Goal: Task Accomplishment & Management: Use online tool/utility

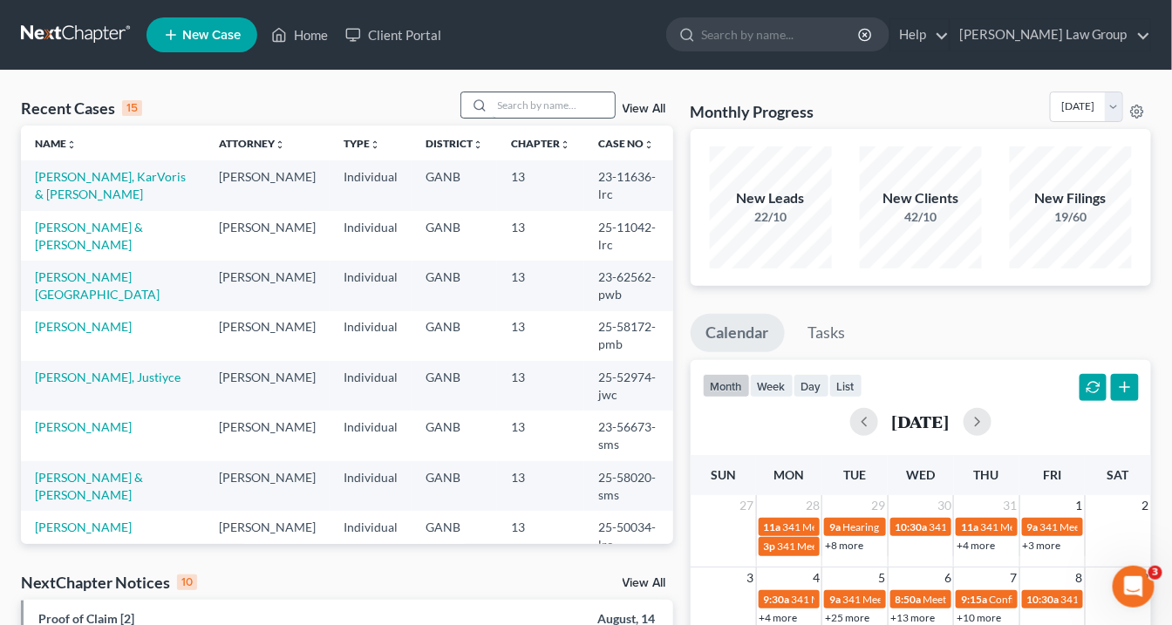
click at [509, 110] on input "search" at bounding box center [554, 104] width 122 height 25
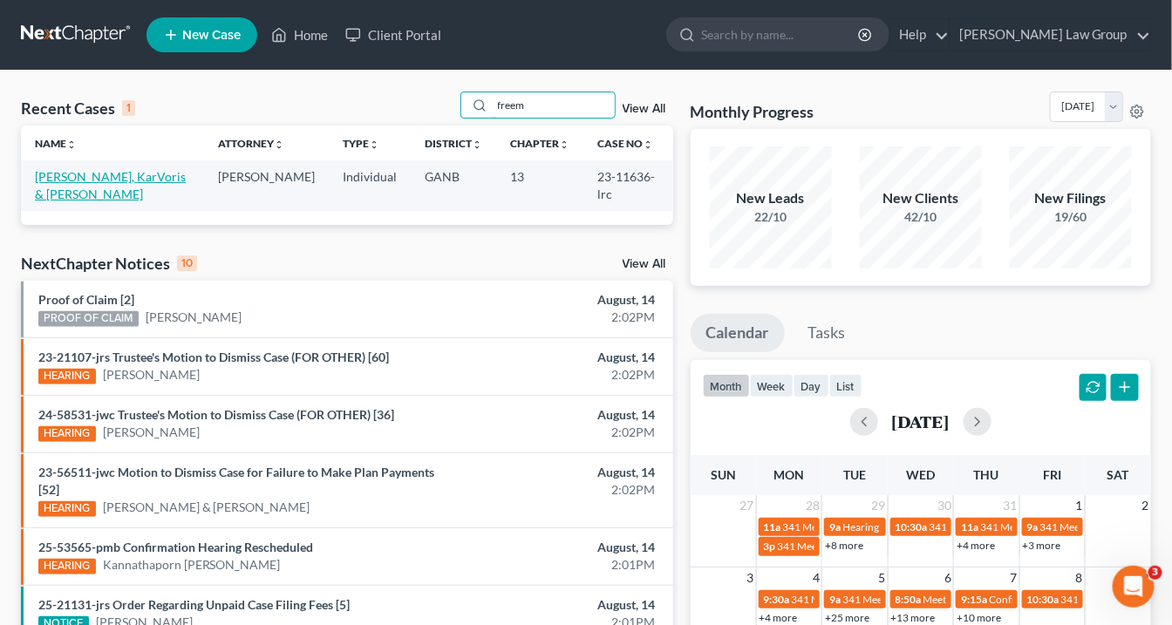
type input "freem"
click at [77, 179] on link "[PERSON_NAME], KarVoris & [PERSON_NAME]" at bounding box center [110, 185] width 151 height 32
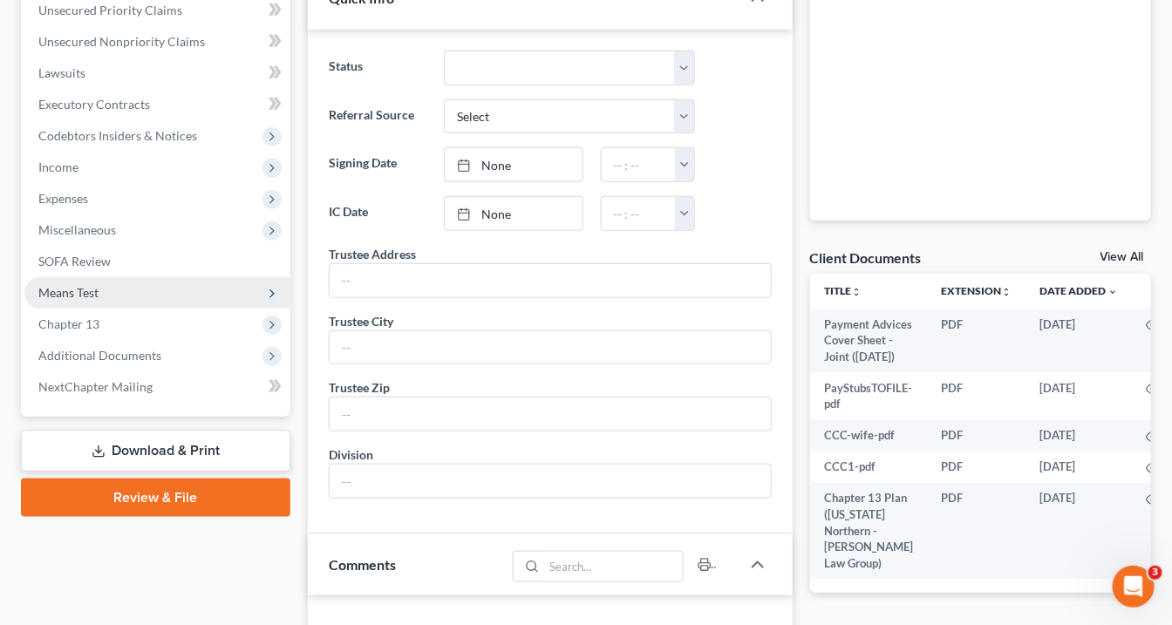
scroll to position [418, 0]
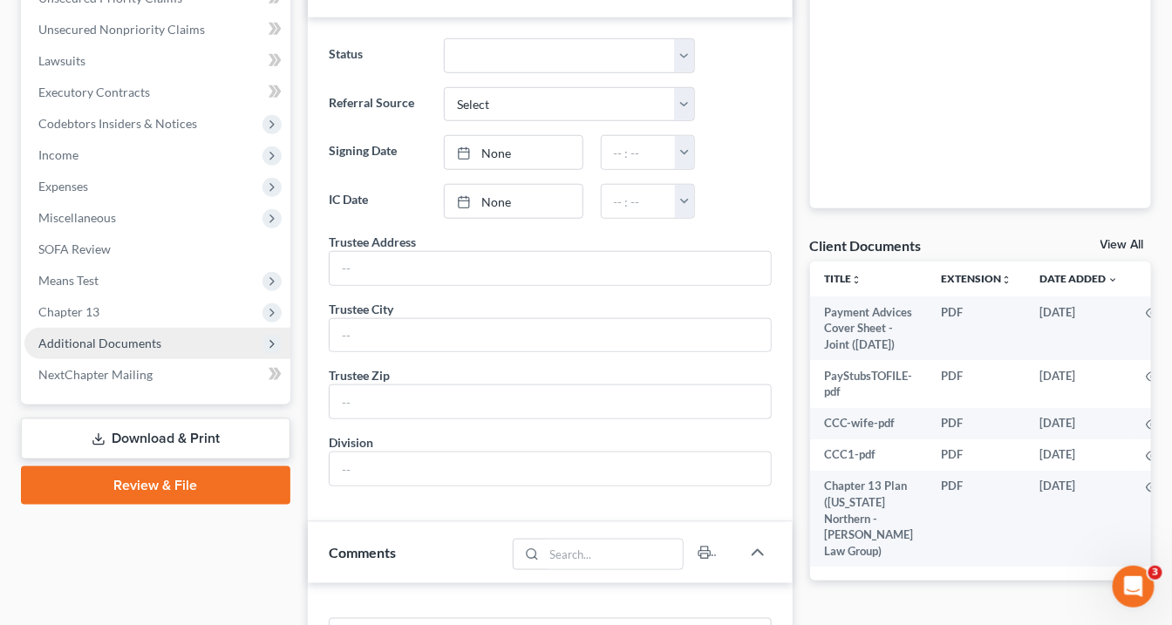
click at [146, 337] on span "Additional Documents" at bounding box center [99, 343] width 123 height 15
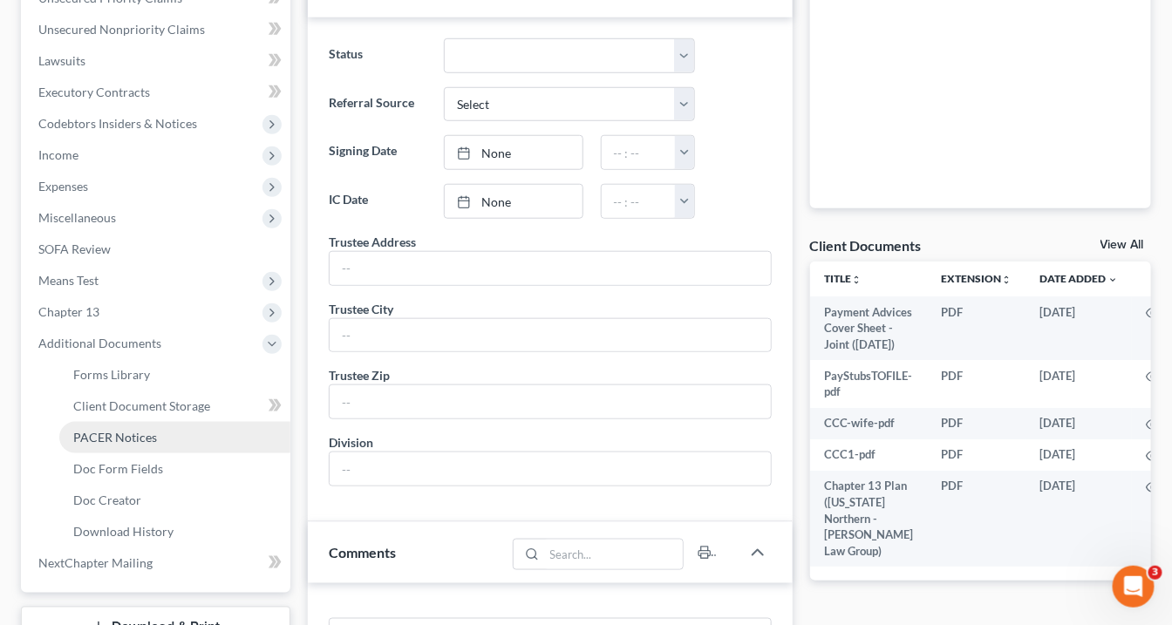
click at [105, 441] on span "PACER Notices" at bounding box center [115, 437] width 84 height 15
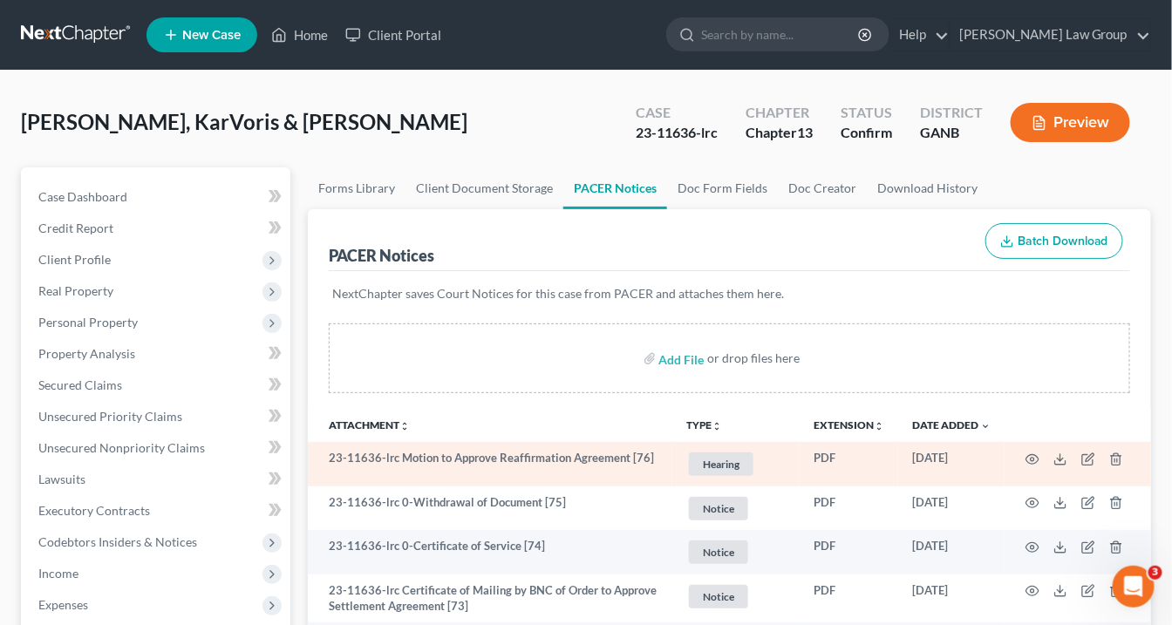
scroll to position [70, 0]
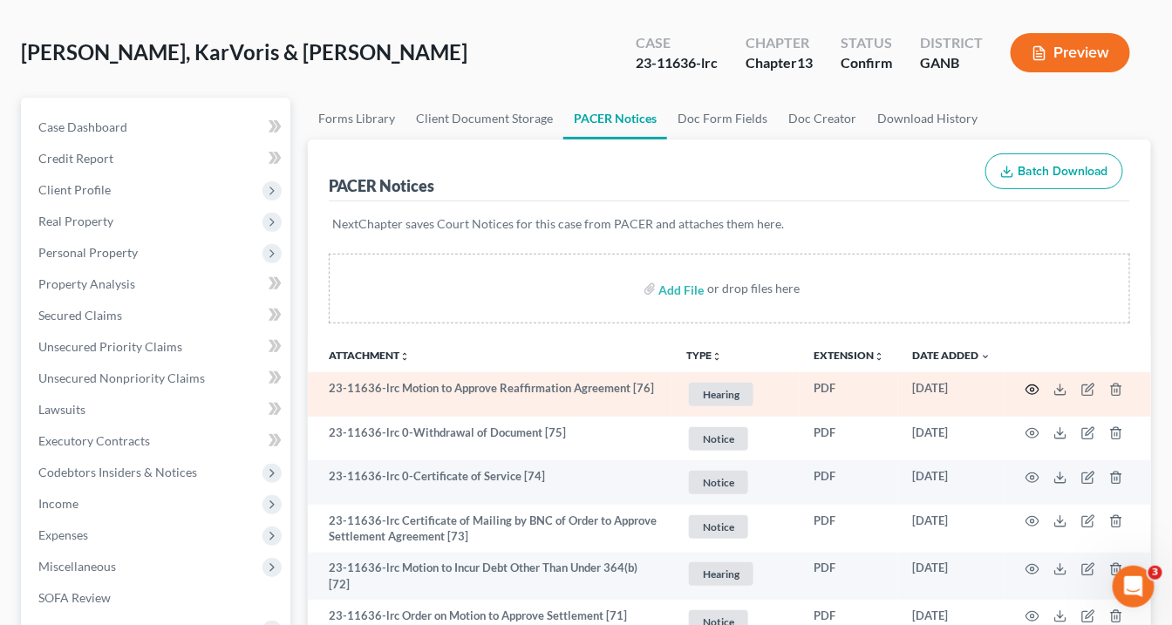
click at [1032, 386] on icon "button" at bounding box center [1032, 390] width 14 height 14
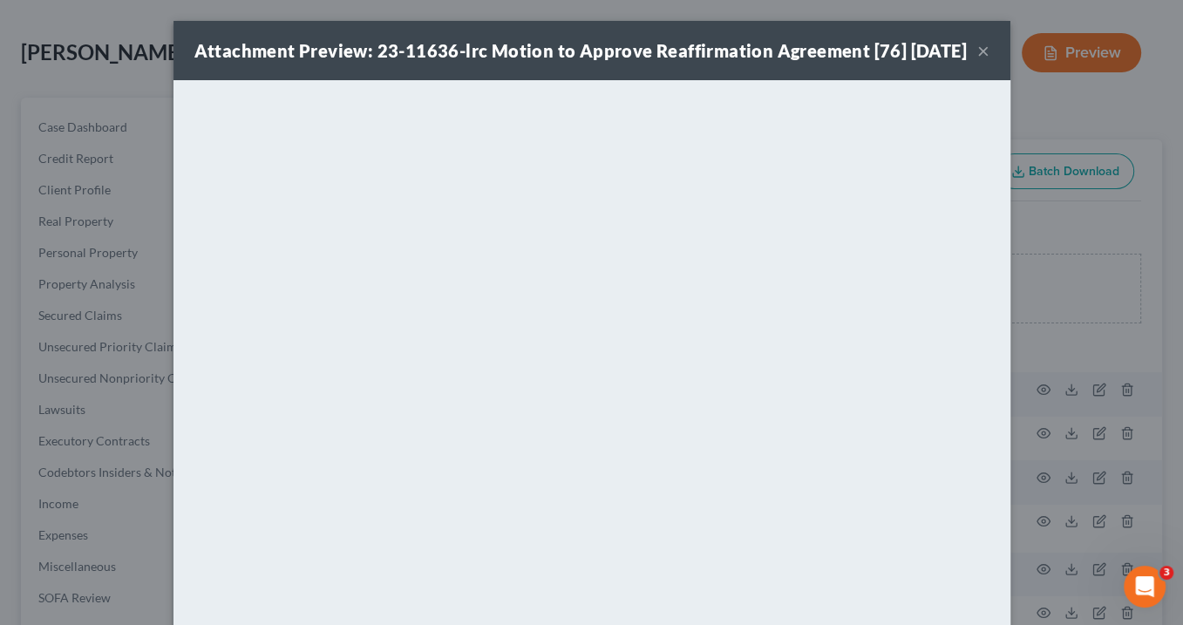
click at [977, 61] on button "×" at bounding box center [983, 50] width 12 height 21
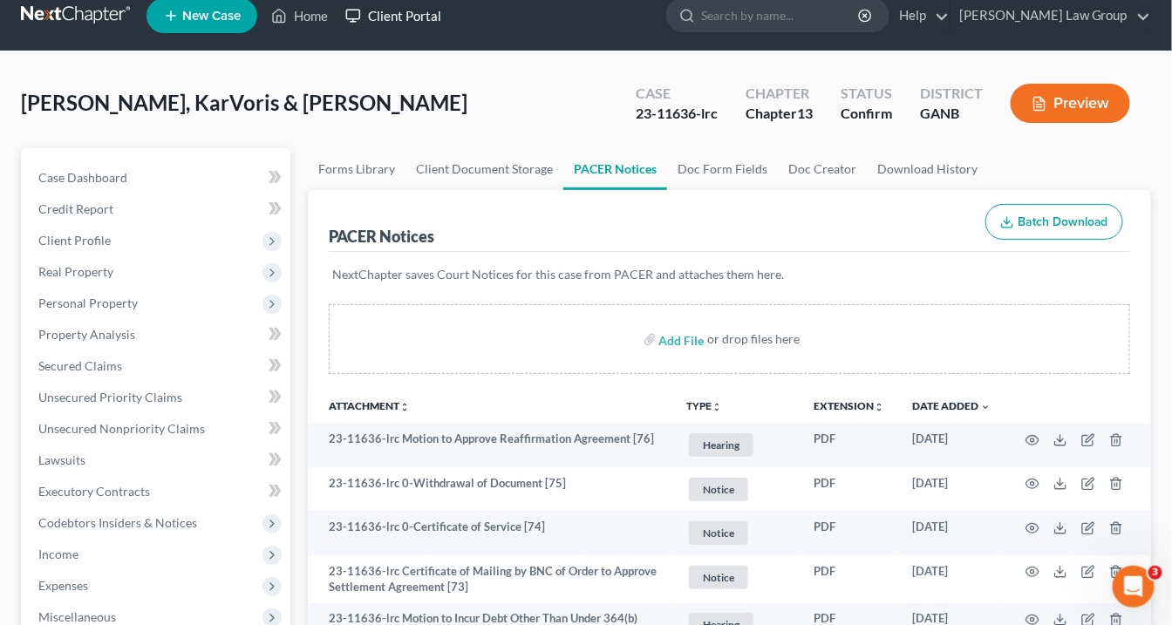
scroll to position [0, 0]
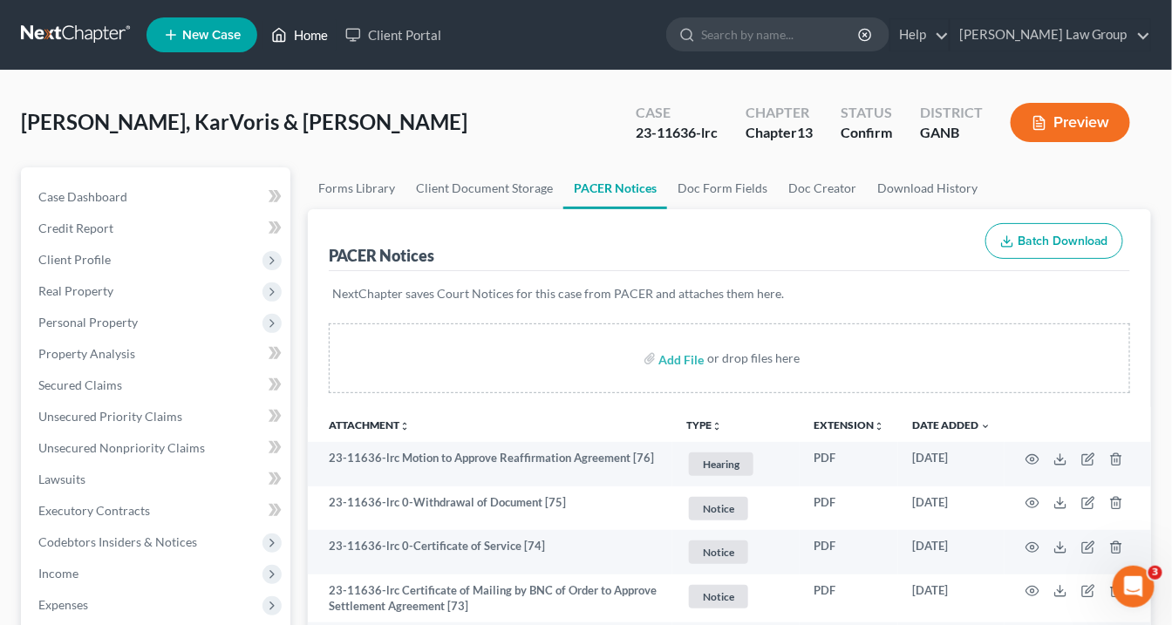
click at [303, 41] on link "Home" at bounding box center [299, 34] width 74 height 31
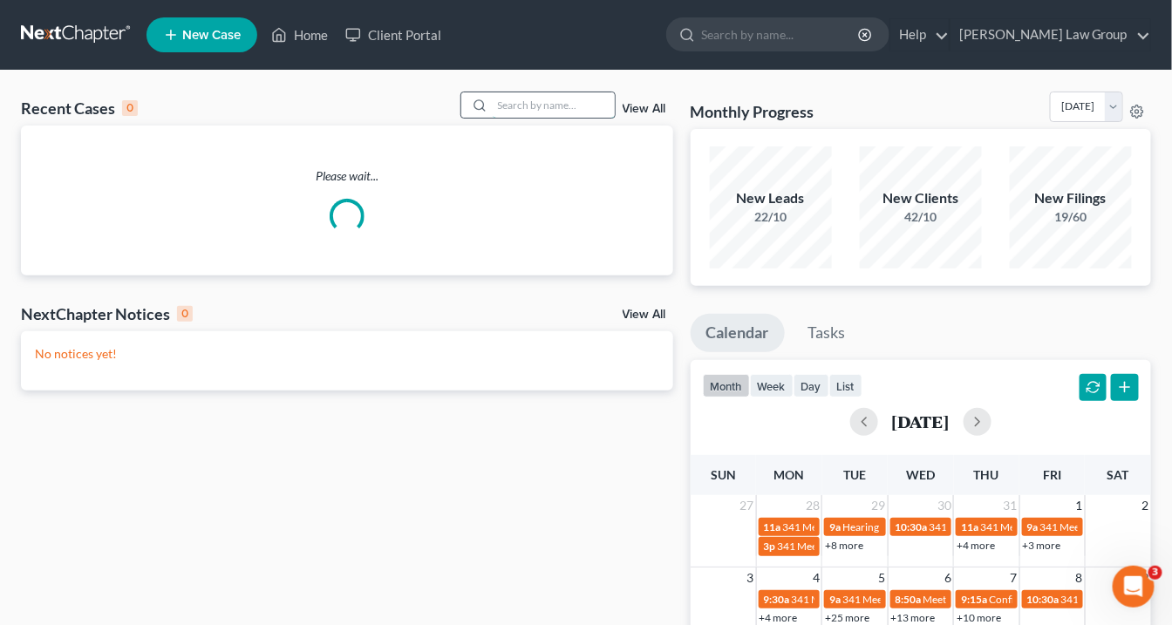
click at [510, 101] on input "search" at bounding box center [554, 104] width 122 height 25
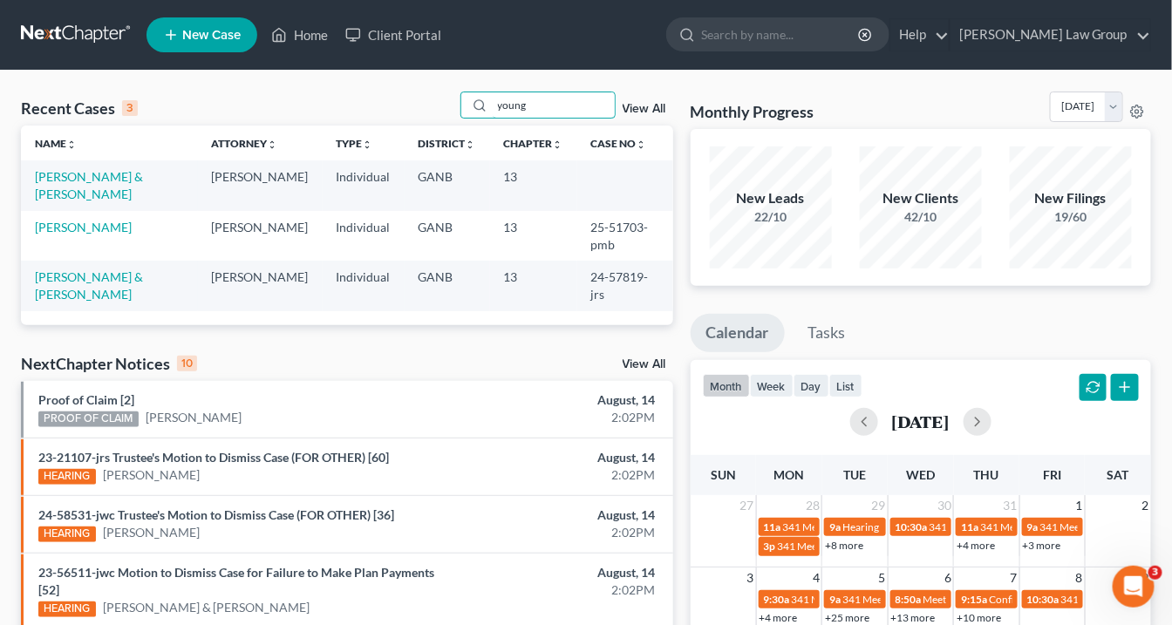
type input "young"
click at [652, 108] on link "View All" at bounding box center [644, 109] width 44 height 12
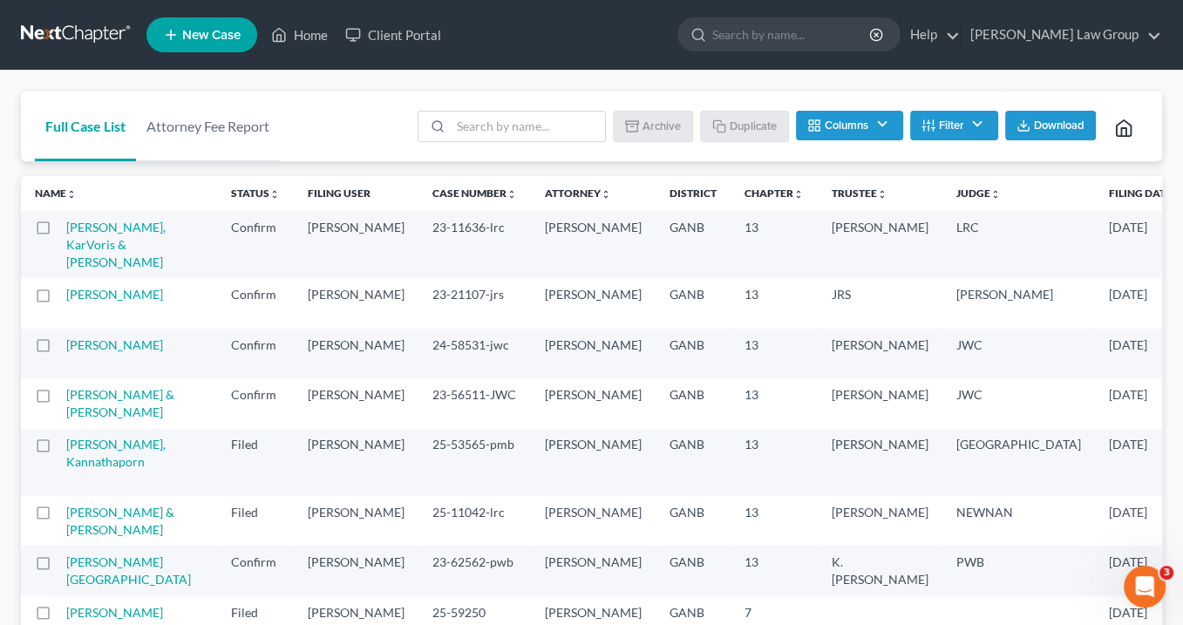
click at [946, 121] on button "Filter" at bounding box center [954, 126] width 88 height 30
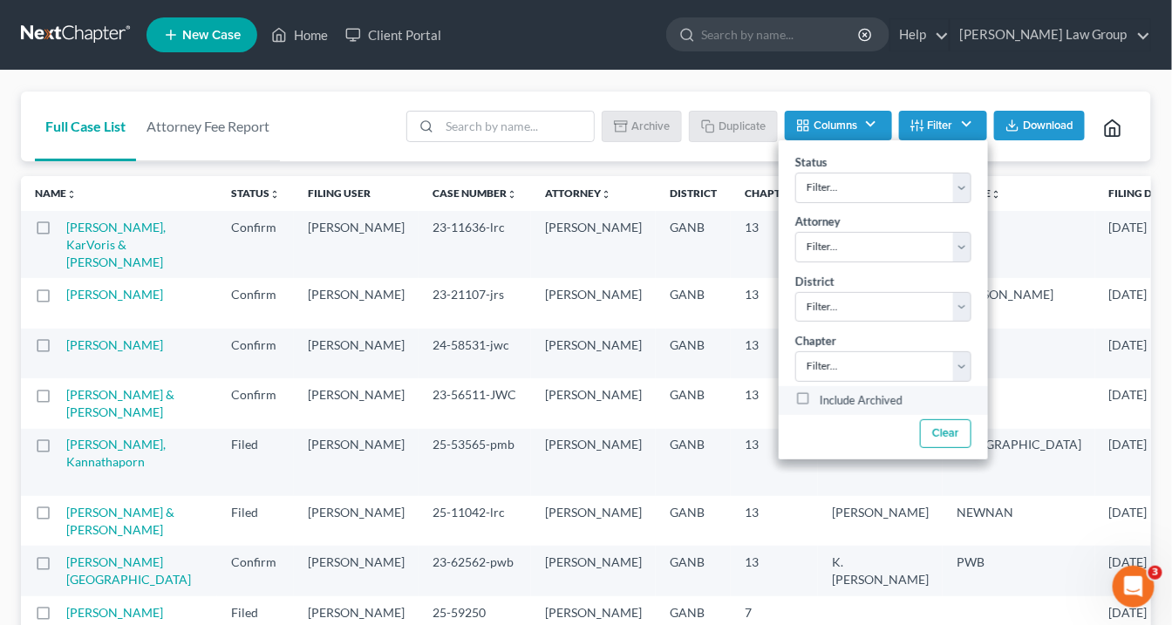
click at [820, 401] on label "Include Archived" at bounding box center [861, 401] width 83 height 21
click at [826, 401] on input "Include Archived" at bounding box center [831, 396] width 11 height 11
checkbox input "true"
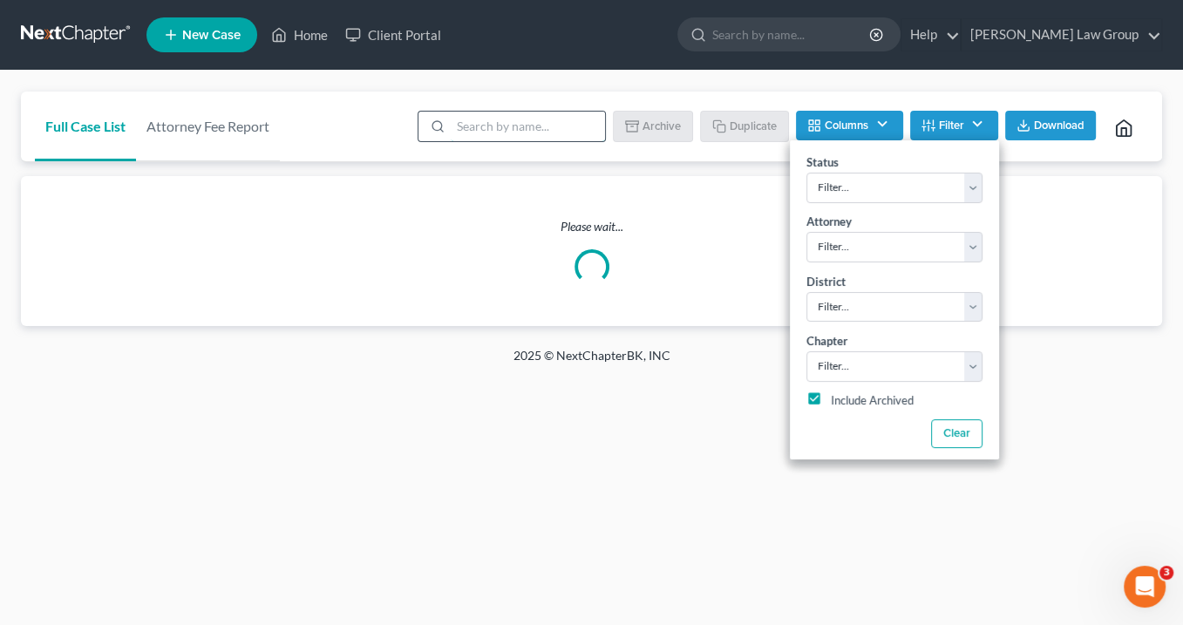
click at [466, 122] on input "search" at bounding box center [528, 127] width 154 height 30
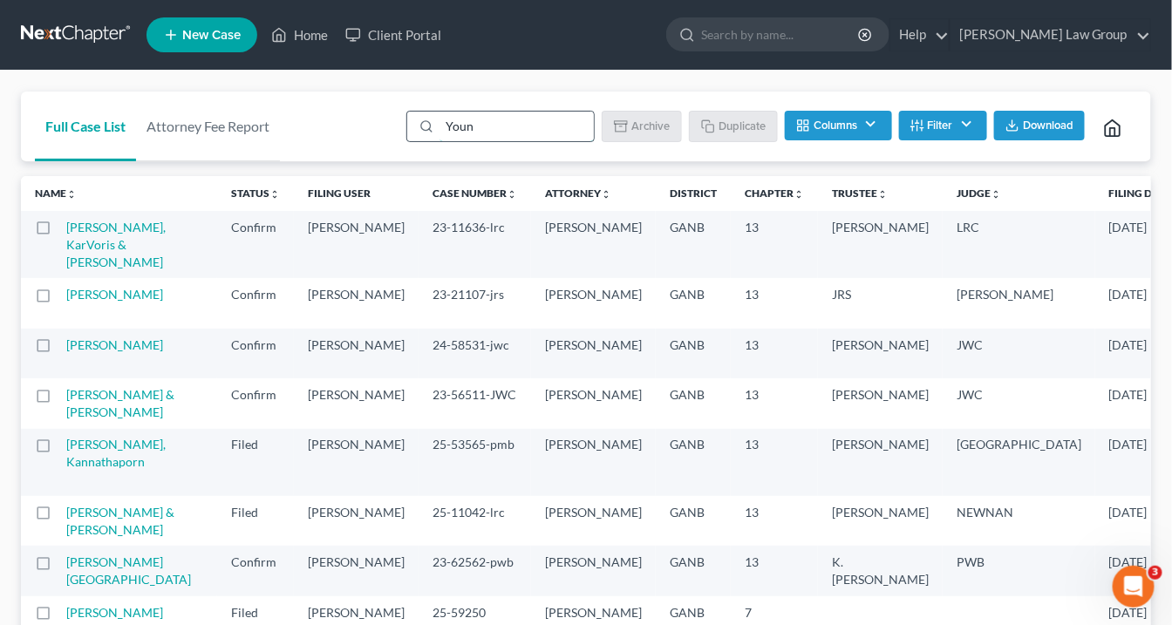
type input "Young"
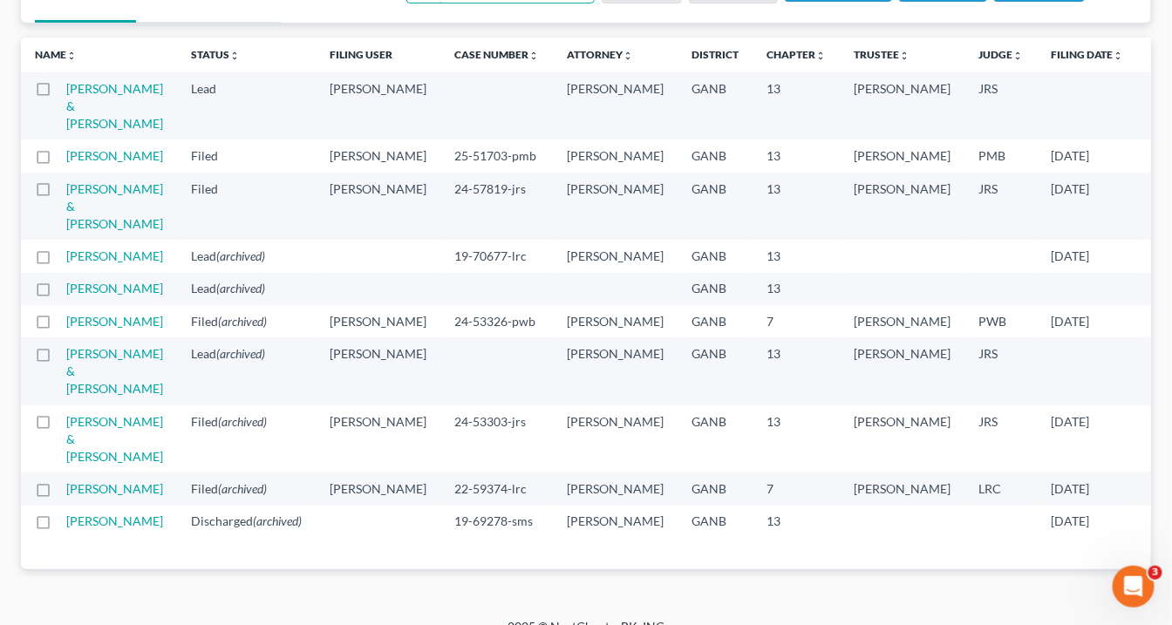
scroll to position [139, 0]
click at [86, 262] on link "[PERSON_NAME]" at bounding box center [114, 255] width 97 height 15
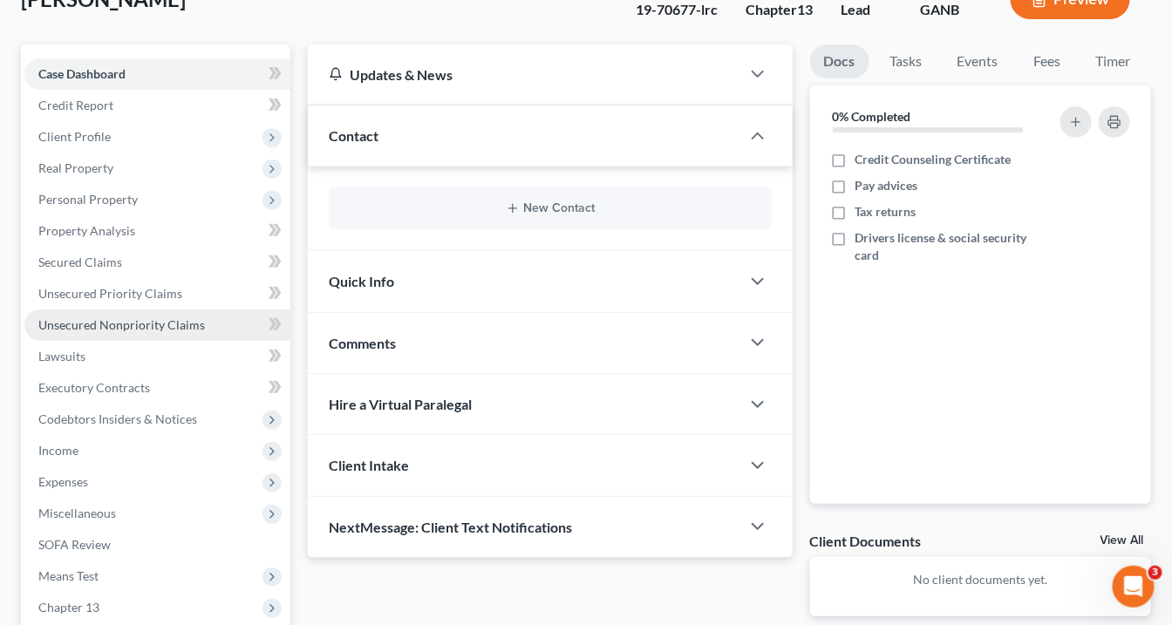
scroll to position [209, 0]
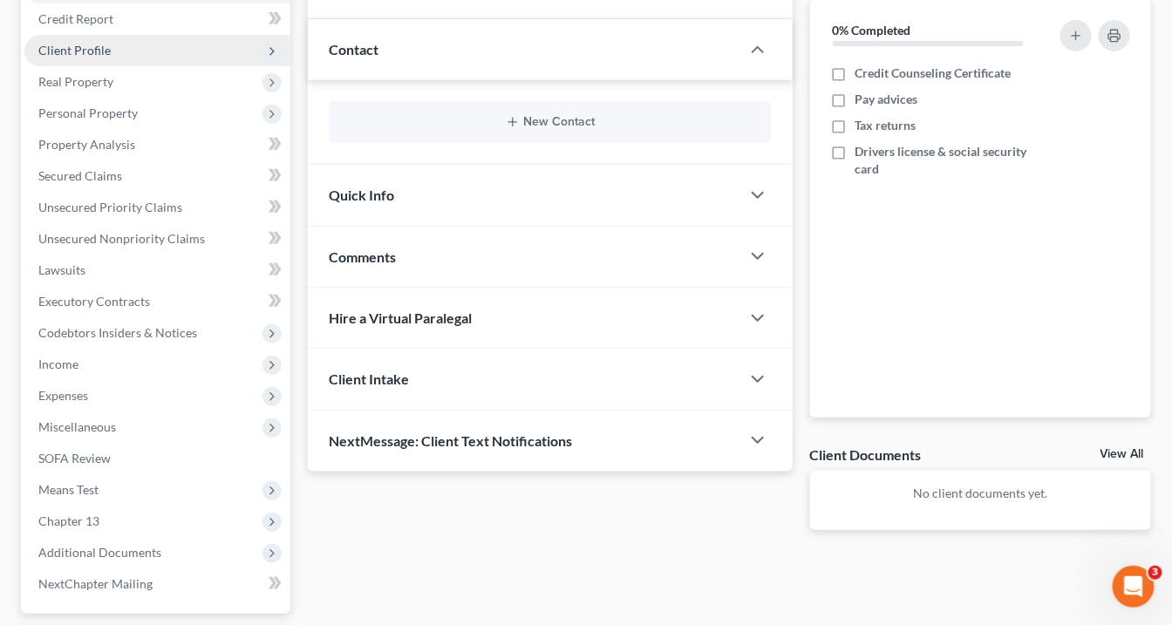
click at [75, 48] on span "Client Profile" at bounding box center [74, 50] width 72 height 15
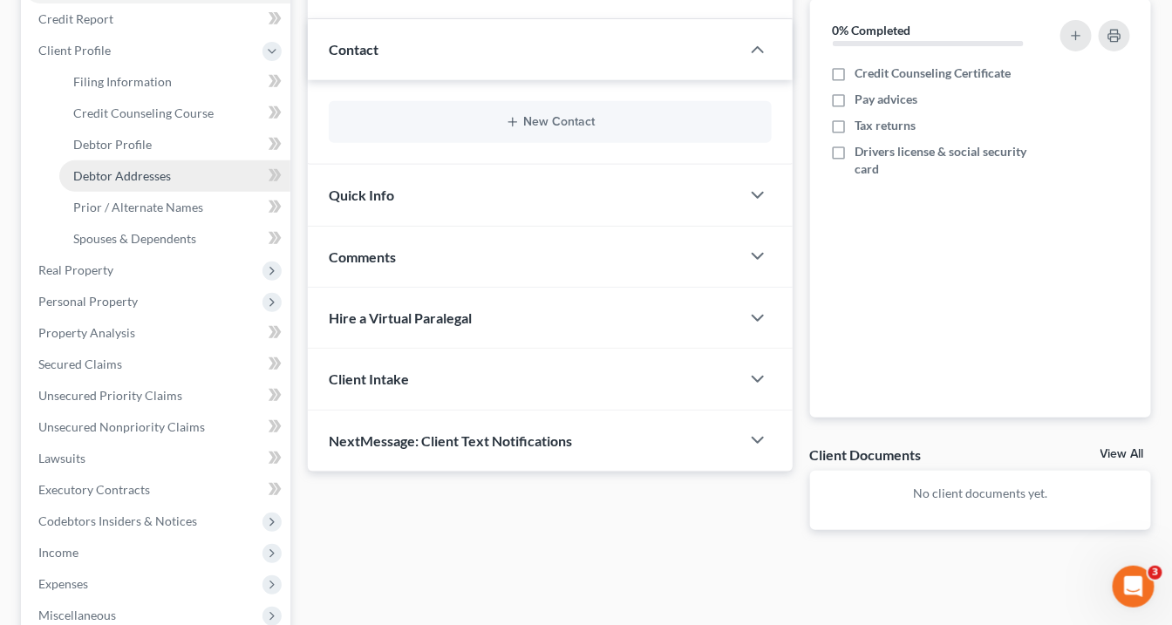
click at [92, 178] on span "Debtor Addresses" at bounding box center [122, 175] width 98 height 15
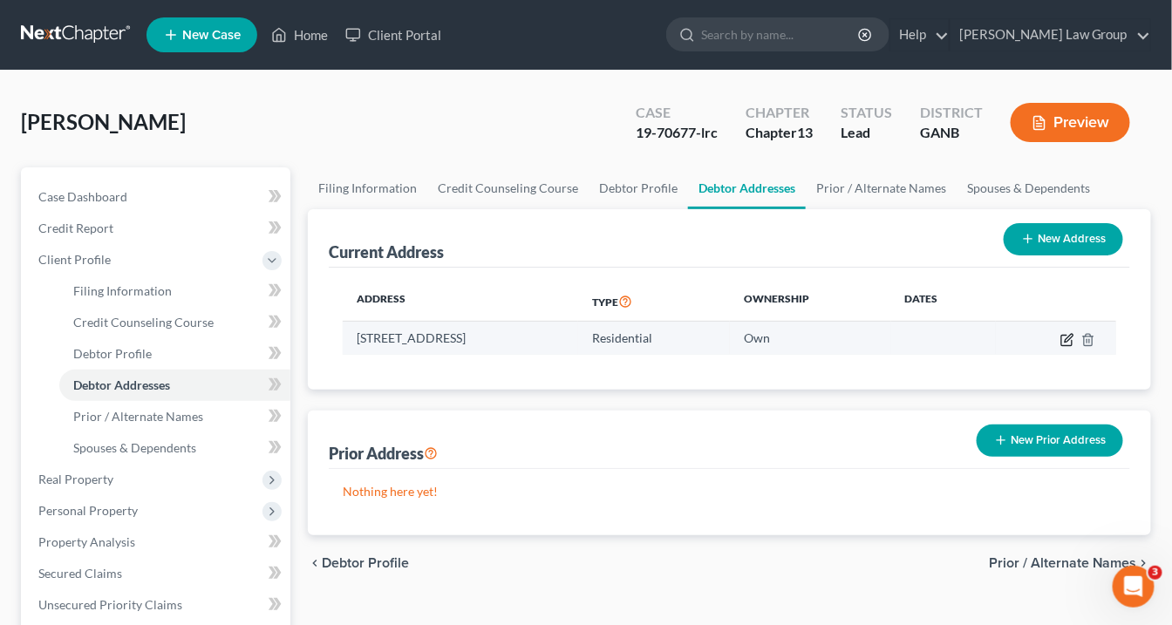
click at [1065, 339] on icon "button" at bounding box center [1069, 338] width 8 height 8
select select "10"
select select "66"
select select "0"
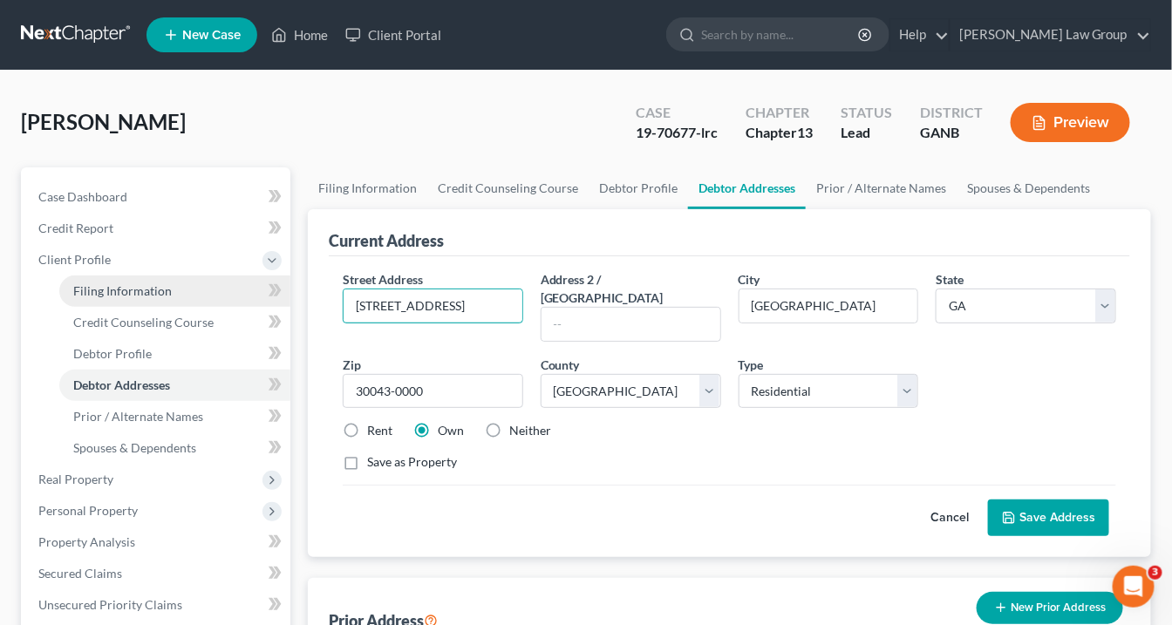
drag, startPoint x: 454, startPoint y: 300, endPoint x: 167, endPoint y: 296, distance: 286.9
paste input "[STREET_ADDRESS]"
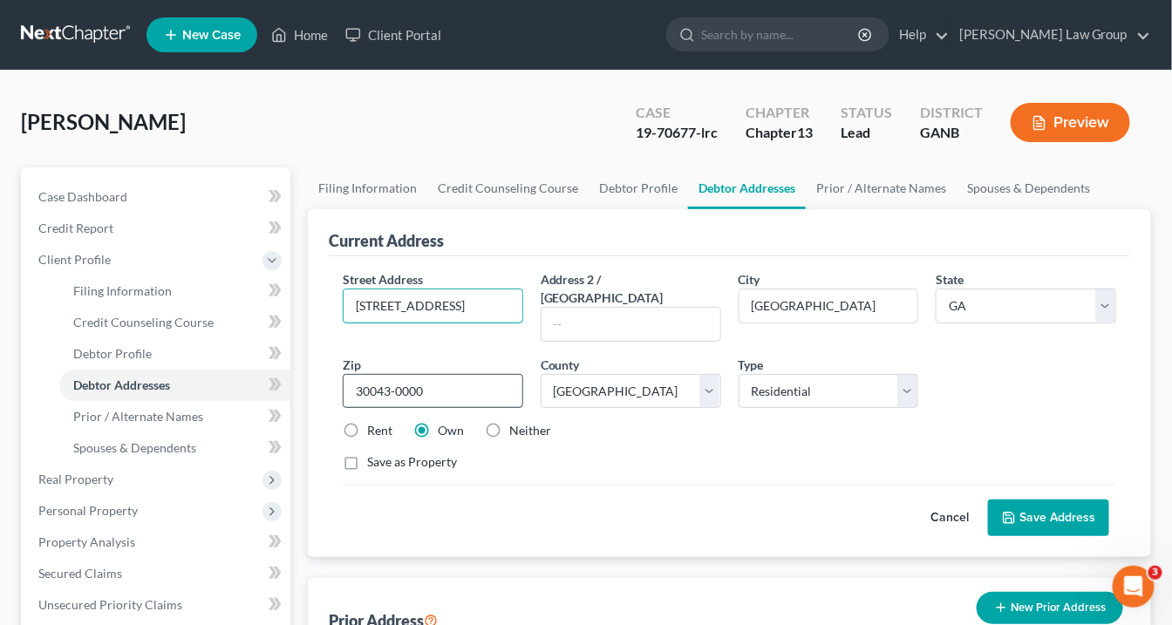
type input "[STREET_ADDRESS]"
drag, startPoint x: 451, startPoint y: 378, endPoint x: 47, endPoint y: 384, distance: 403.7
type input "30013"
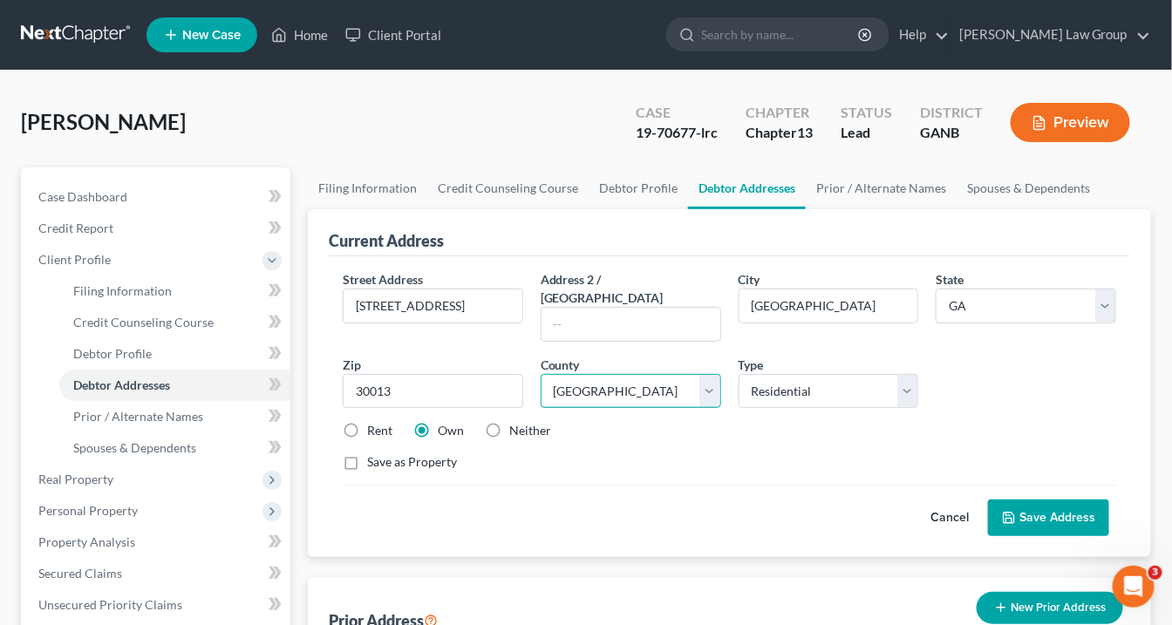
type input "Conyers"
click at [713, 376] on select "County Appling County Atkinson County Bacon County Baker County Baldwin County …" at bounding box center [631, 391] width 180 height 35
select select "106"
click at [541, 374] on select "County Appling County Atkinson County Bacon County Baker County Baldwin County …" at bounding box center [631, 391] width 180 height 35
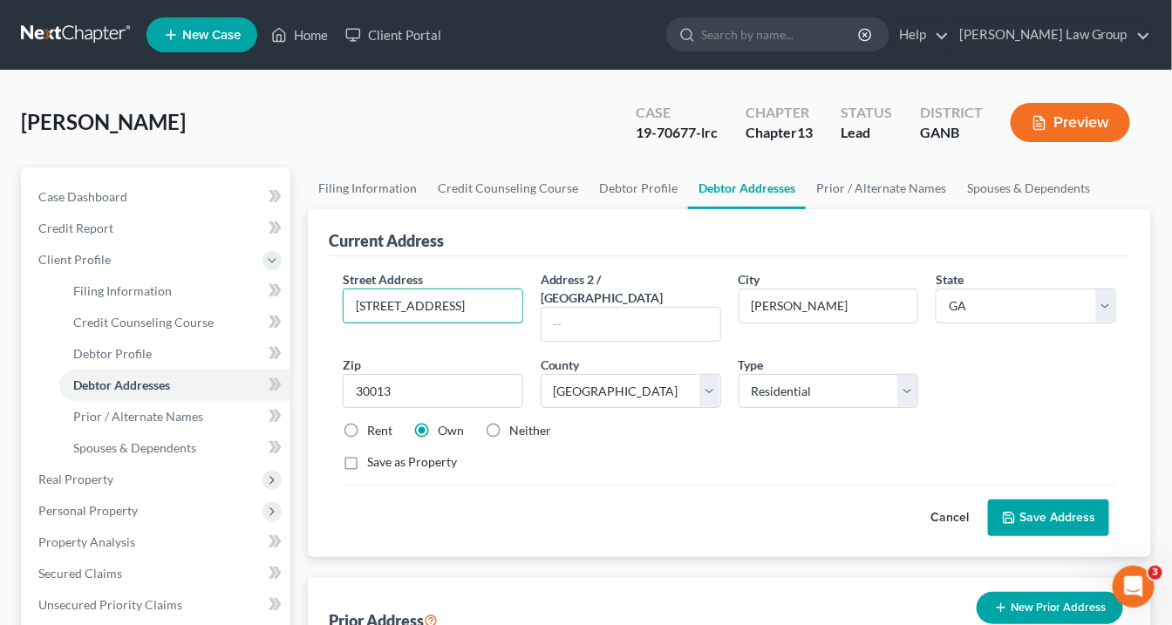
scroll to position [0, 58]
drag, startPoint x: 356, startPoint y: 303, endPoint x: 607, endPoint y: 317, distance: 251.5
click at [602, 322] on div "Street Address * 3680 Shale Lane SE, Conyers, GA 30013 Address 2 / PO Box City …" at bounding box center [729, 377] width 791 height 215
type input "[STREET_ADDRESS]"
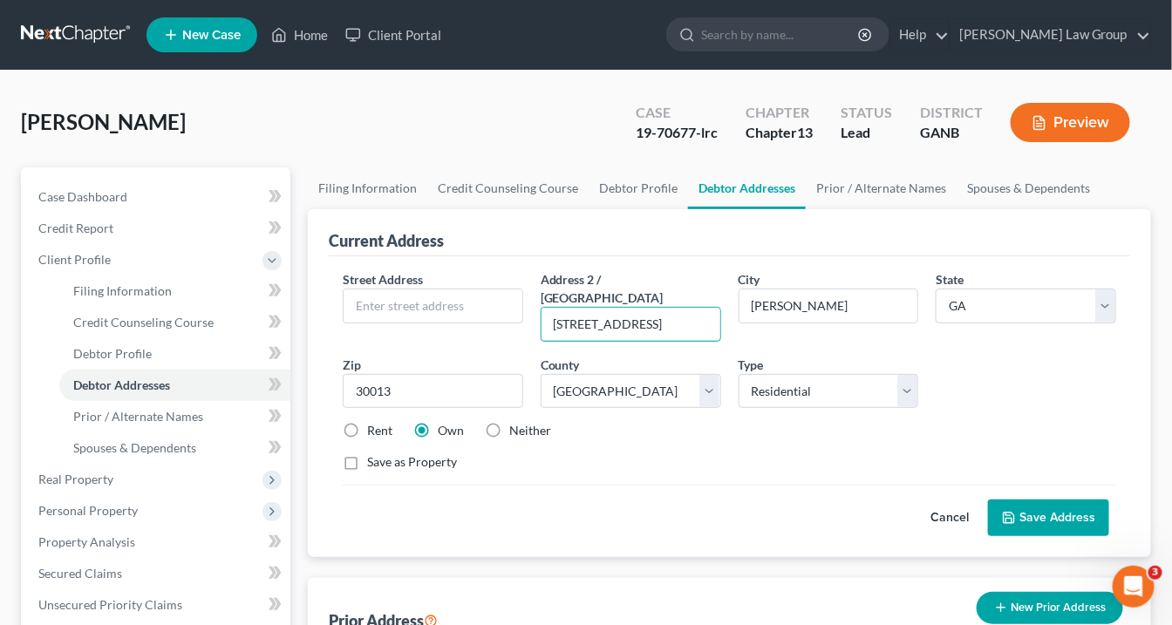
scroll to position [0, 0]
click at [364, 306] on input "text" at bounding box center [433, 305] width 179 height 33
paste input "[STREET_ADDRESS]"
drag, startPoint x: 513, startPoint y: 303, endPoint x: 409, endPoint y: 298, distance: 103.8
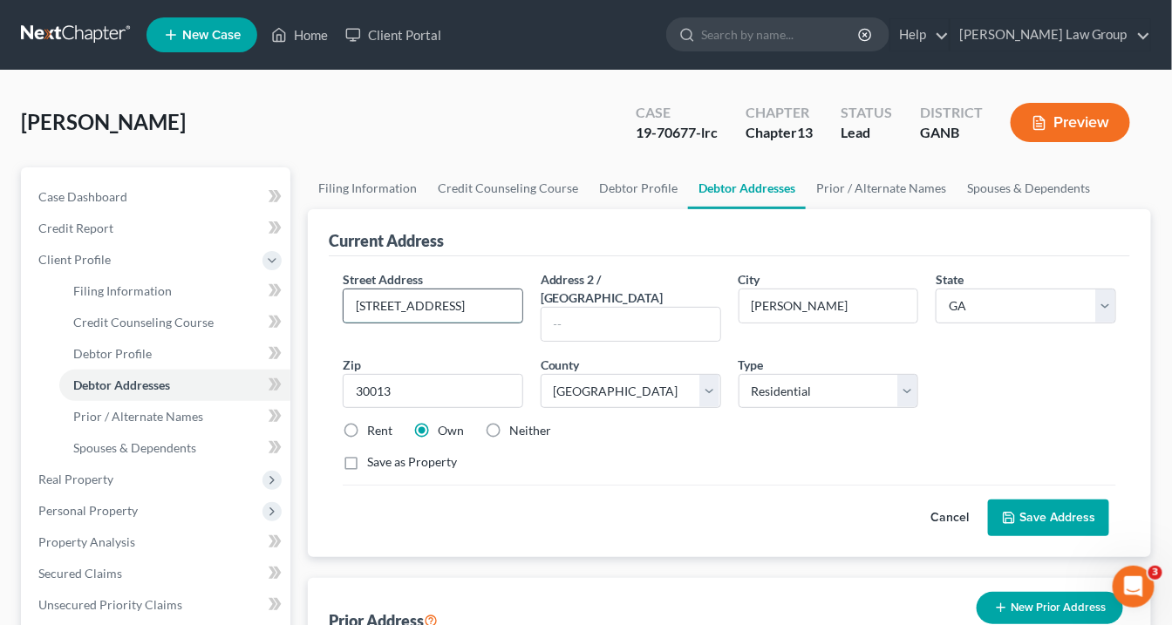
click at [409, 298] on input "[STREET_ADDRESS]" at bounding box center [433, 305] width 179 height 33
type input "3680 Shale Lane SE"
click at [1044, 500] on button "Save Address" at bounding box center [1048, 518] width 121 height 37
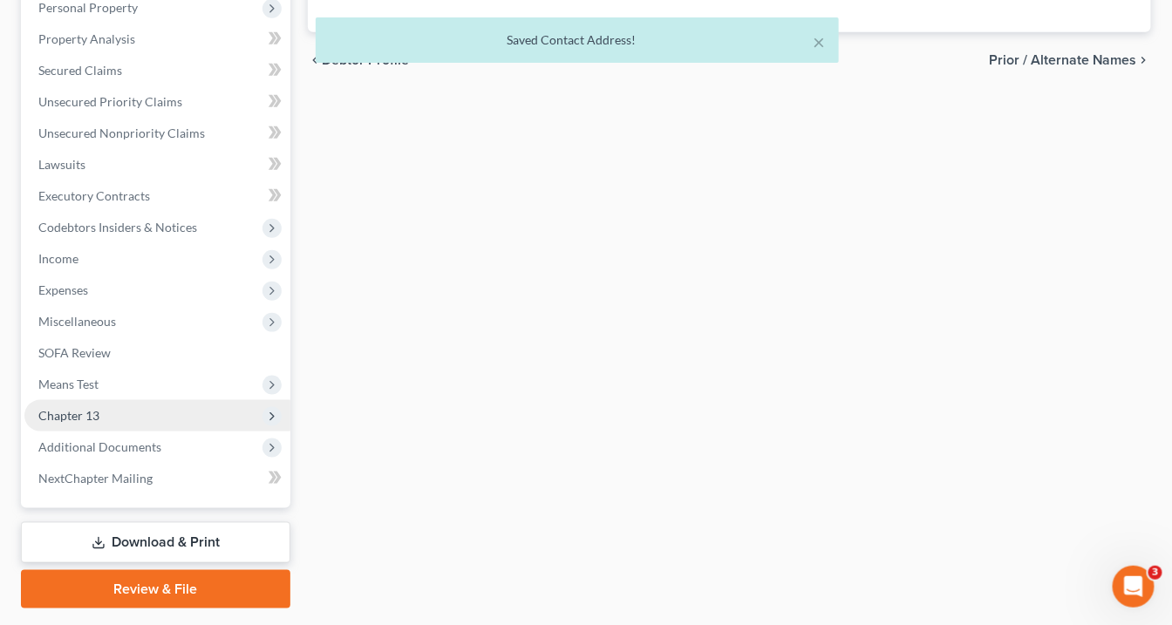
scroll to position [550, 0]
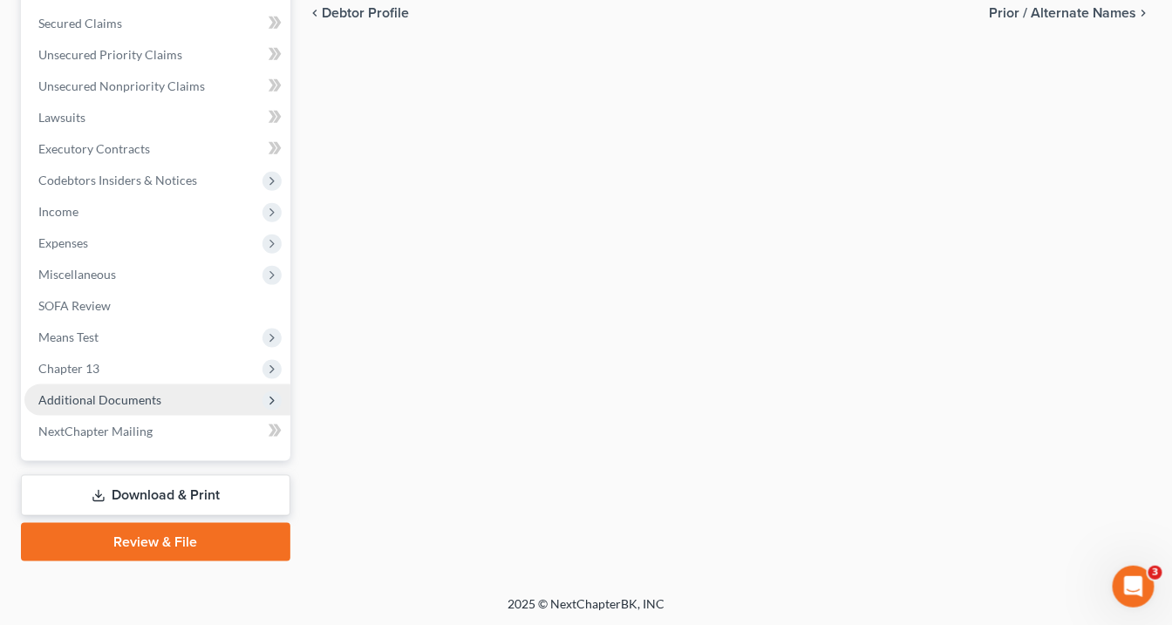
click at [105, 398] on span "Additional Documents" at bounding box center [99, 399] width 123 height 15
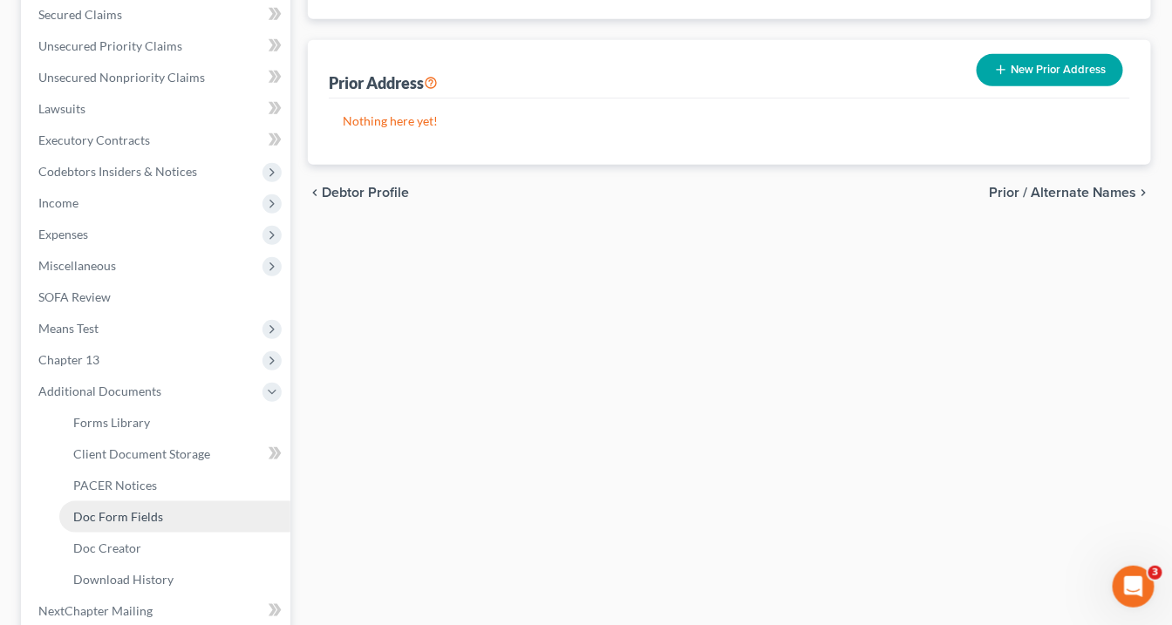
scroll to position [362, 0]
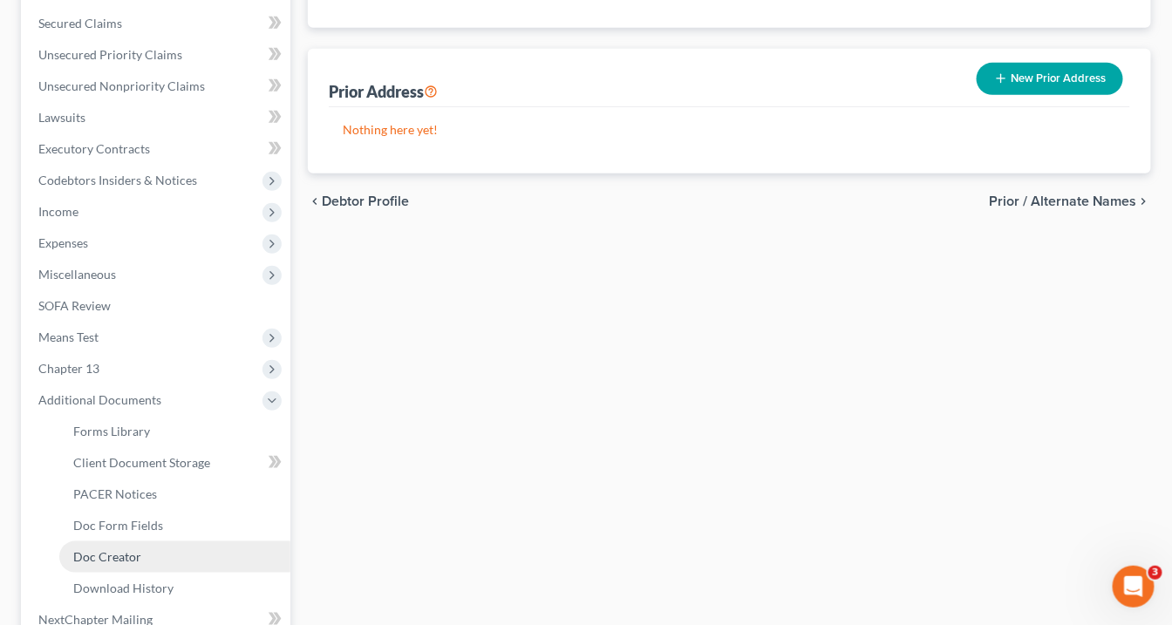
click at [122, 563] on link "Doc Creator" at bounding box center [174, 556] width 231 height 31
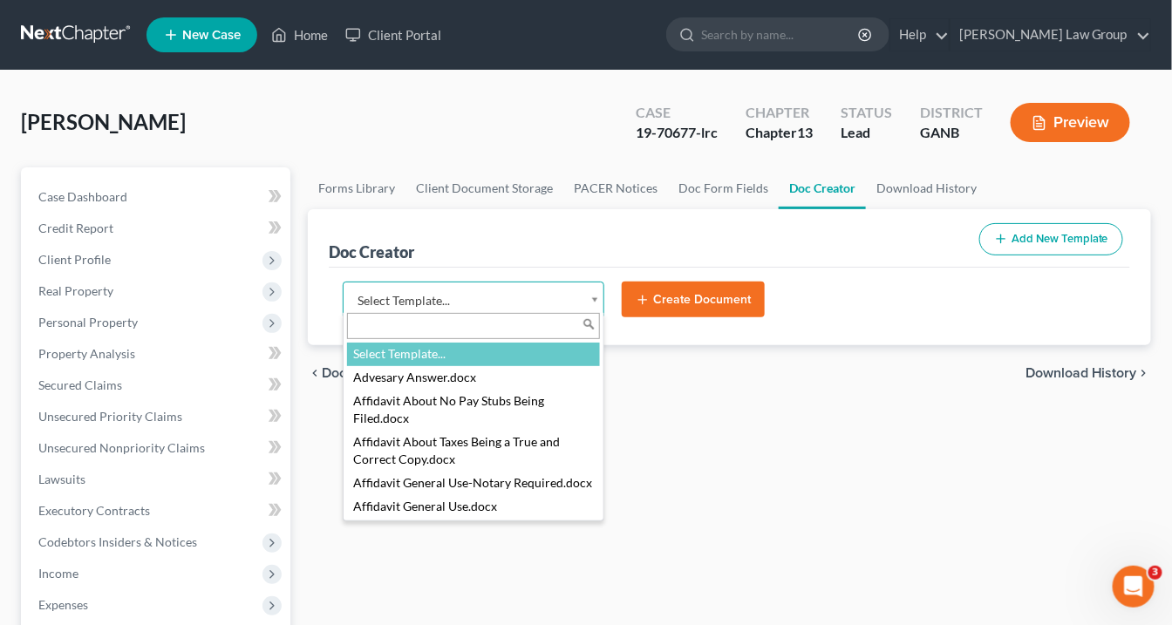
click at [593, 291] on body "Home New Case Client Portal [PERSON_NAME] Law Group [EMAIL_ADDRESS][DOMAIN_NAME…" at bounding box center [586, 589] width 1172 height 1178
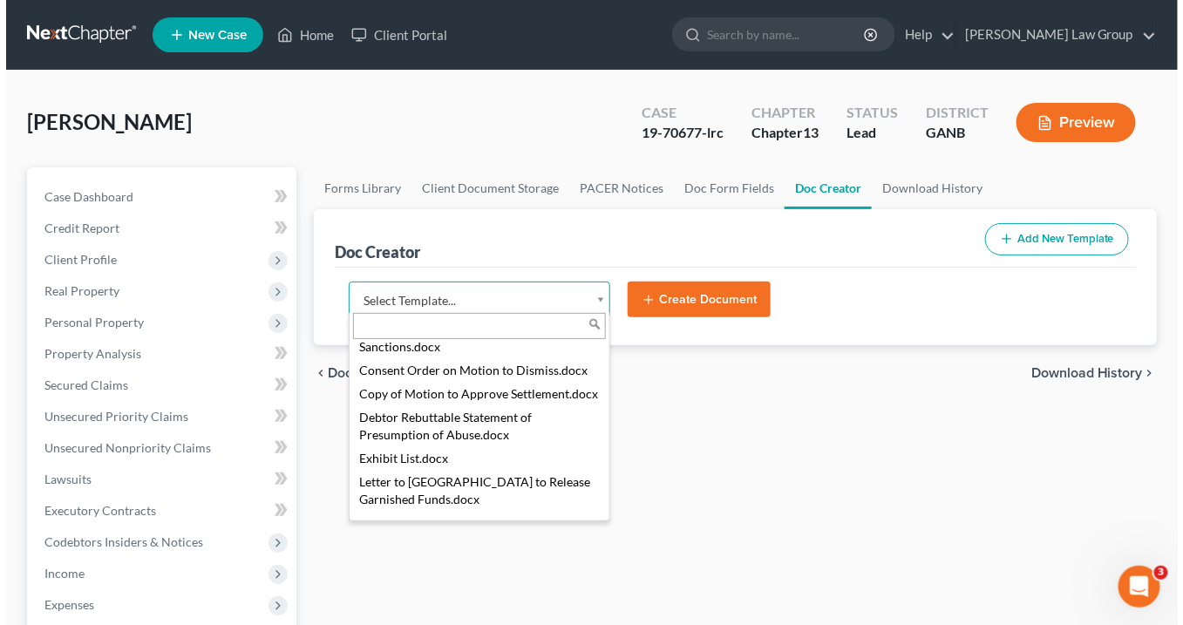
scroll to position [907, 0]
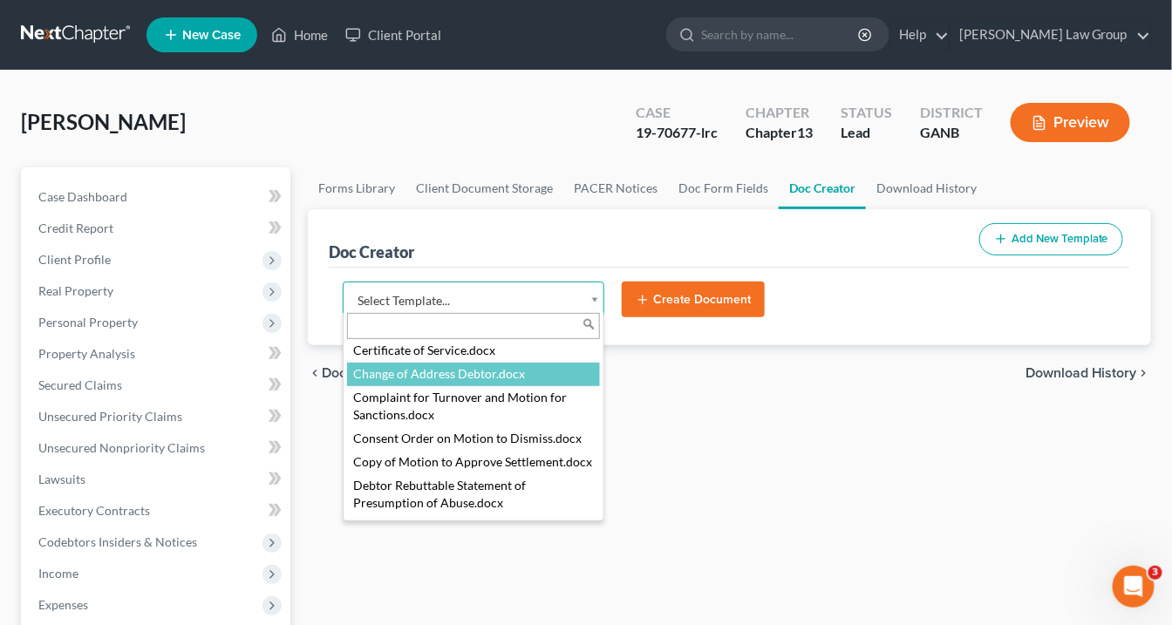
select select "111548"
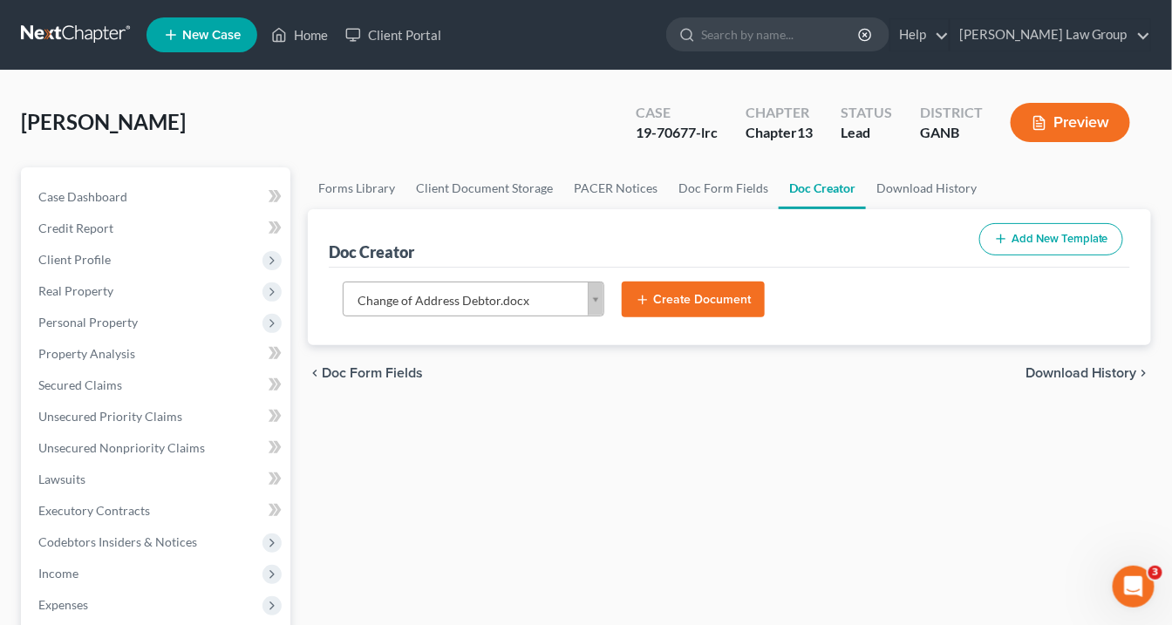
click at [700, 299] on button "Create Document" at bounding box center [693, 300] width 143 height 37
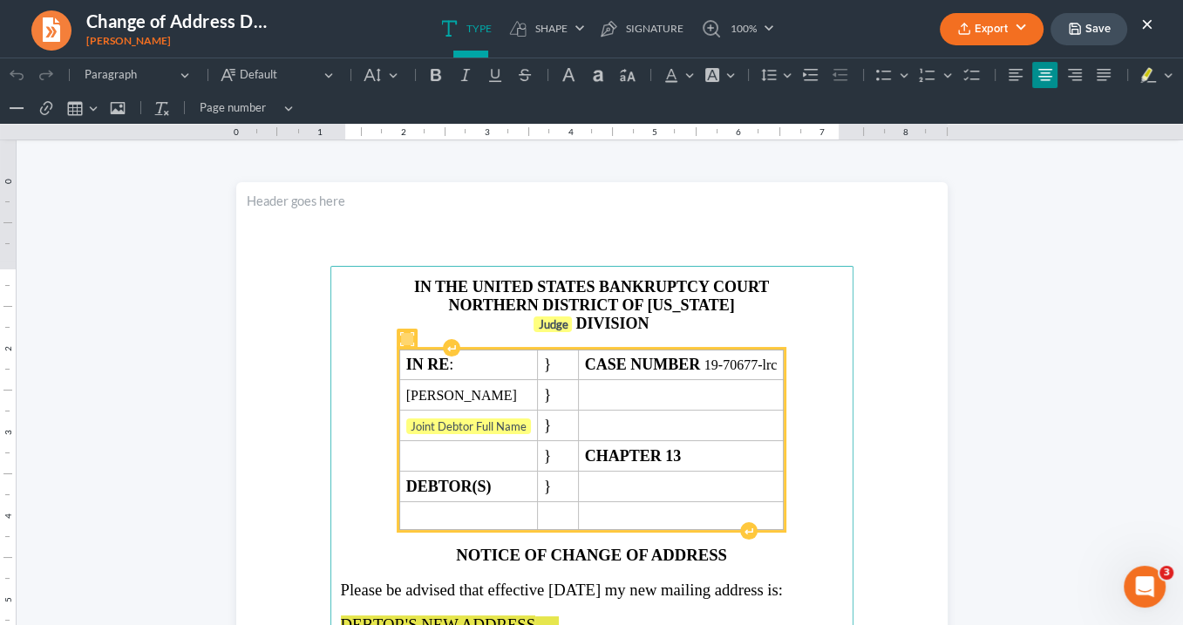
scroll to position [70, 0]
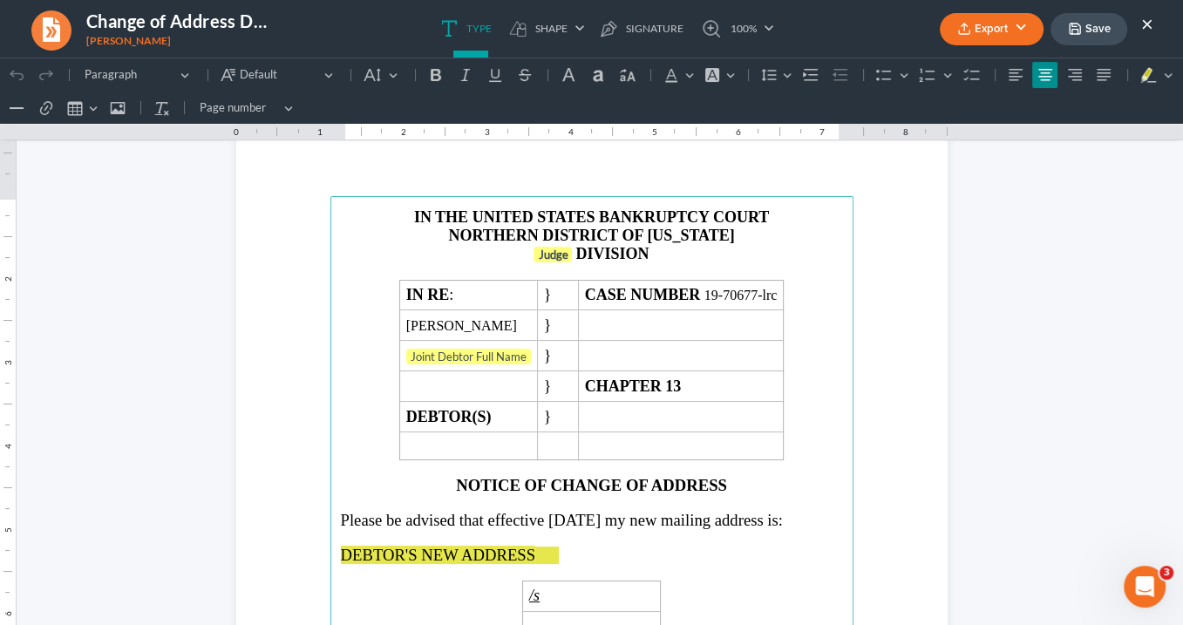
click at [569, 253] on p "Judge DIVISION" at bounding box center [592, 254] width 502 height 19
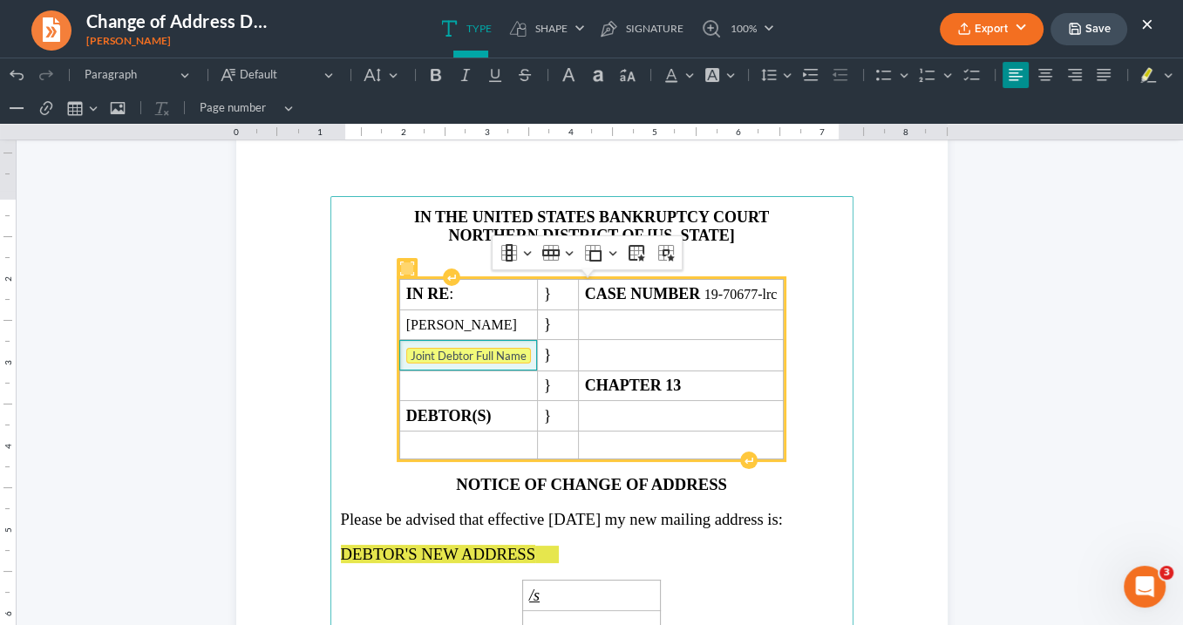
drag, startPoint x: 493, startPoint y: 354, endPoint x: 377, endPoint y: 346, distance: 117.1
click at [406, 348] on span "Joint Debtor Full Name" at bounding box center [468, 356] width 125 height 17
click at [496, 340] on td "Joint Debtor Full Name ⁠⁠⁠⁠⁠⁠⁠" at bounding box center [468, 355] width 138 height 31
drag, startPoint x: 500, startPoint y: 350, endPoint x: 406, endPoint y: 350, distance: 93.3
click at [406, 353] on span "⁠⁠⁠⁠⁠⁠⁠ Joint Debtor Full Name" at bounding box center [468, 356] width 125 height 17
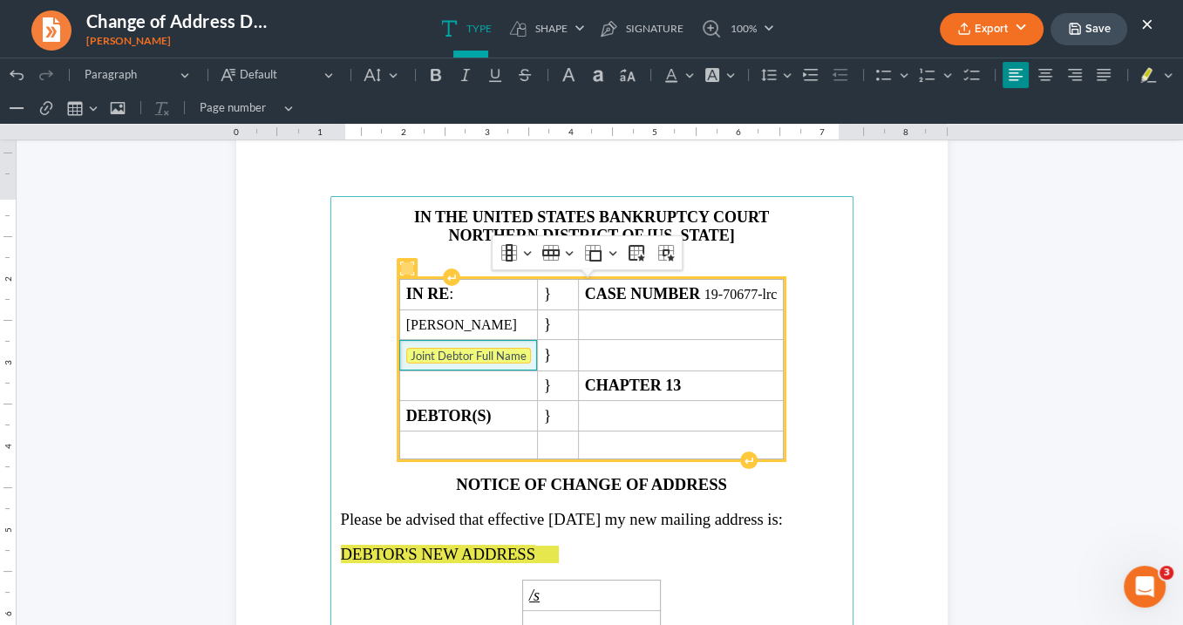
drag, startPoint x: 495, startPoint y: 352, endPoint x: 398, endPoint y: 350, distance: 96.8
click at [406, 353] on span "Joint Debtor Full Name" at bounding box center [468, 356] width 125 height 17
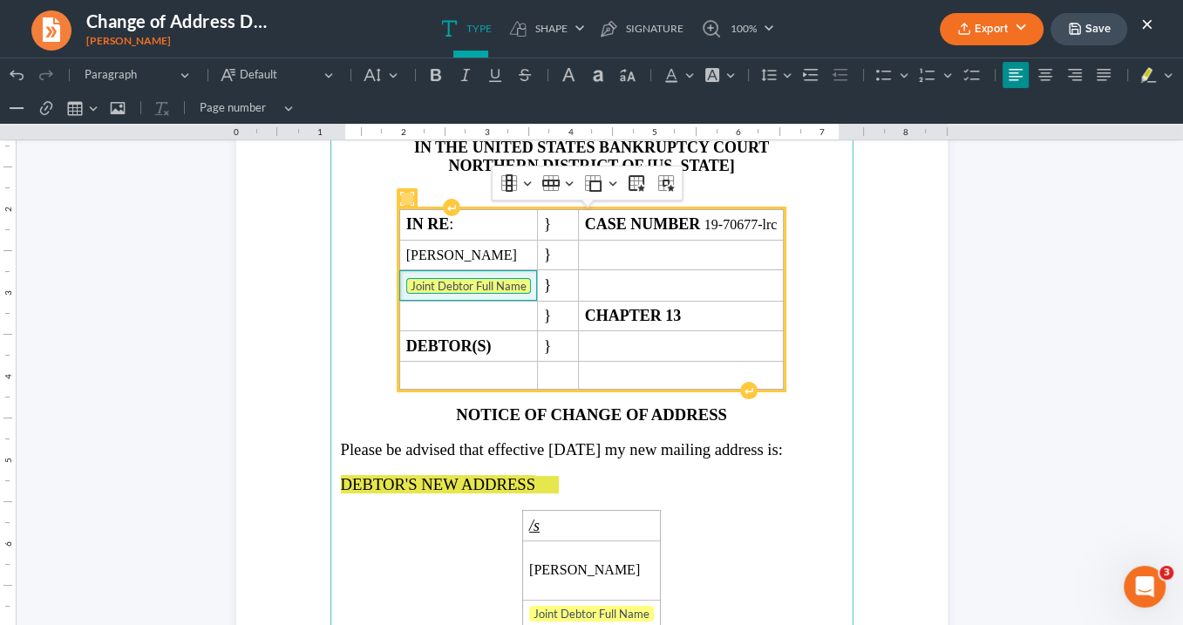
click at [490, 281] on tag "Joint Debtor Full Name" at bounding box center [468, 286] width 125 height 16
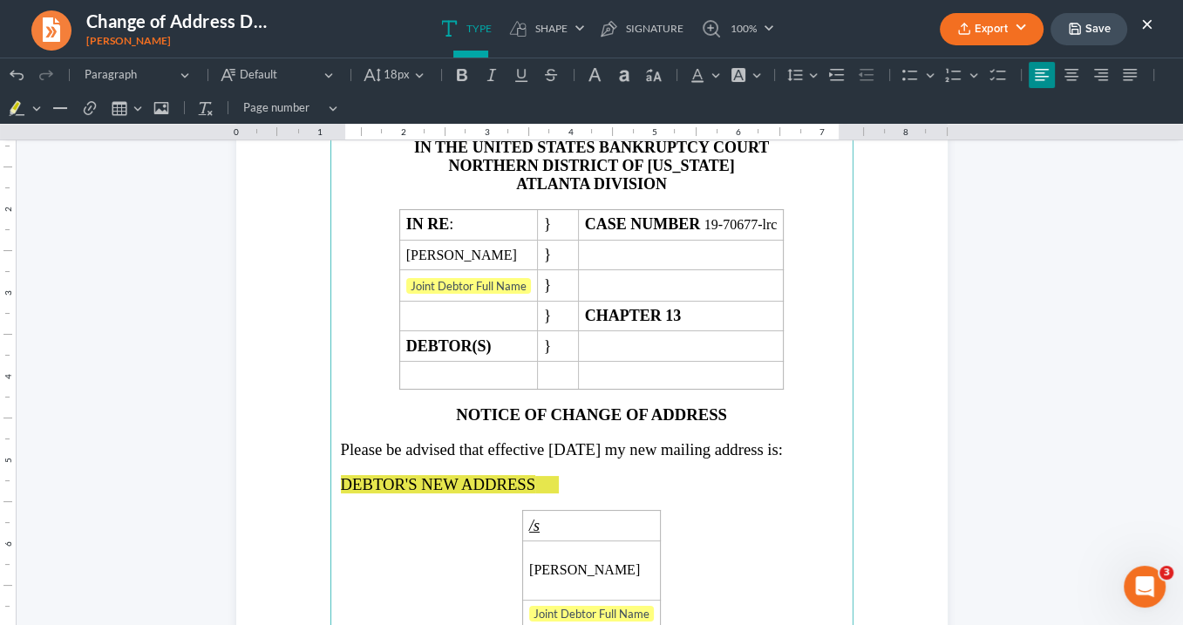
click at [561, 481] on span "Rich Text Editor, page-0-main" at bounding box center [565, 484] width 12 height 17
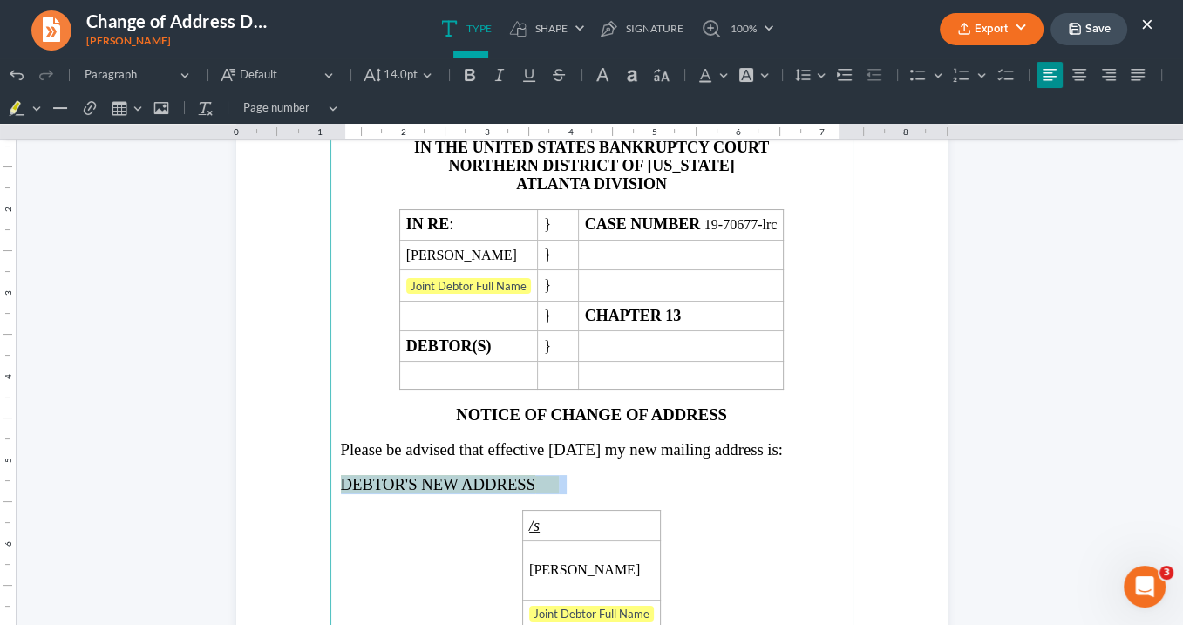
drag, startPoint x: 561, startPoint y: 475, endPoint x: 330, endPoint y: 473, distance: 230.2
click at [330, 476] on main "IN THE UNITED STATES BANKRUPTCY COURT NORTHERN DISTRICT OF [US_STATE] ATLANTA D…" at bounding box center [591, 502] width 523 height 753
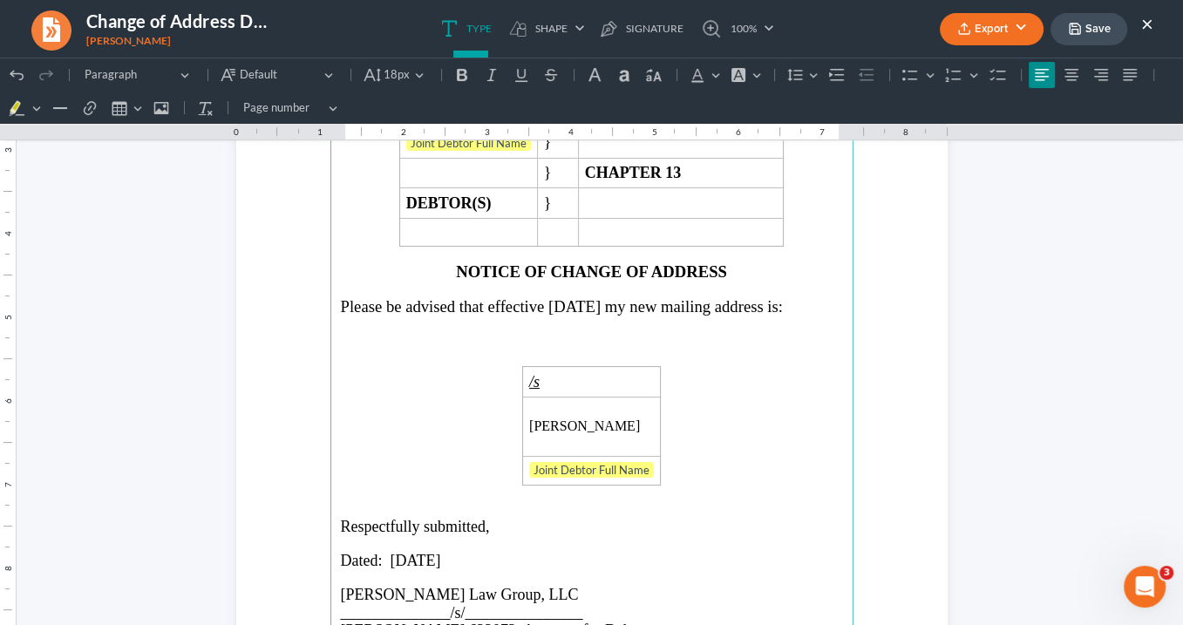
scroll to position [279, 0]
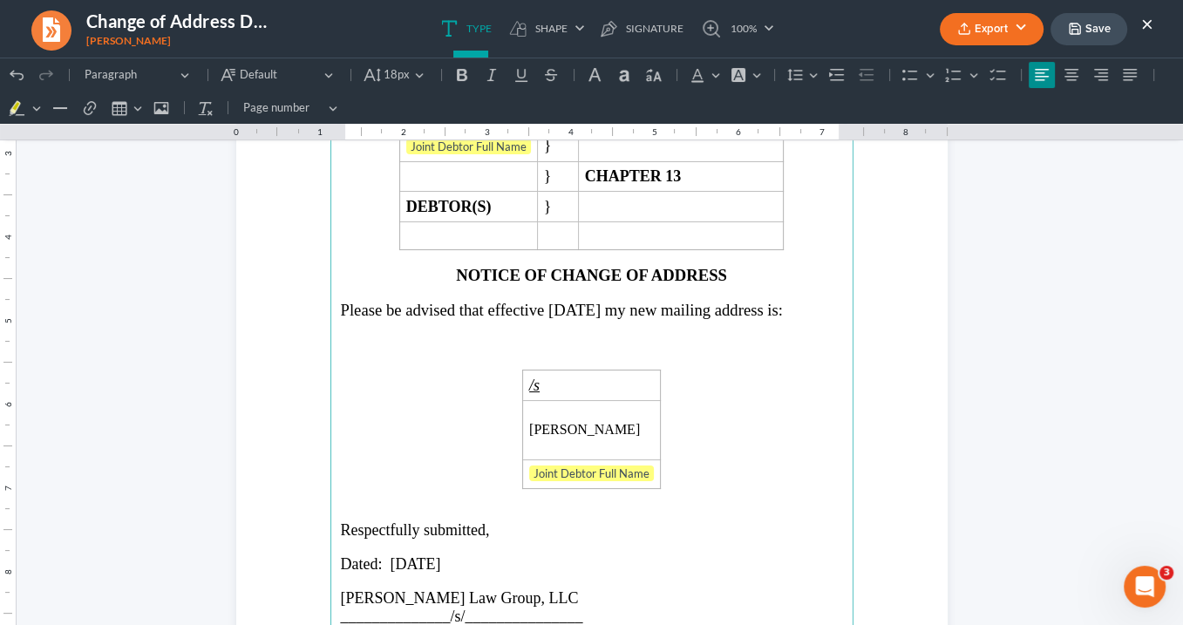
click at [364, 336] on p "Rich Text Editor, page-0-main" at bounding box center [592, 345] width 502 height 18
click at [475, 337] on span "[STREET_ADDRESS]" at bounding box center [414, 344] width 147 height 17
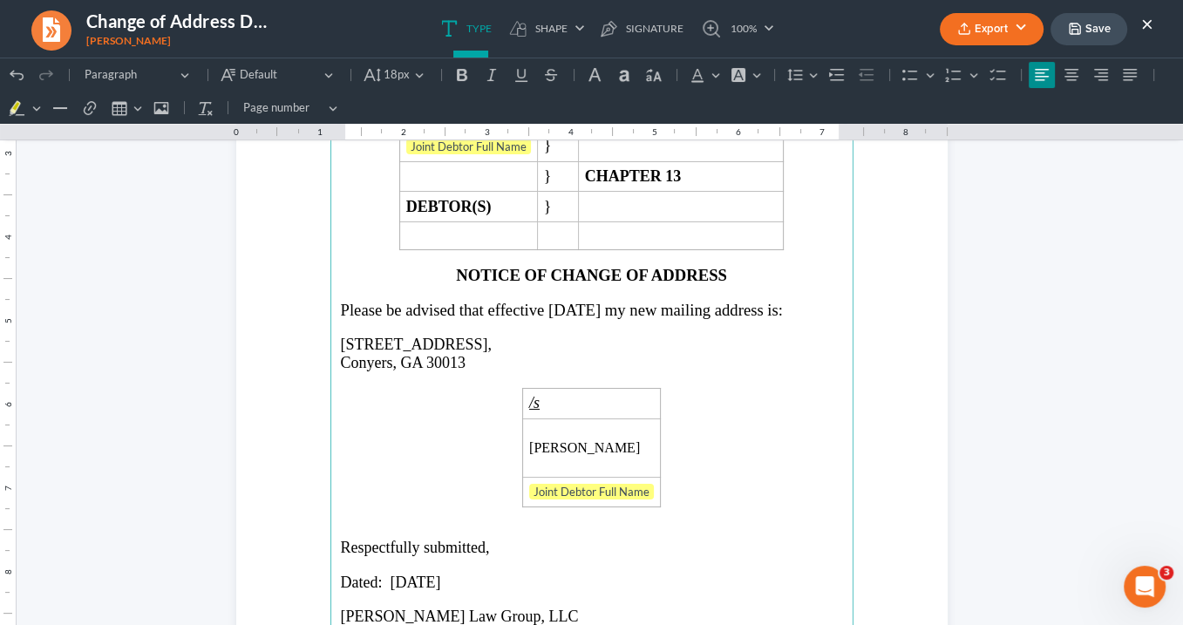
click at [341, 337] on span "[STREET_ADDRESS]," at bounding box center [417, 344] width 152 height 17
click at [458, 356] on span "Conyers, GA 30013" at bounding box center [404, 362] width 126 height 17
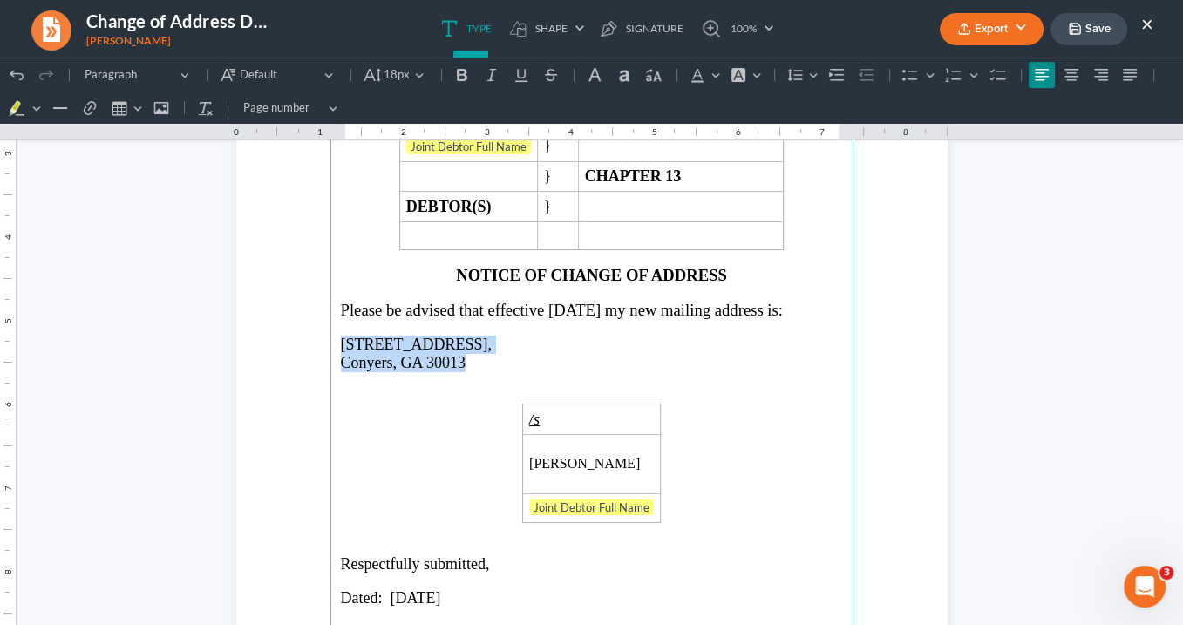
drag, startPoint x: 459, startPoint y: 360, endPoint x: 338, endPoint y: 337, distance: 123.4
click at [333, 337] on main "IN THE UNITED STATES BANKRUPTCY COURT NORTHERN DISTRICT OF GEORGIA ATLANTA DIVI…" at bounding box center [591, 363] width 523 height 753
copy main "3680 Shale Lane SE, Conyers, GA 30013"
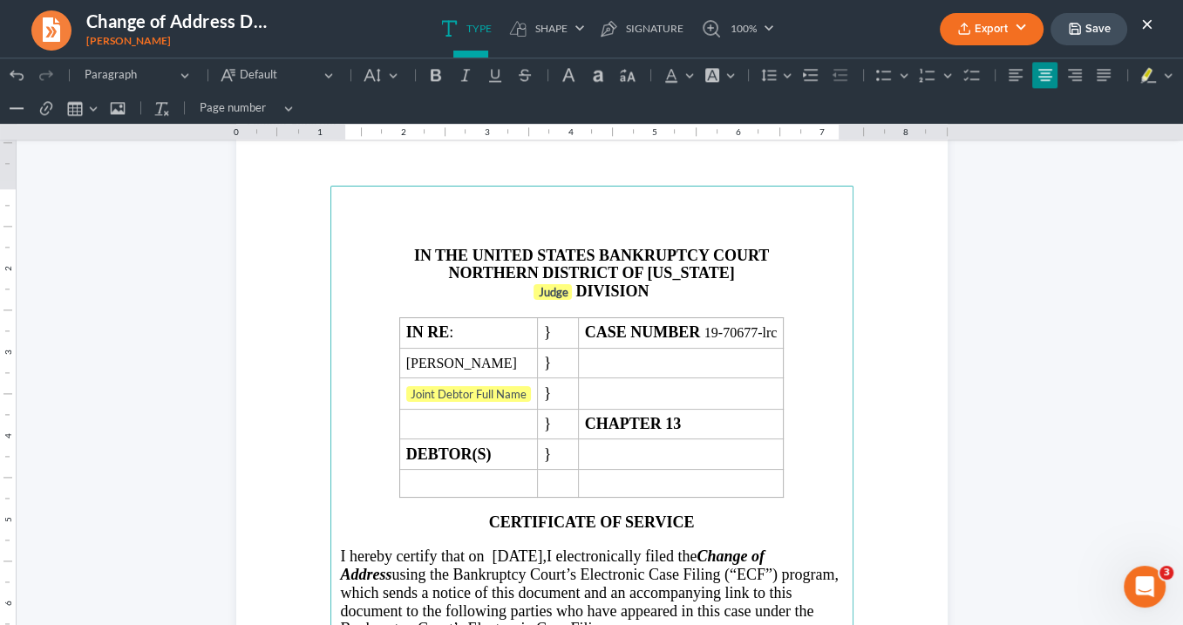
scroll to position [1883, 0]
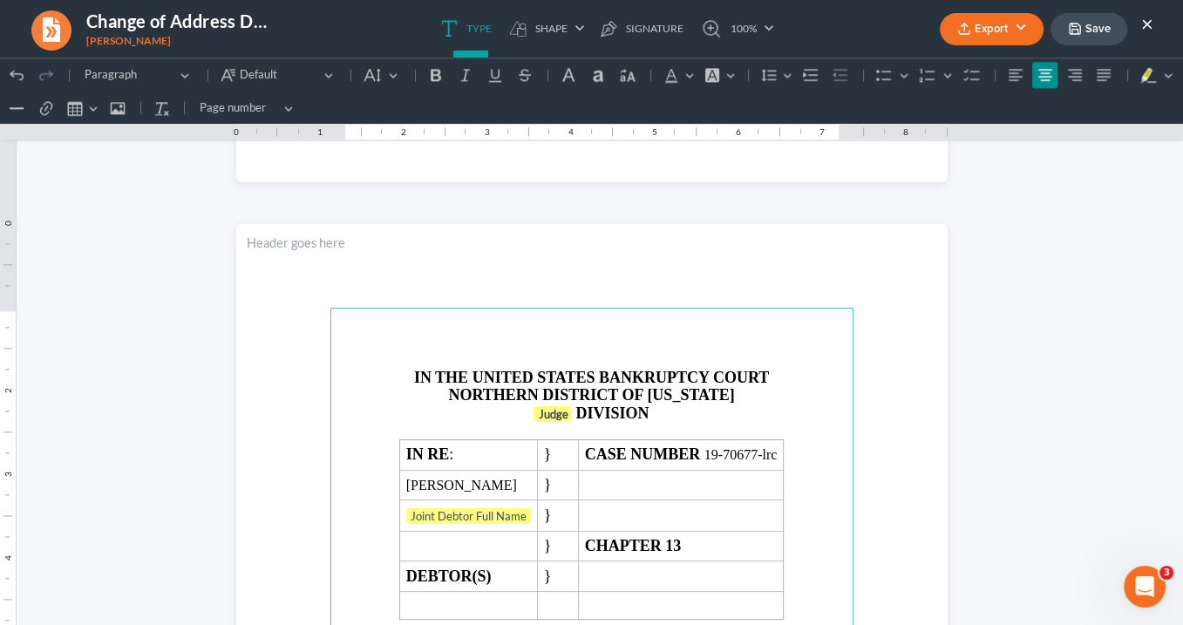
drag, startPoint x: 567, startPoint y: 411, endPoint x: 608, endPoint y: 405, distance: 41.4
click at [568, 410] on p "Judge DIVISION" at bounding box center [592, 414] width 502 height 19
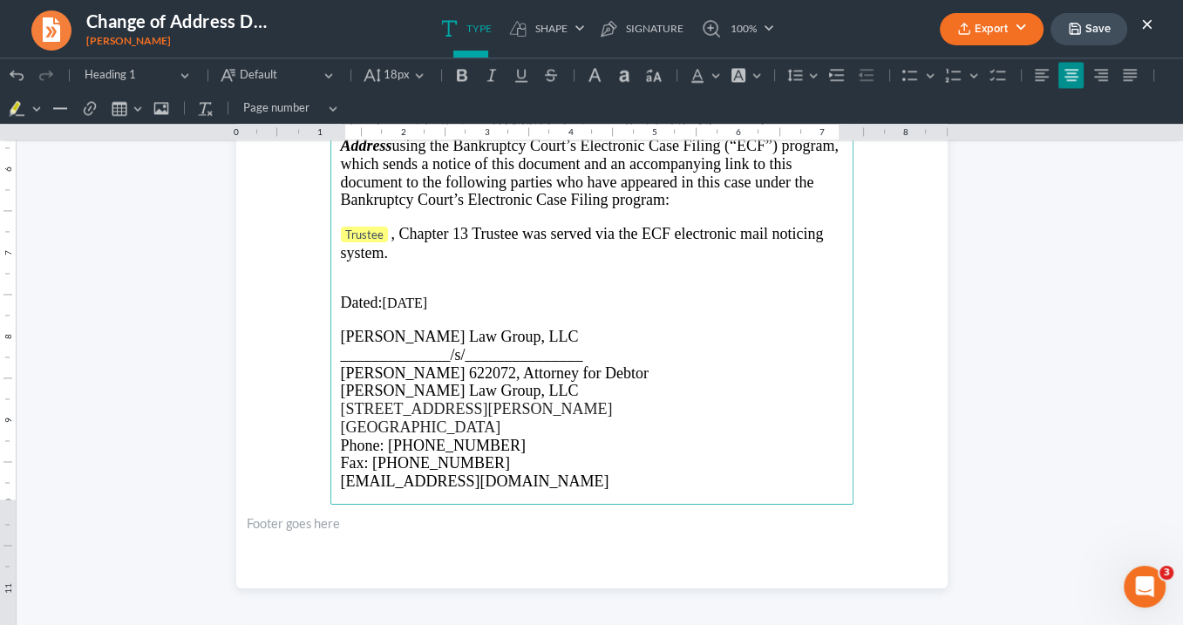
scroll to position [2441, 0]
click at [388, 245] on p "Trustee , Chapter 13 Trustee was served via the ECF electronic mail noticing sy…" at bounding box center [592, 241] width 502 height 37
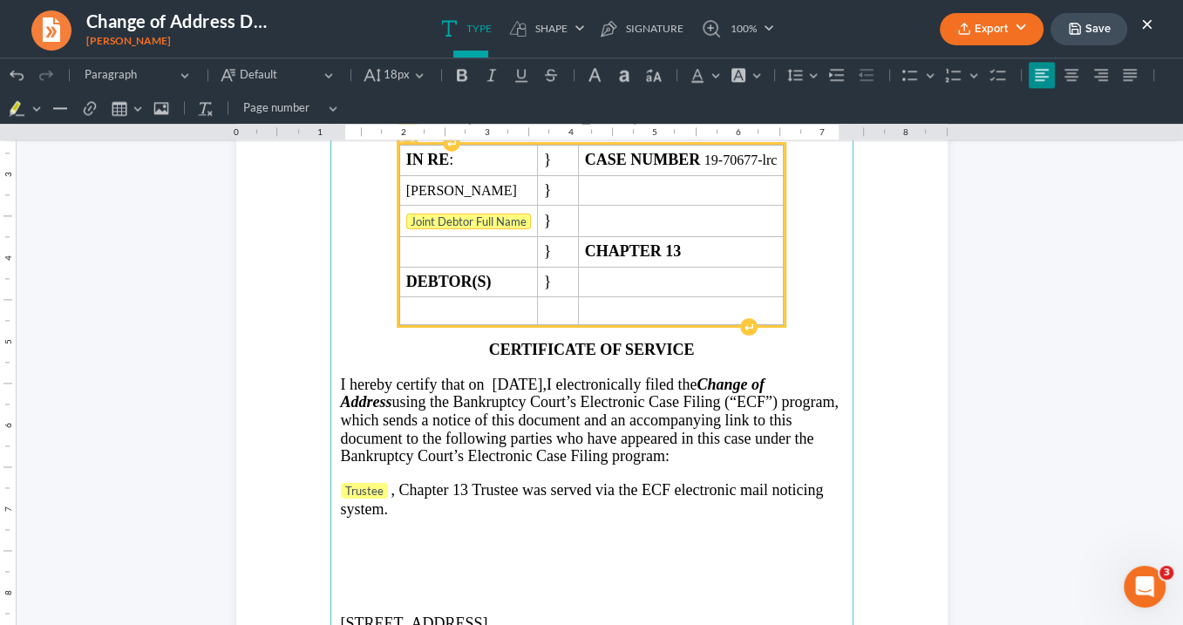
scroll to position [2162, 0]
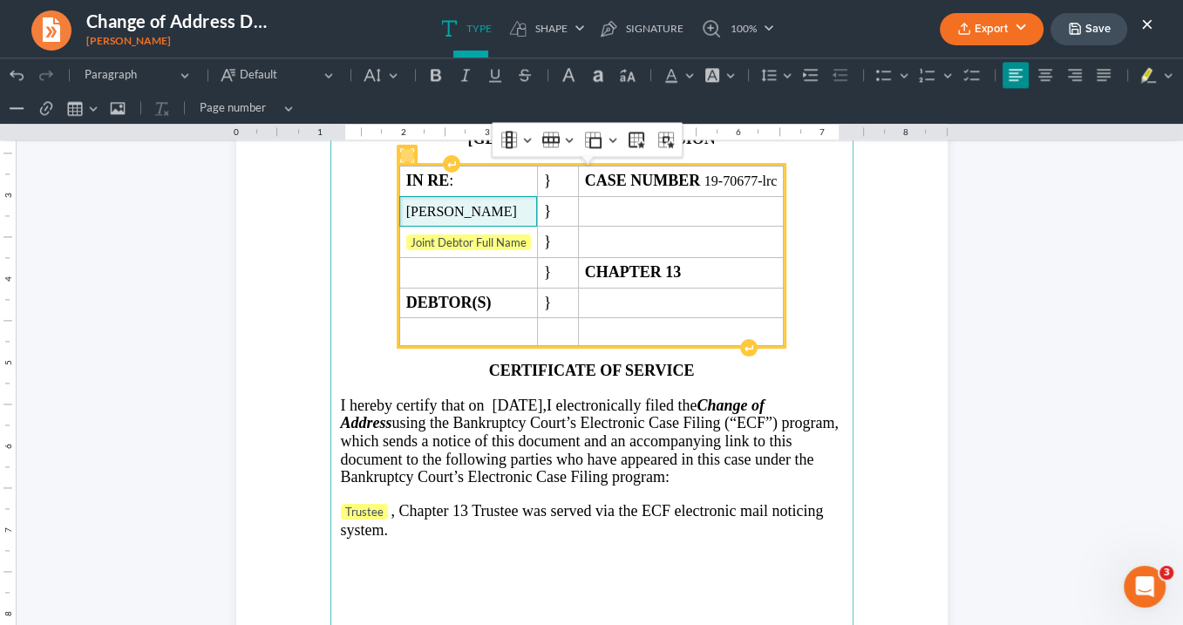
drag, startPoint x: 487, startPoint y: 211, endPoint x: 371, endPoint y: 207, distance: 116.0
click at [399, 207] on td "[PERSON_NAME]" at bounding box center [468, 211] width 138 height 31
copy span "[PERSON_NAME]"
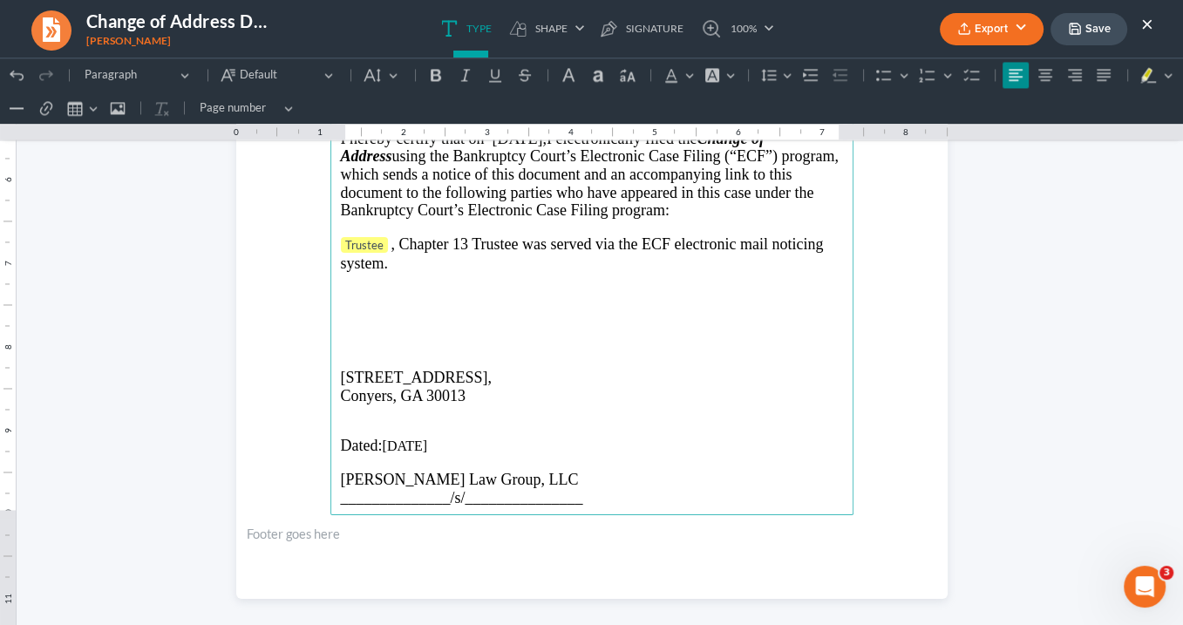
scroll to position [2511, 0]
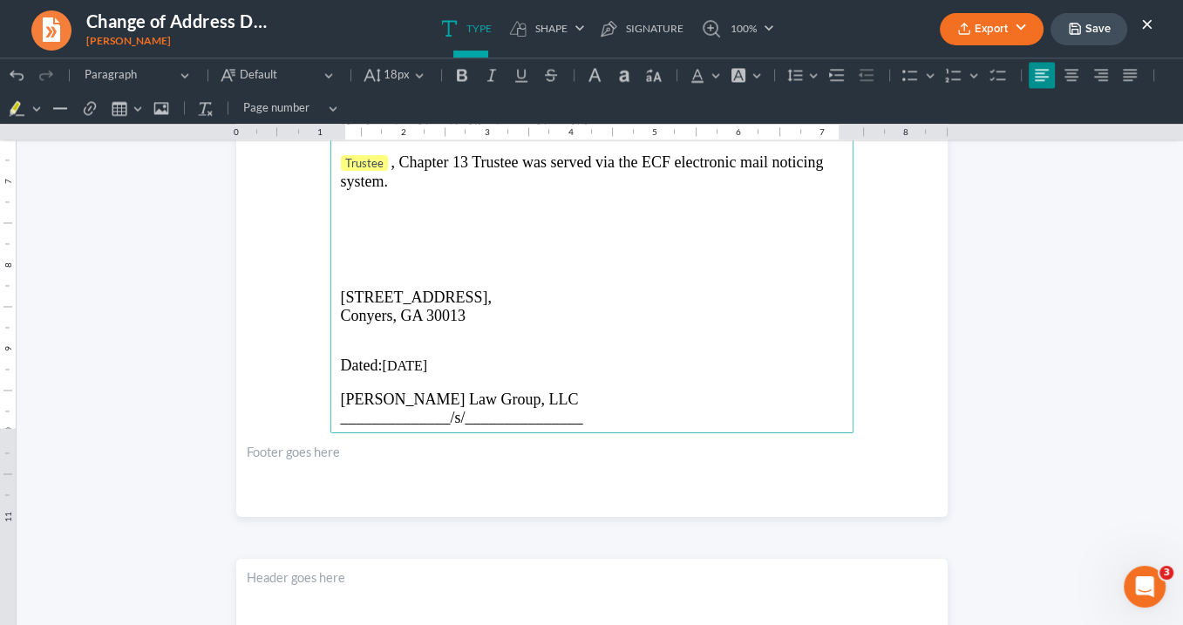
click at [342, 271] on p "Rich Text Editor, page-2-main" at bounding box center [592, 280] width 502 height 18
click at [346, 215] on p "Rich Text Editor, page-2-main" at bounding box center [592, 216] width 502 height 18
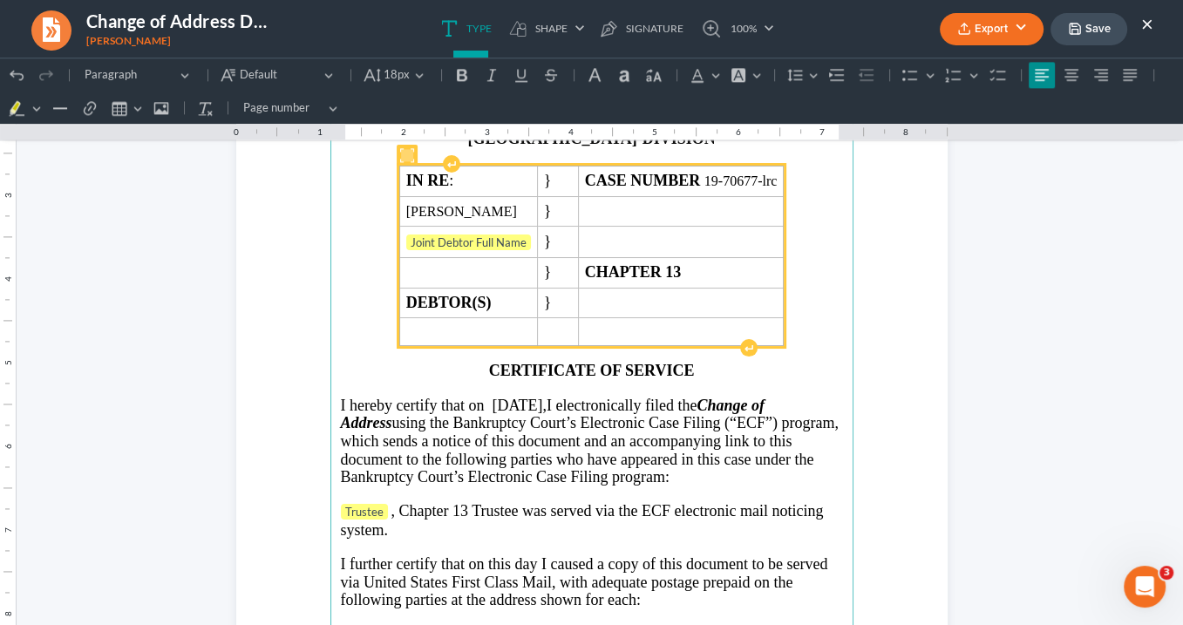
scroll to position [2371, 0]
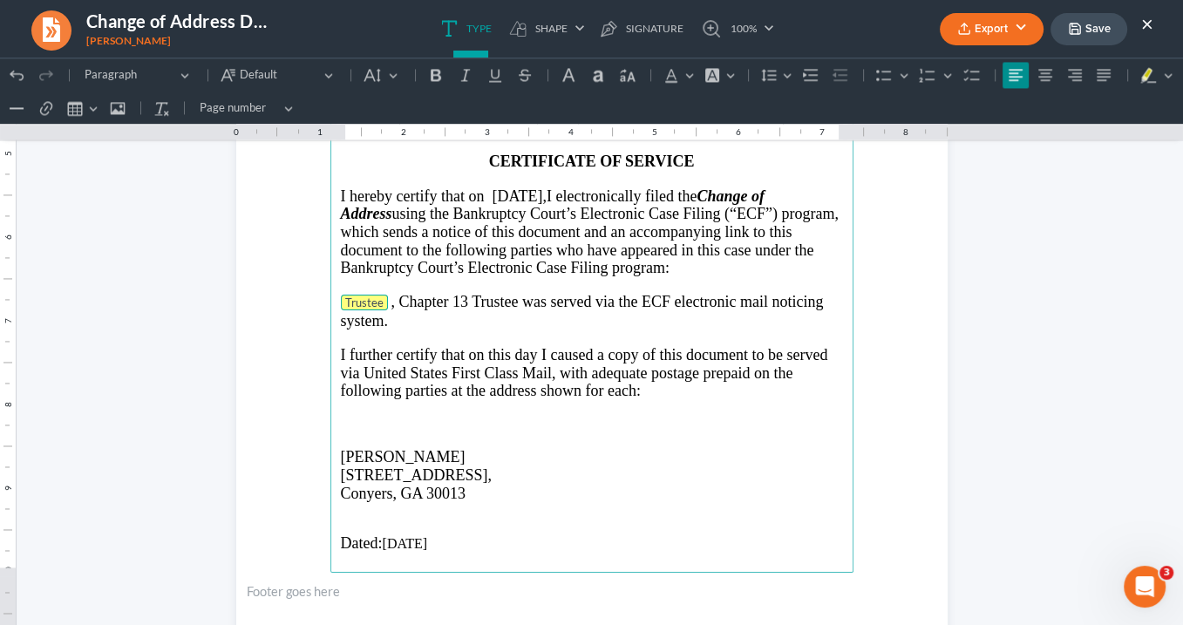
click at [379, 295] on tag "Trustee" at bounding box center [364, 303] width 47 height 16
drag, startPoint x: 486, startPoint y: 297, endPoint x: 331, endPoint y: 286, distance: 154.7
click at [331, 286] on main "IN THE UNITED STATES BANKRUPTCY COURT NORTHERN DISTRICT OF GEORGIA ATLANTA DIVI…" at bounding box center [591, 196] width 523 height 753
click at [390, 75] on button "Default" at bounding box center [381, 75] width 46 height 26
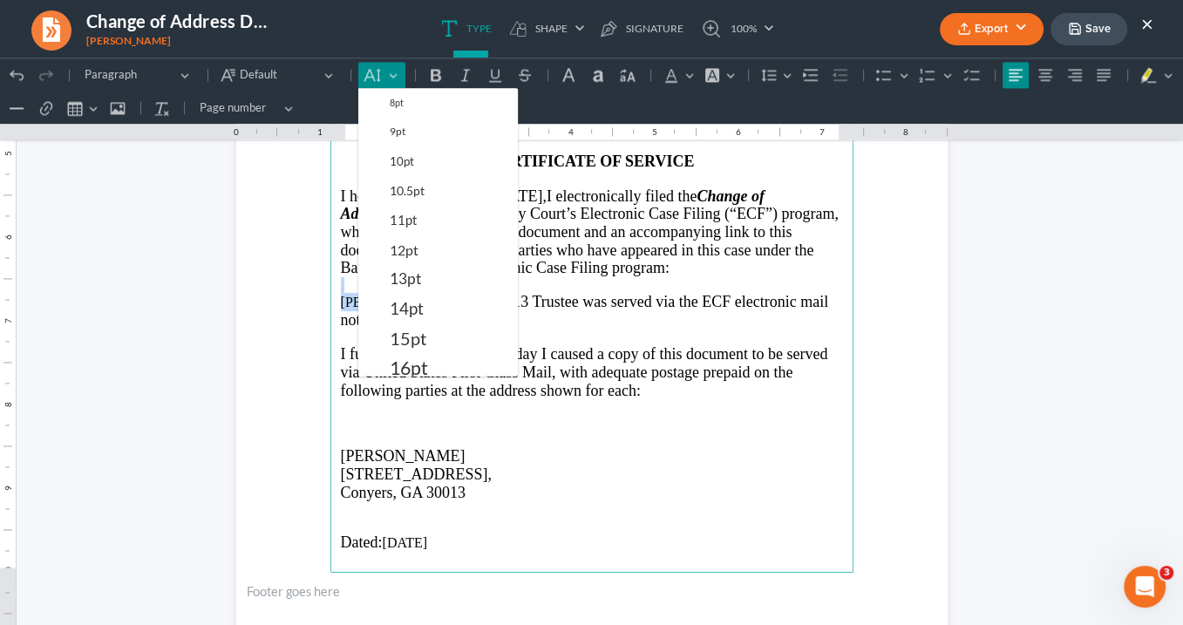
click at [405, 246] on span "12pt" at bounding box center [404, 250] width 29 height 21
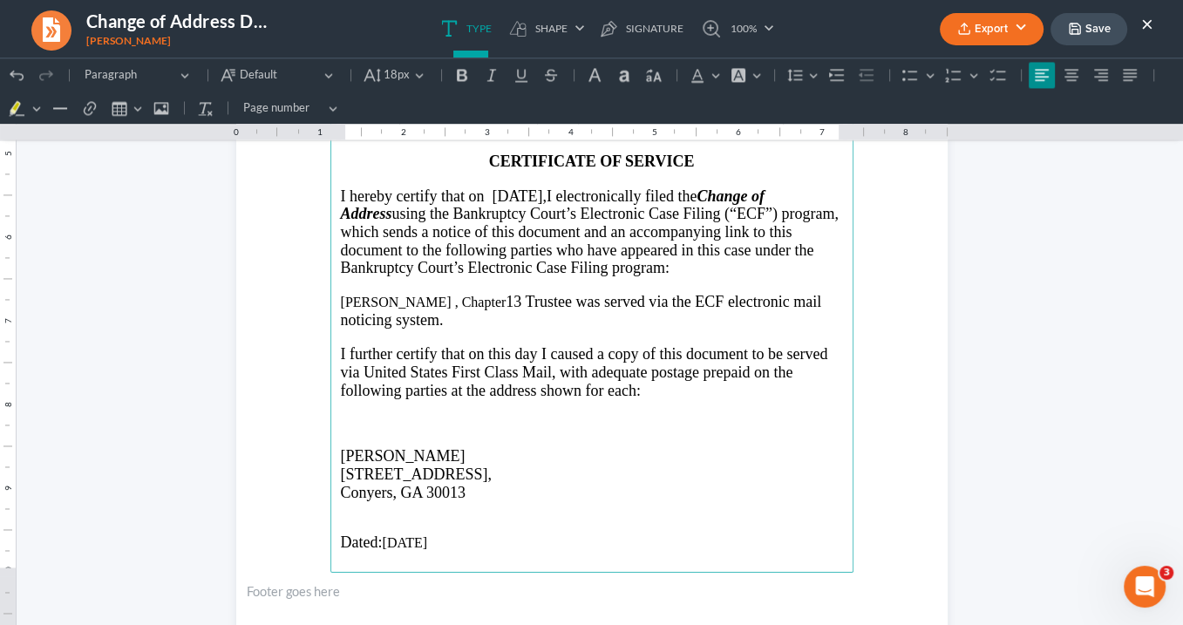
click at [496, 320] on p "Melissa J. Davey , Chapter 13 Trustee was served via the ECF electronic mail no…" at bounding box center [592, 311] width 502 height 36
click at [433, 297] on span "Melissa J. Davey , Chapter" at bounding box center [424, 302] width 166 height 15
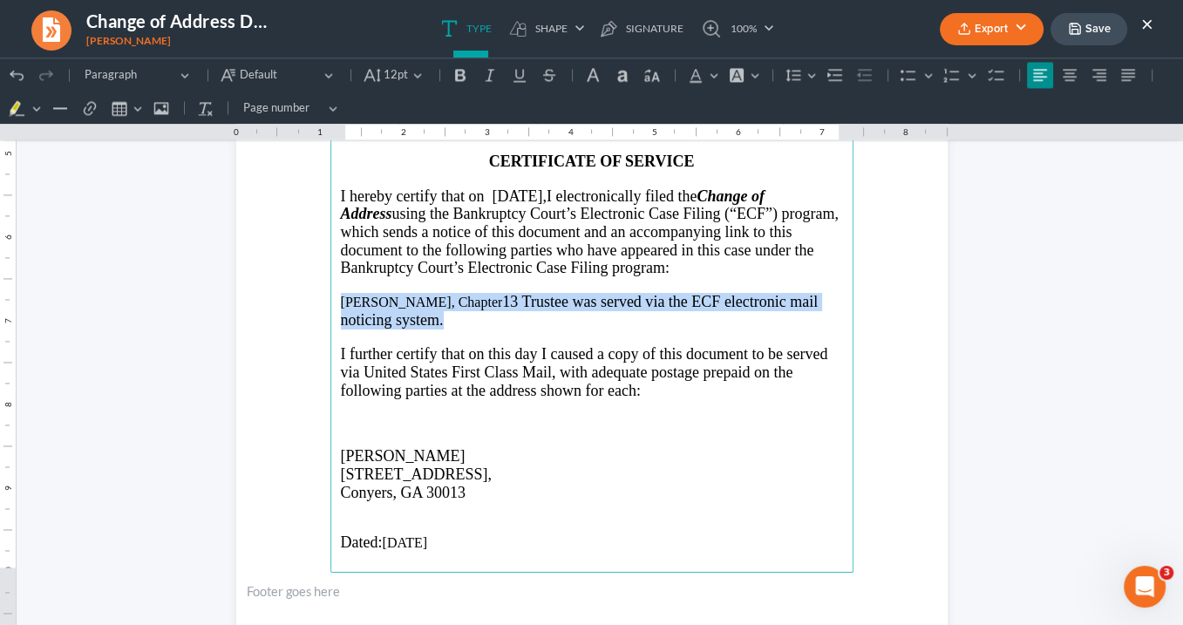
drag, startPoint x: 439, startPoint y: 316, endPoint x: 332, endPoint y: 290, distance: 109.3
click at [332, 290] on main "IN THE UNITED STATES BANKRUPTCY COURT NORTHERN DISTRICT OF GEORGIA ATLANTA DIVI…" at bounding box center [591, 196] width 523 height 753
click at [417, 77] on button "12pt 12pt" at bounding box center [393, 75] width 71 height 26
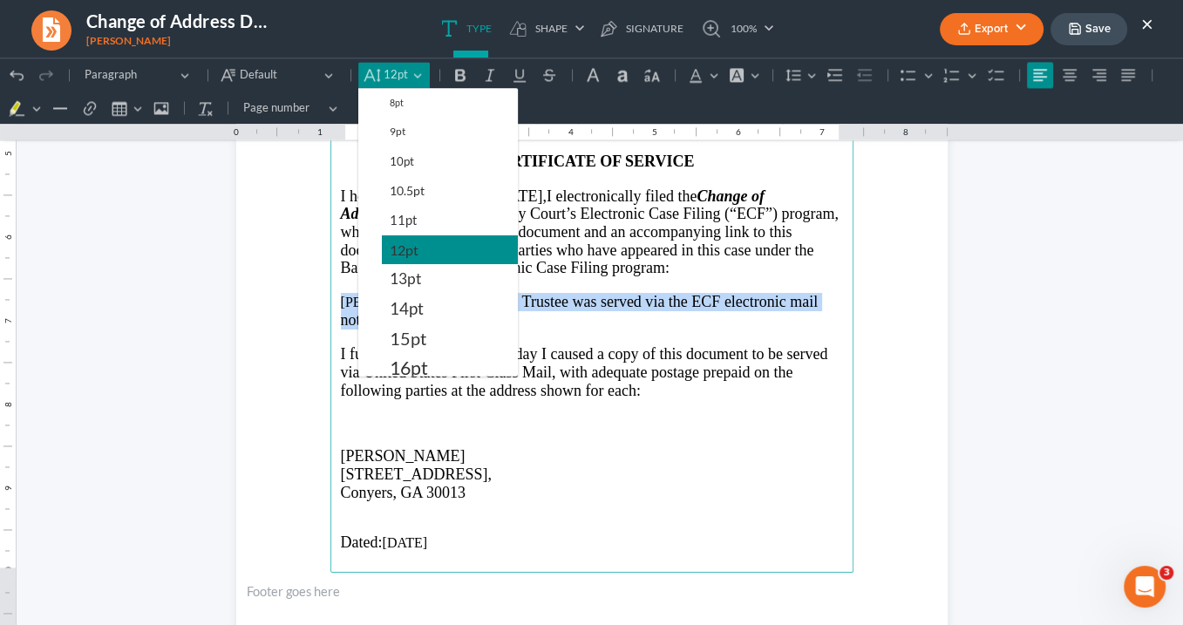
click at [432, 301] on button "14pt" at bounding box center [450, 309] width 136 height 30
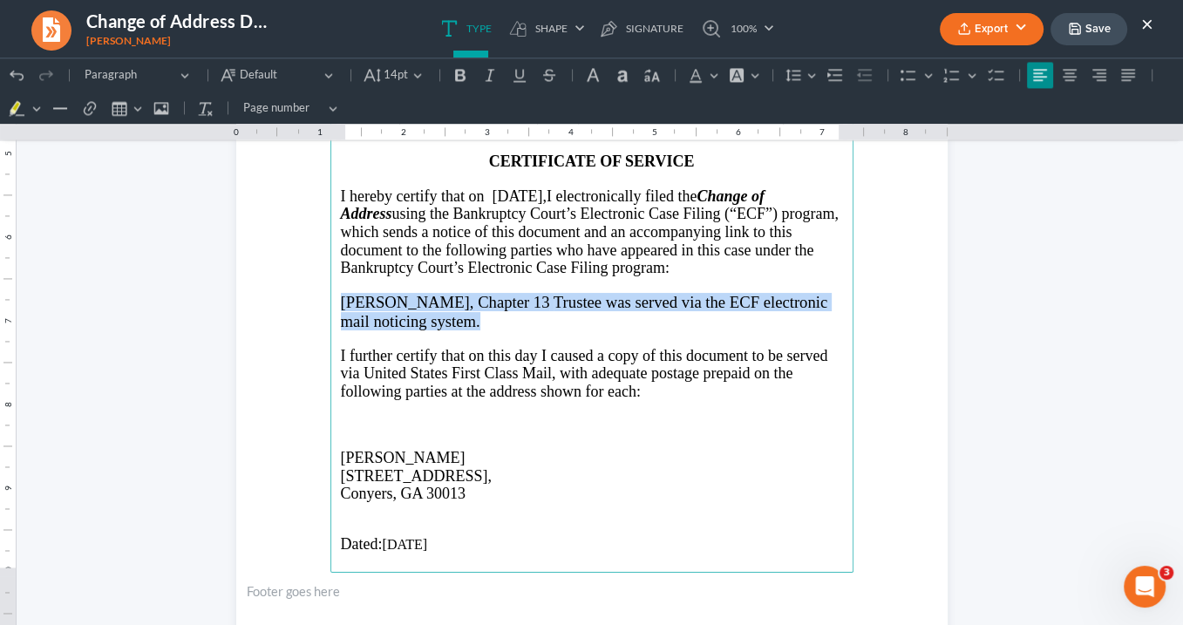
click at [569, 318] on p "Melissa J. Davey, Chapter 13 Trustee was served via the ECF electronic mail not…" at bounding box center [592, 311] width 502 height 37
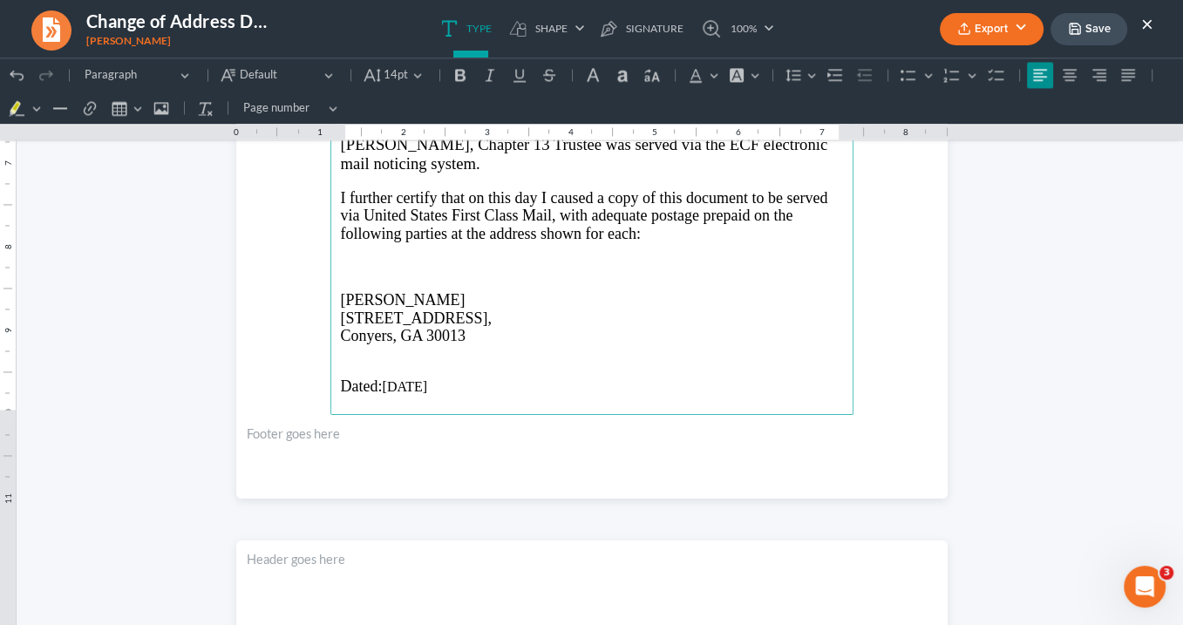
scroll to position [2360, 0]
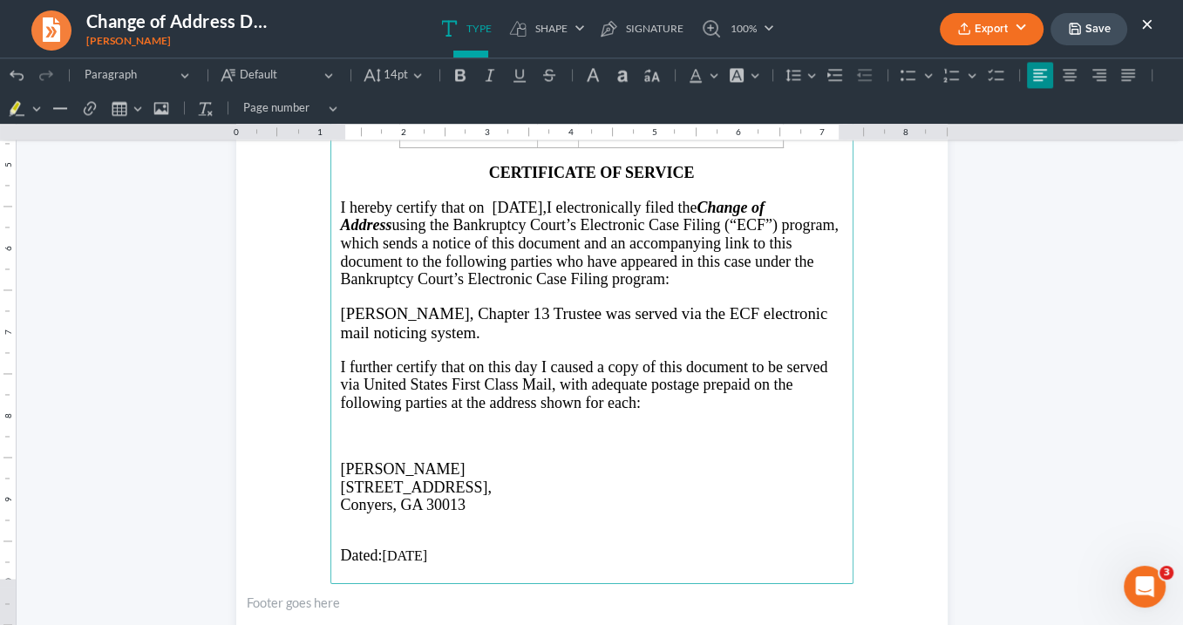
click at [576, 305] on span "Trustee was served via the ECF electronic mail noticing system." at bounding box center [584, 322] width 487 height 37
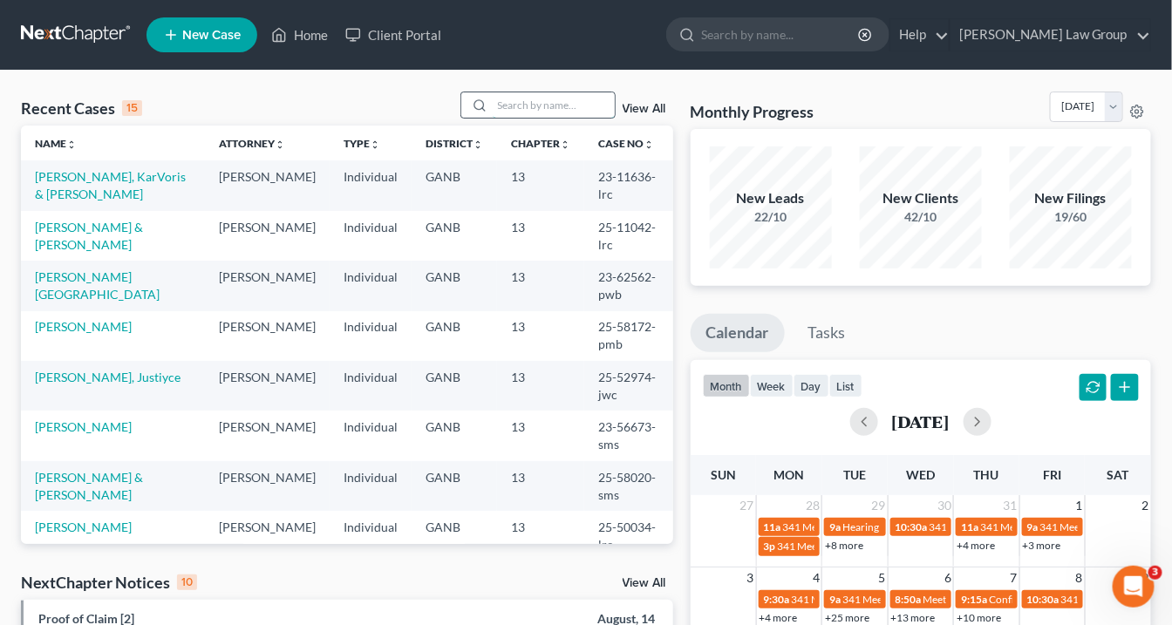
click at [537, 105] on input "search" at bounding box center [554, 104] width 122 height 25
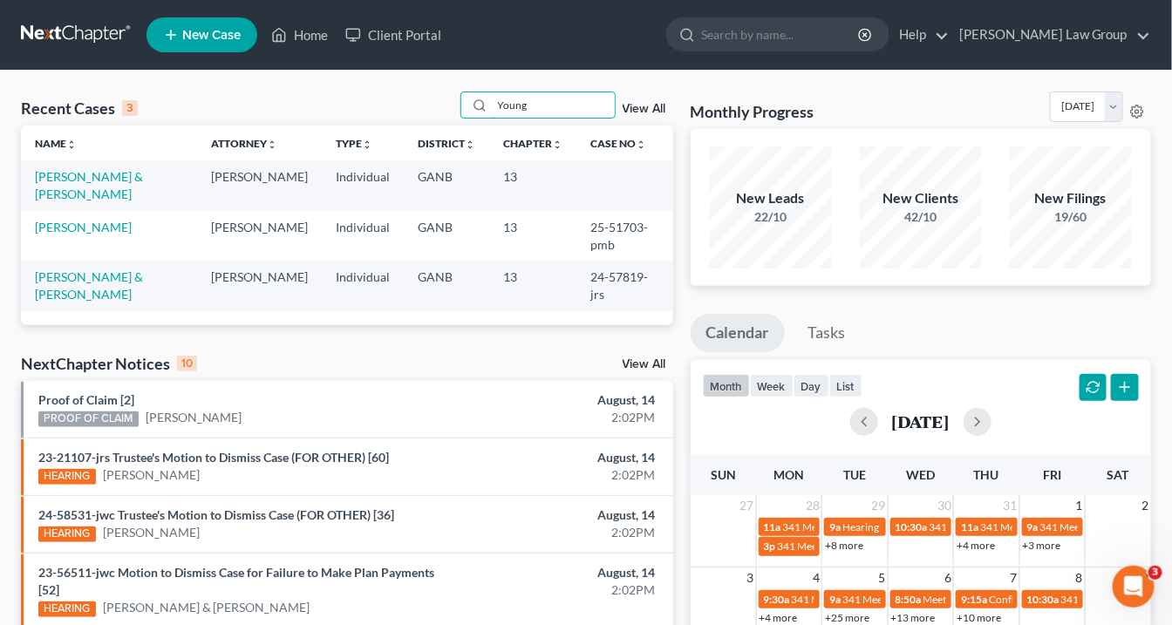
type input "Young"
click at [636, 109] on link "View All" at bounding box center [644, 109] width 44 height 12
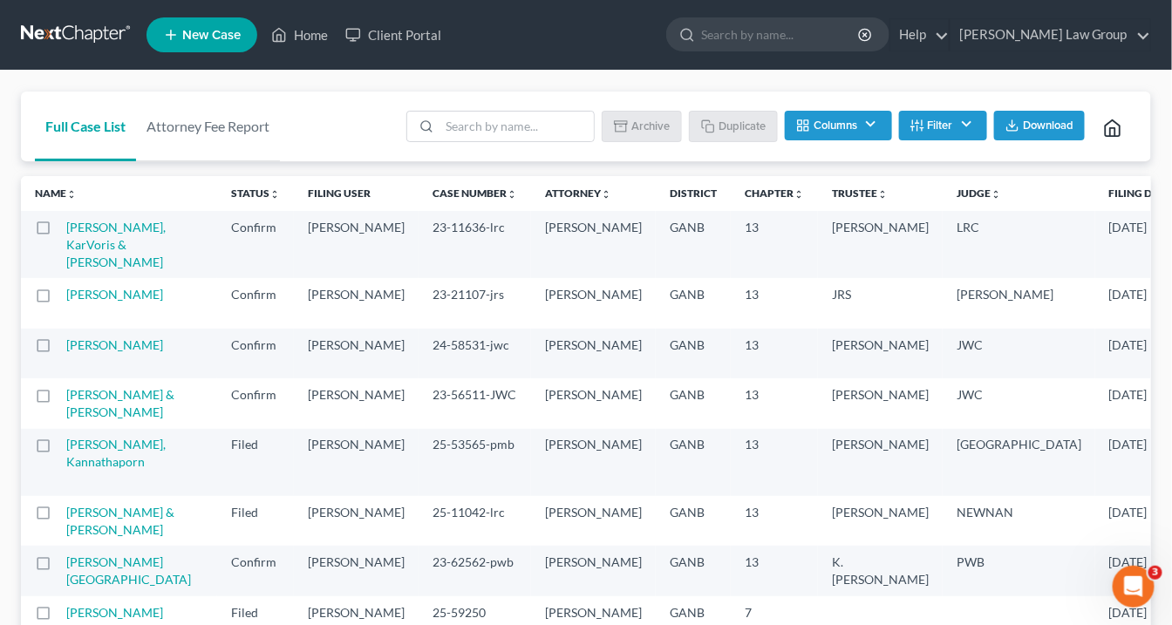
click at [953, 130] on button "Filter" at bounding box center [943, 126] width 88 height 30
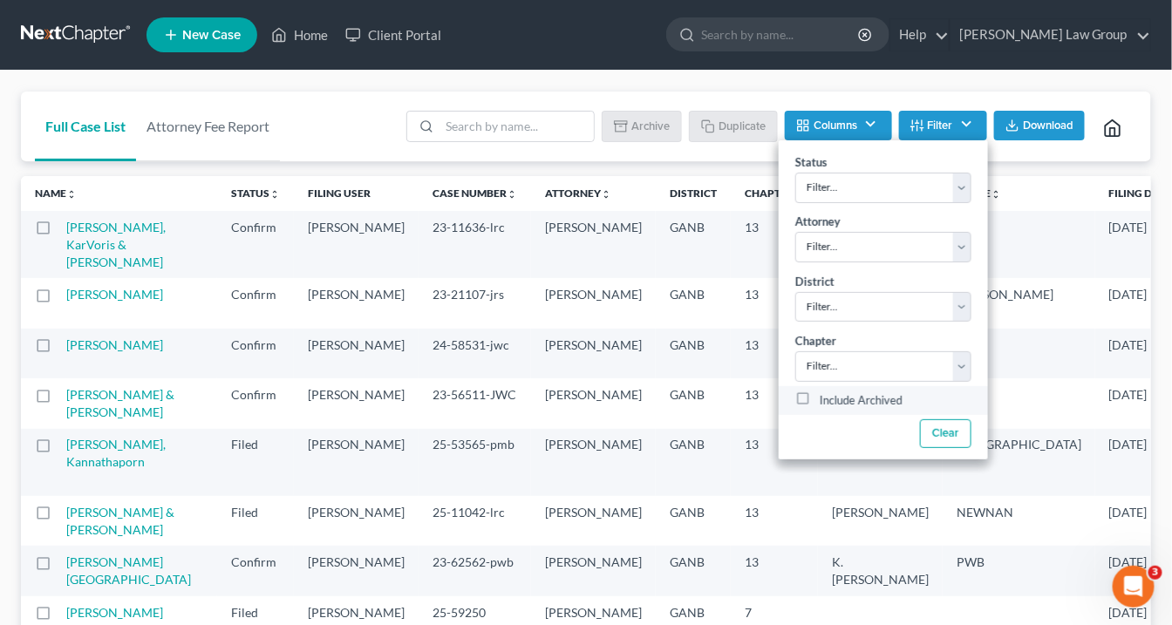
click at [820, 398] on label "Include Archived" at bounding box center [861, 401] width 83 height 21
click at [826, 398] on input "Include Archived" at bounding box center [831, 396] width 11 height 11
checkbox input "true"
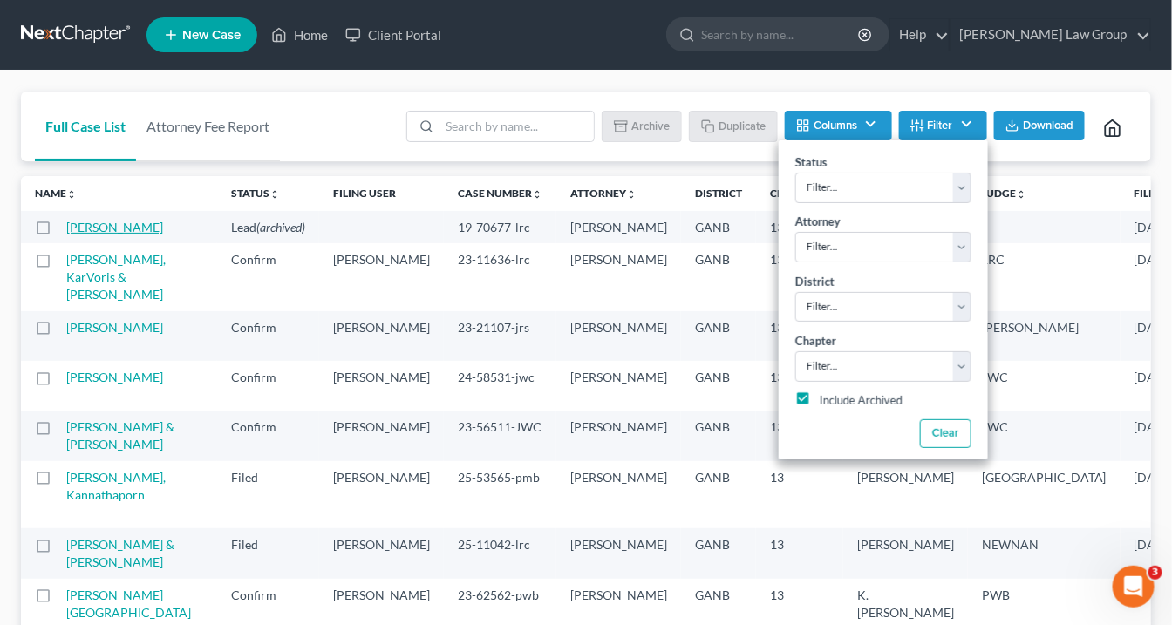
click at [95, 229] on link "[PERSON_NAME]" at bounding box center [114, 227] width 97 height 15
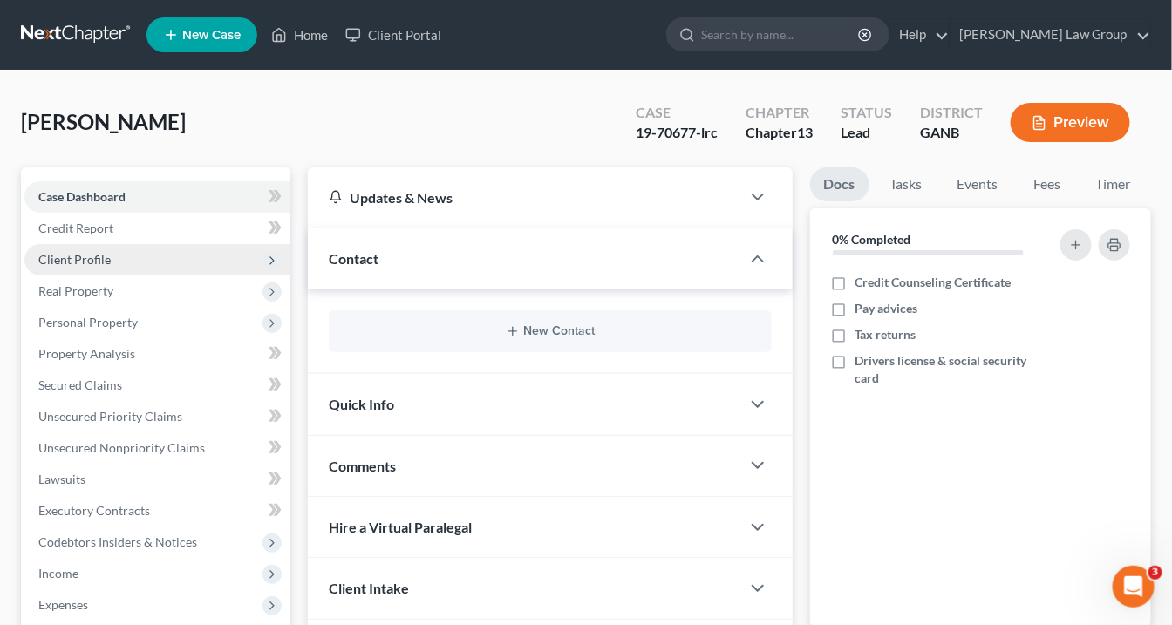
click at [109, 256] on span "Client Profile" at bounding box center [157, 259] width 266 height 31
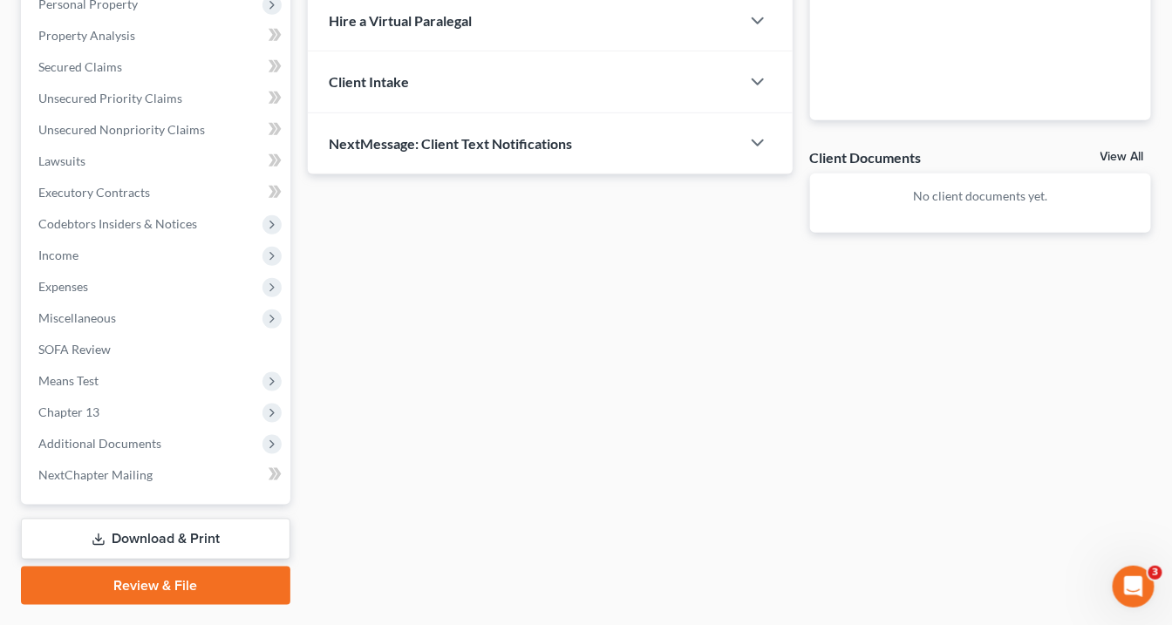
scroll to position [550, 0]
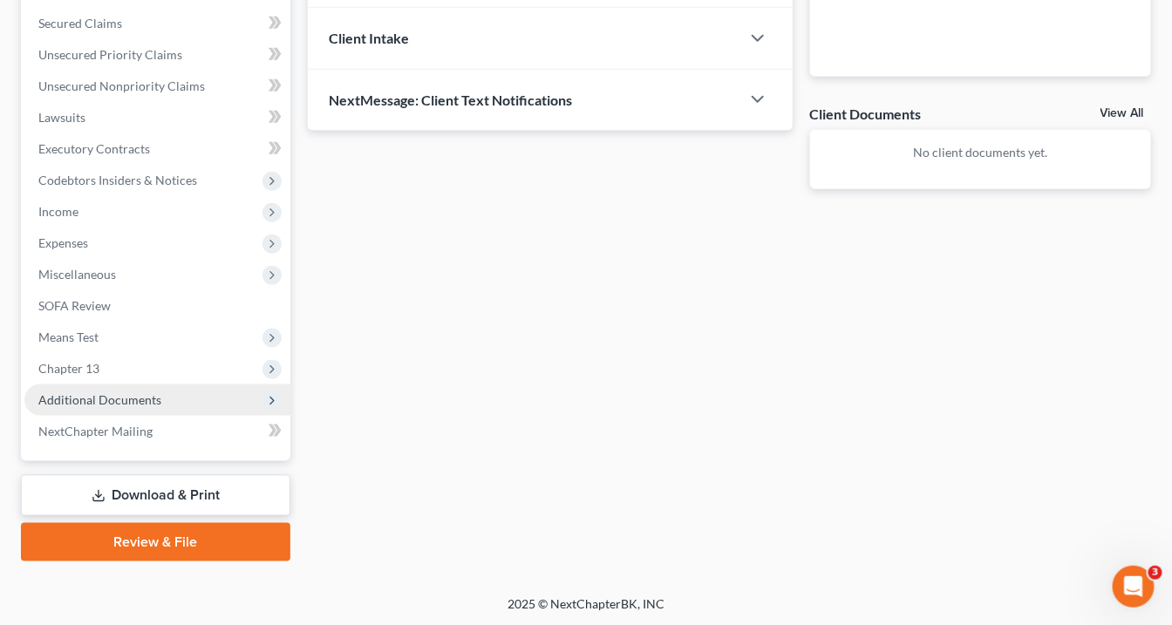
click at [128, 402] on span "Additional Documents" at bounding box center [99, 399] width 123 height 15
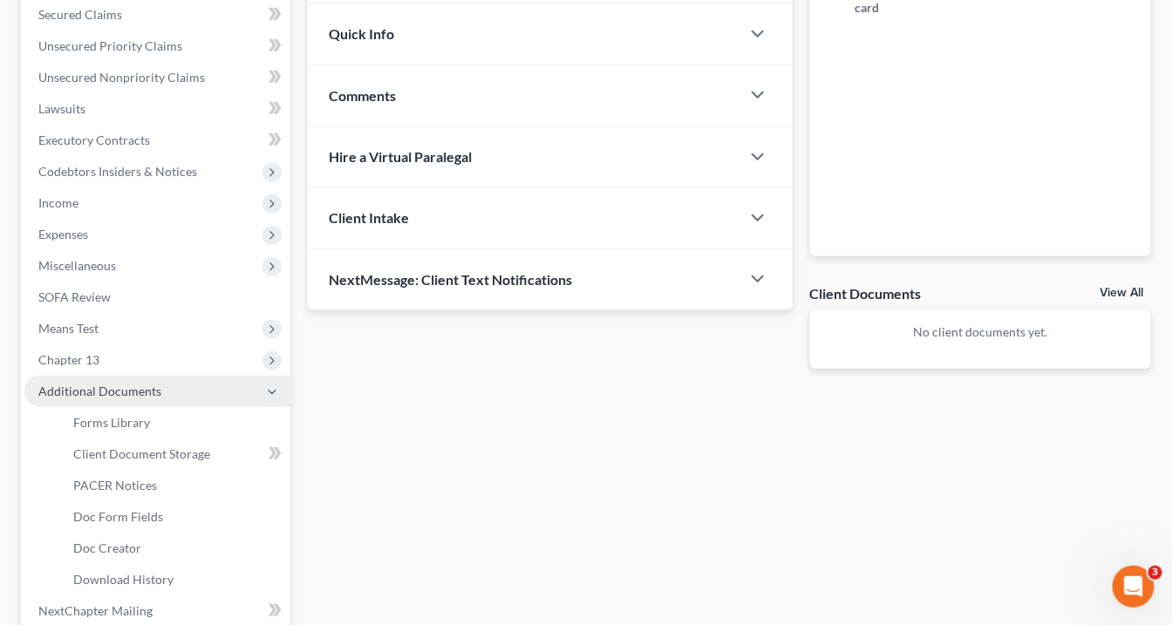
scroll to position [362, 0]
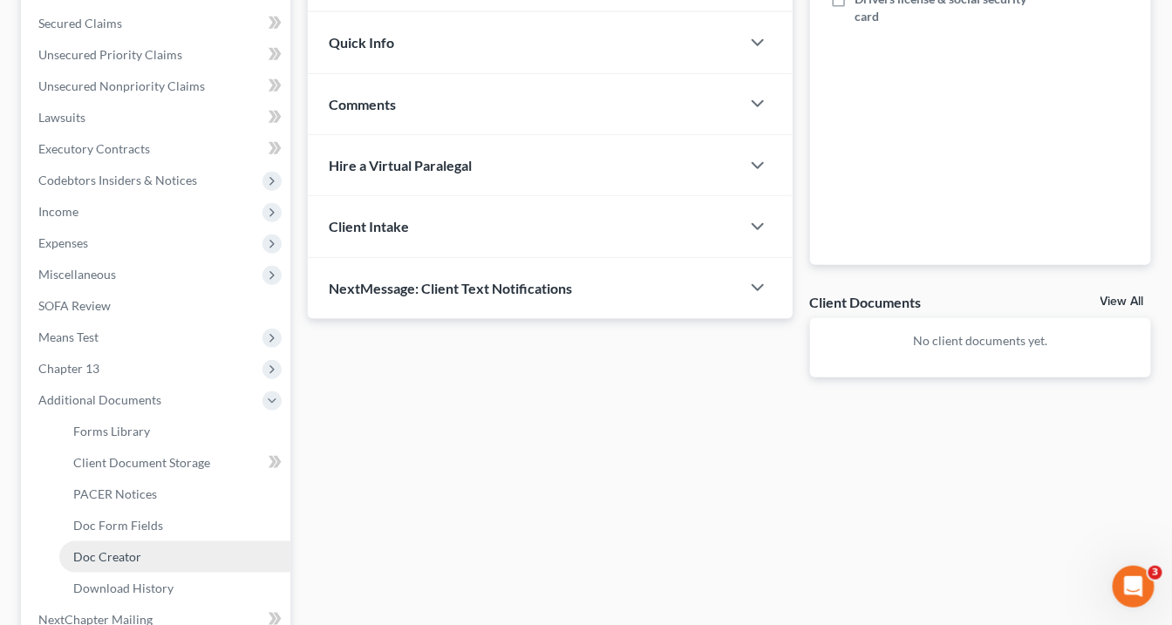
click at [135, 560] on span "Doc Creator" at bounding box center [107, 556] width 68 height 15
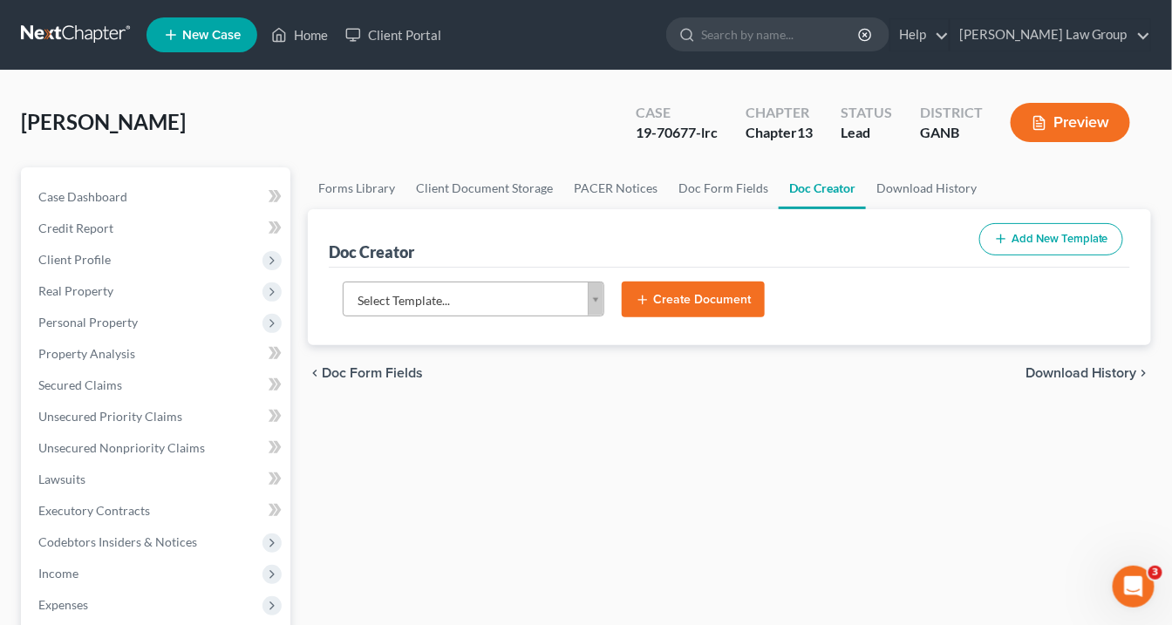
click at [597, 298] on body "Home New Case Client Portal [PERSON_NAME] Law Group [EMAIL_ADDRESS][DOMAIN_NAME…" at bounding box center [586, 589] width 1172 height 1178
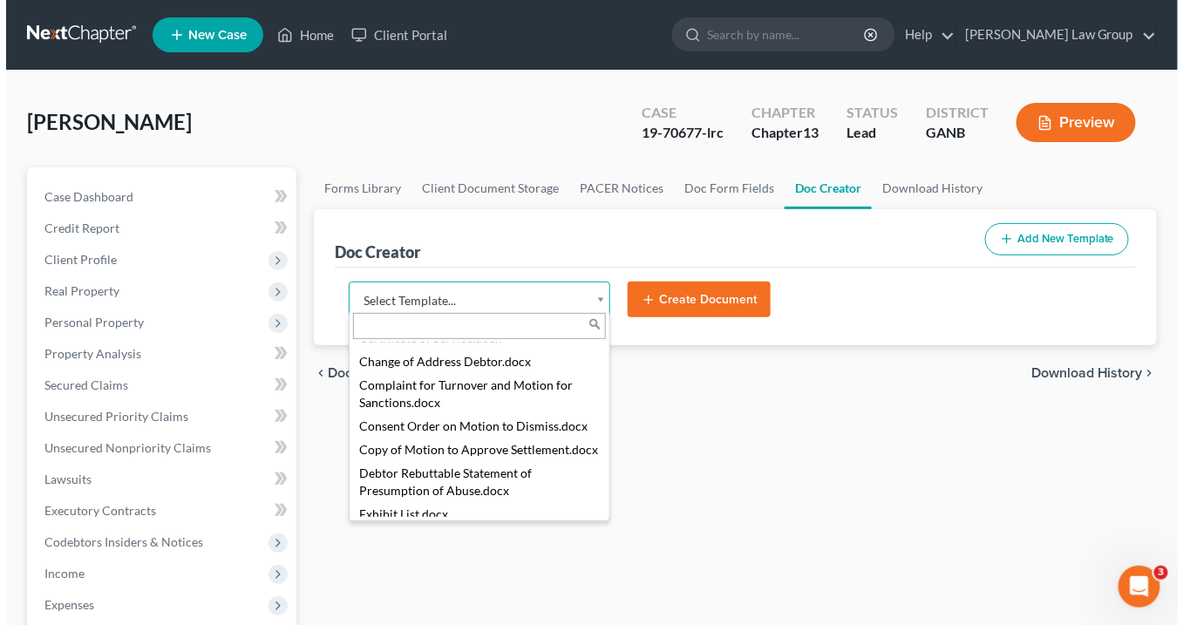
scroll to position [907, 0]
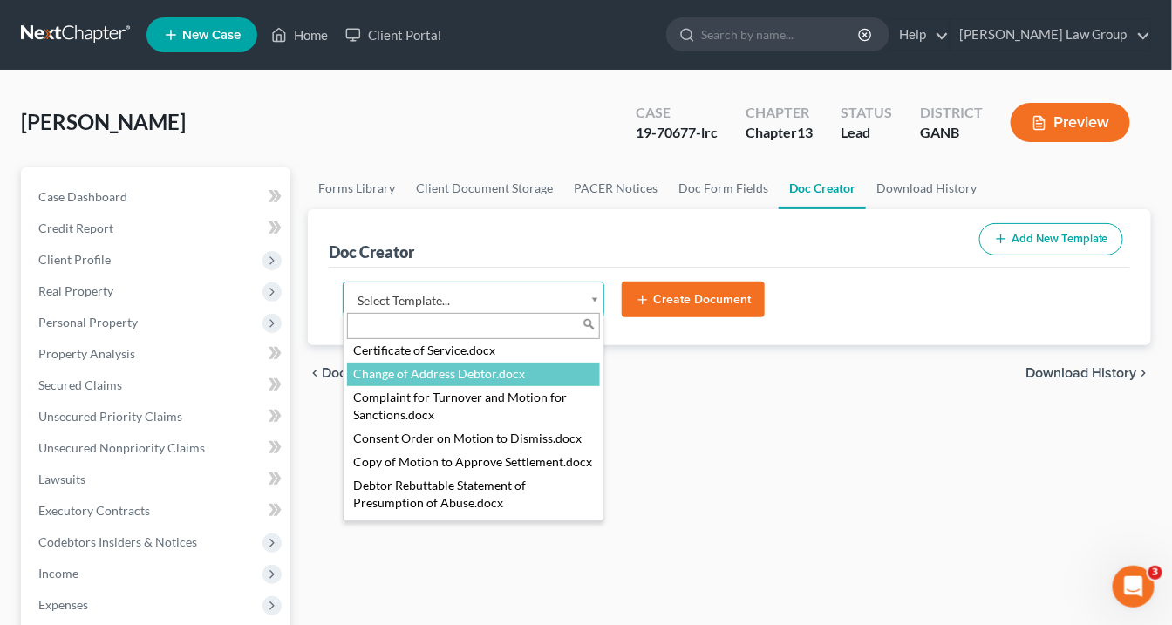
select select "111548"
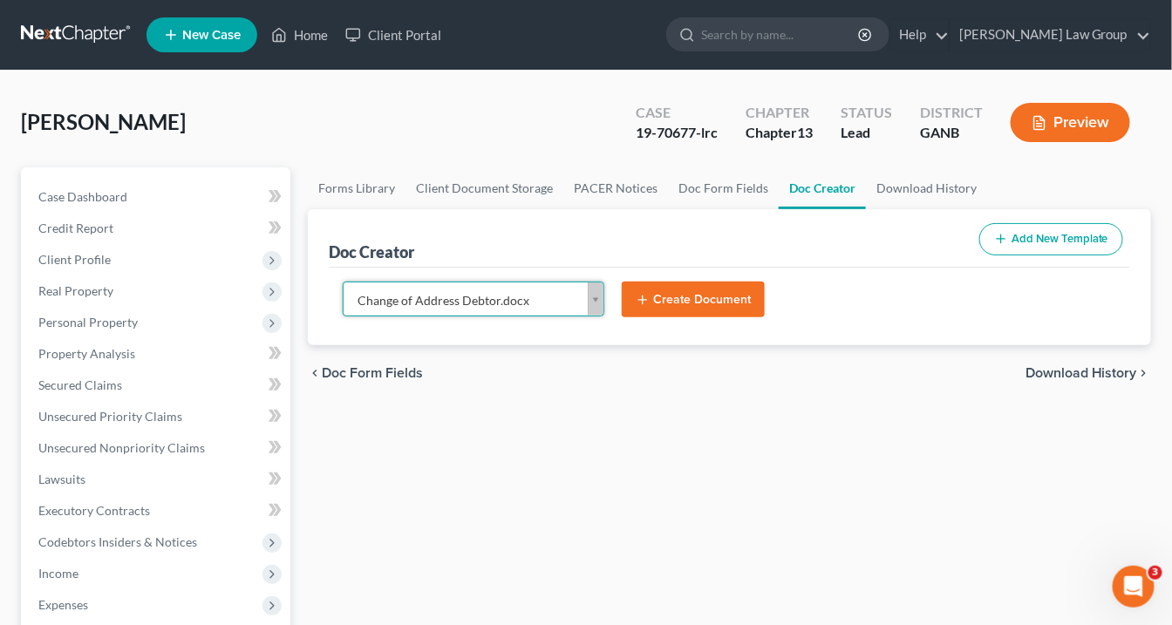
click at [691, 296] on button "Create Document" at bounding box center [693, 300] width 143 height 37
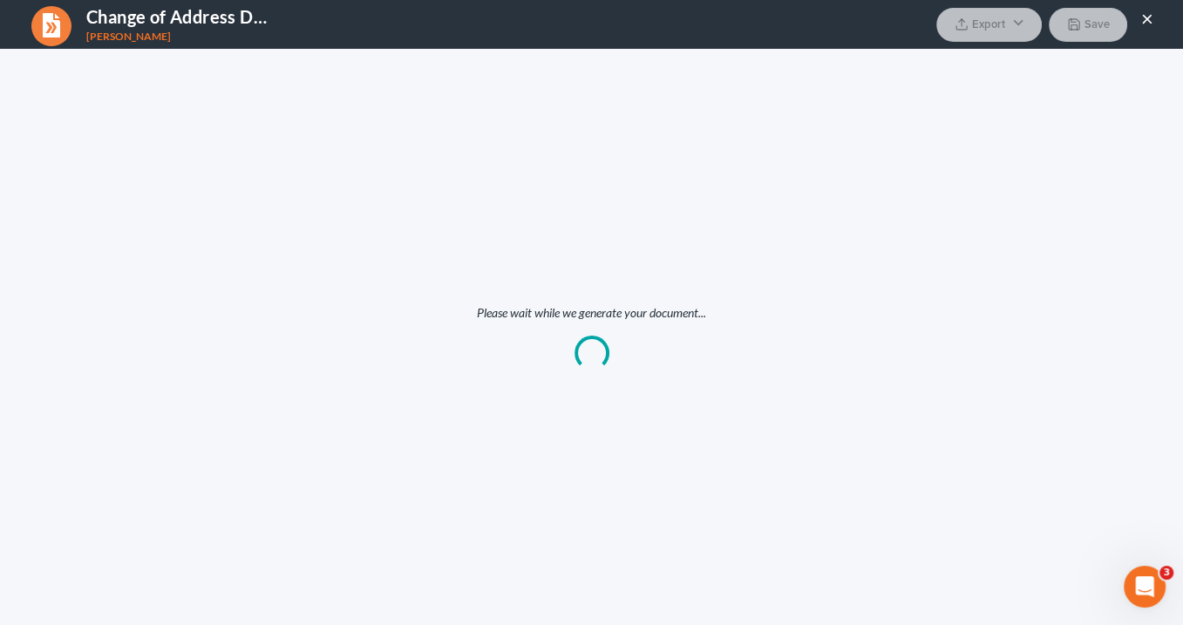
scroll to position [0, 0]
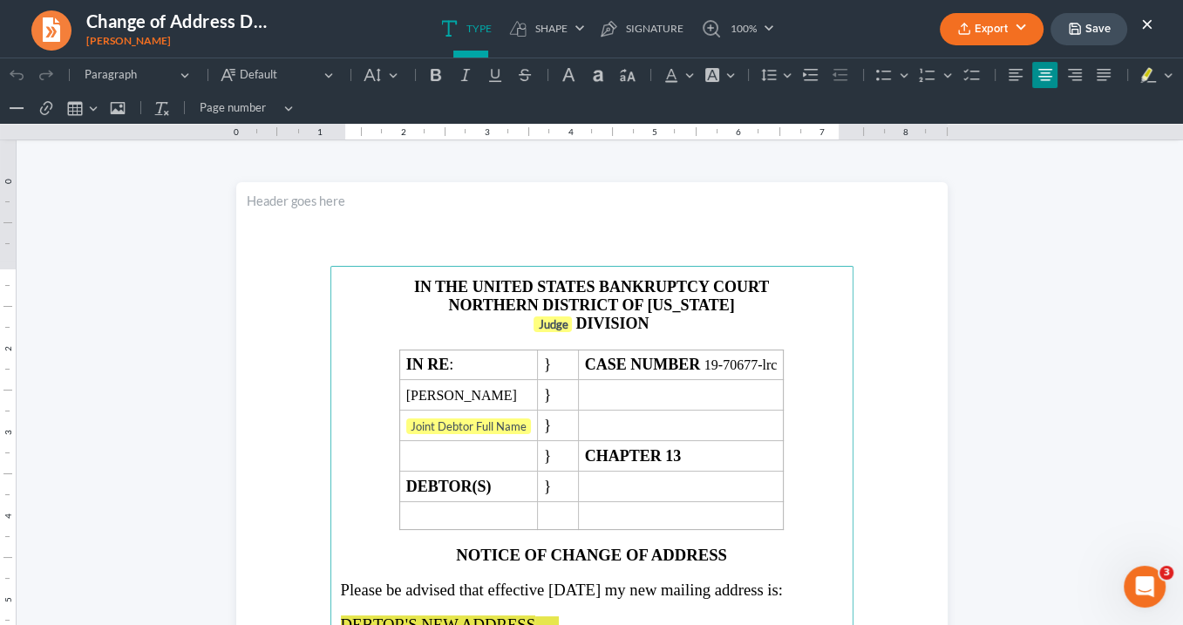
click at [568, 323] on p "Judge DIVISION" at bounding box center [592, 324] width 502 height 19
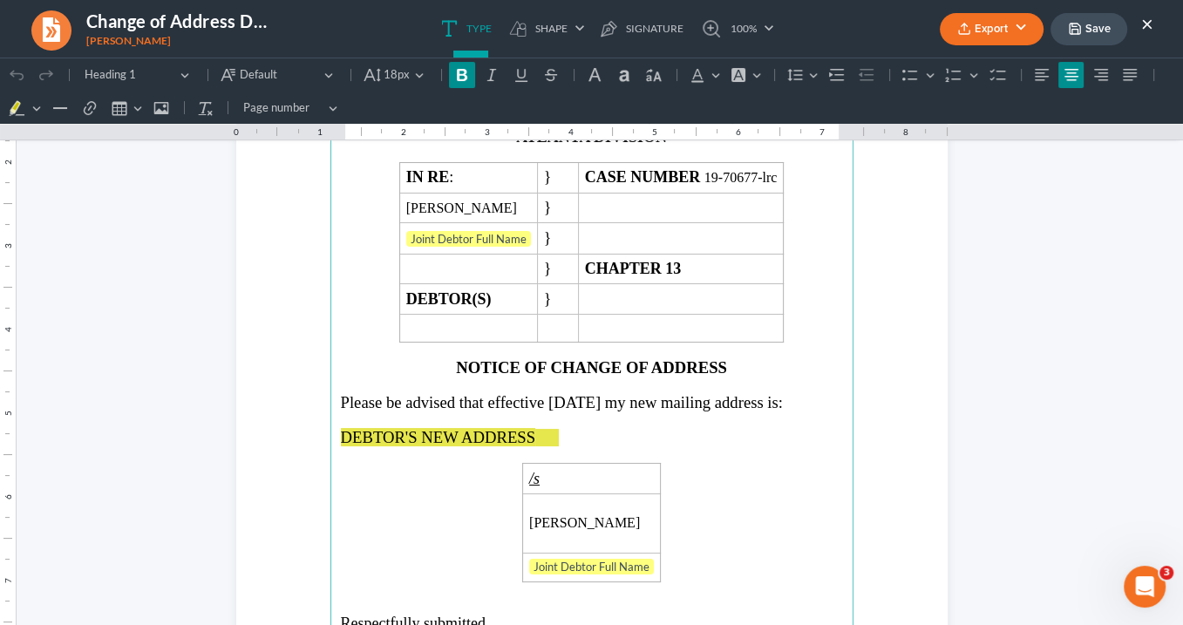
scroll to position [209, 0]
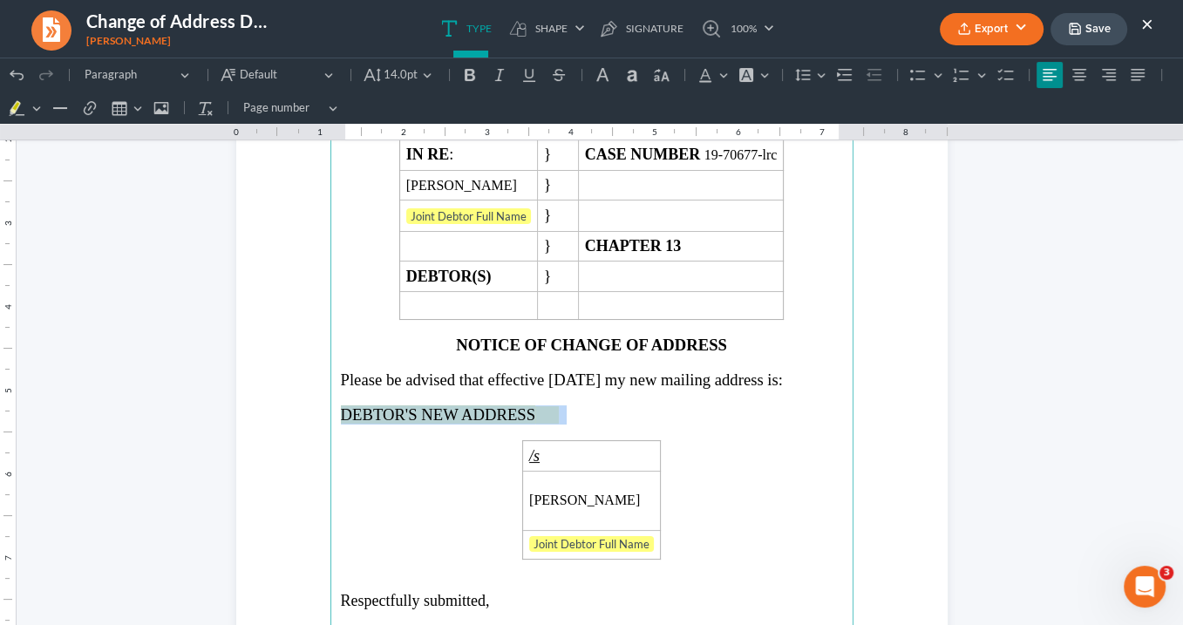
drag, startPoint x: 561, startPoint y: 408, endPoint x: 324, endPoint y: 402, distance: 236.3
click at [323, 405] on section "IN THE UNITED STATES BANKRUPTCY COURT NORTHERN DISTRICT OF [US_STATE] ATLANTA D…" at bounding box center [591, 433] width 711 height 921
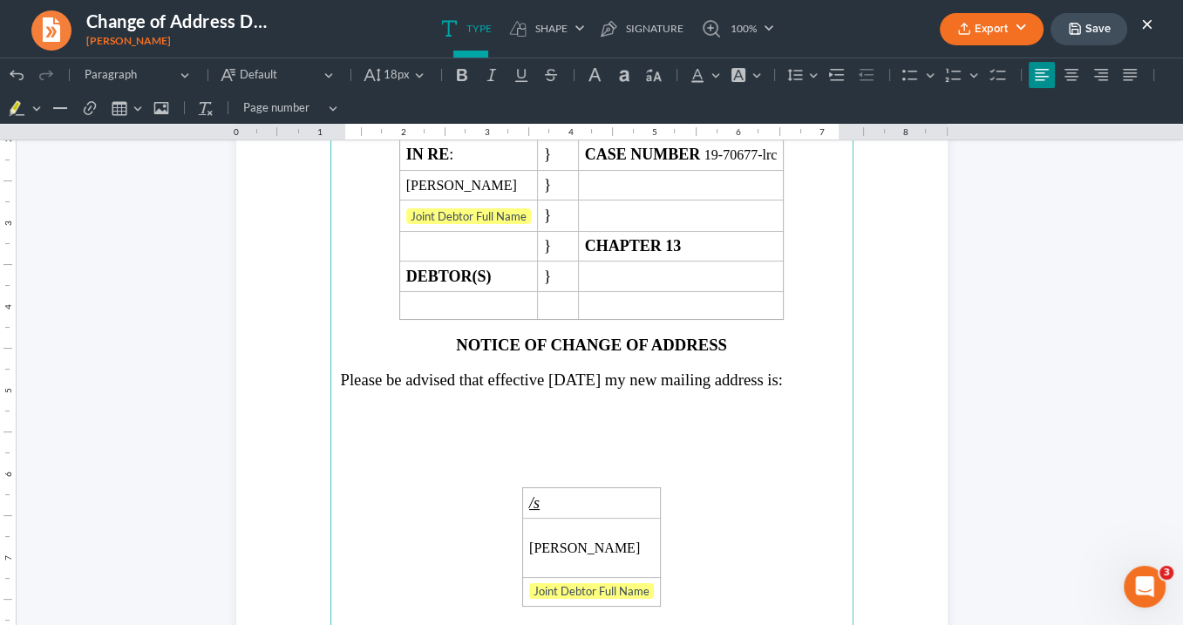
click at [353, 424] on p "Rich Text Editor, page-0-main" at bounding box center [592, 429] width 502 height 16
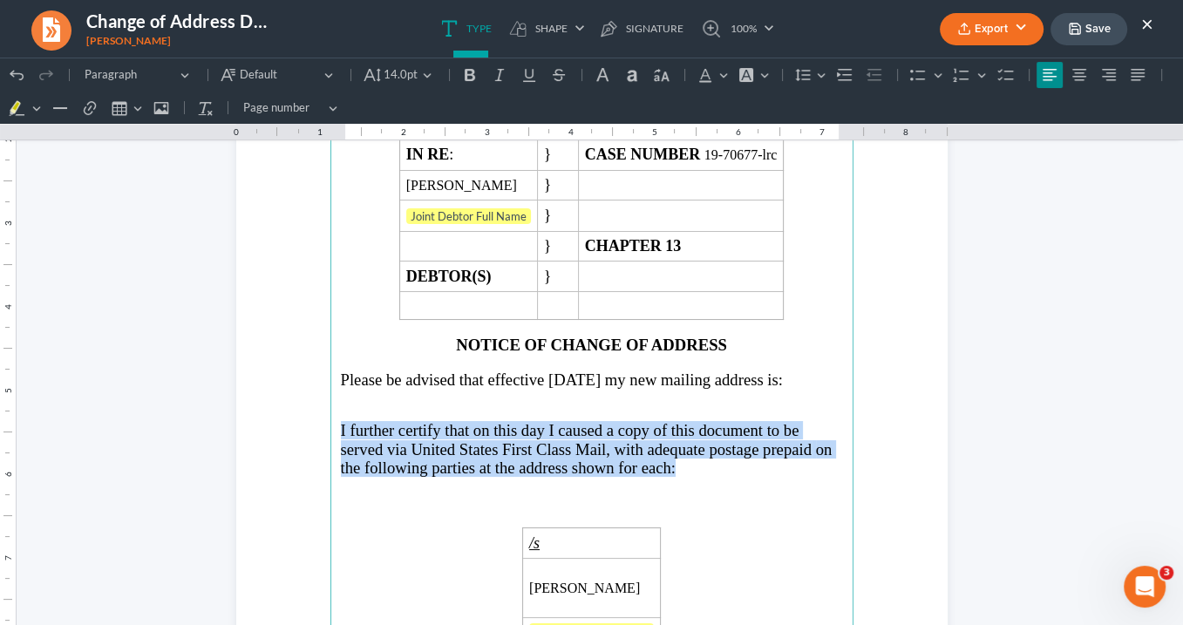
drag, startPoint x: 675, startPoint y: 462, endPoint x: 325, endPoint y: 418, distance: 352.4
click at [319, 418] on section "IN THE UNITED STATES BANKRUPTCY COURT NORTHERN DISTRICT OF [US_STATE] ATLANTA D…" at bounding box center [591, 433] width 711 height 921
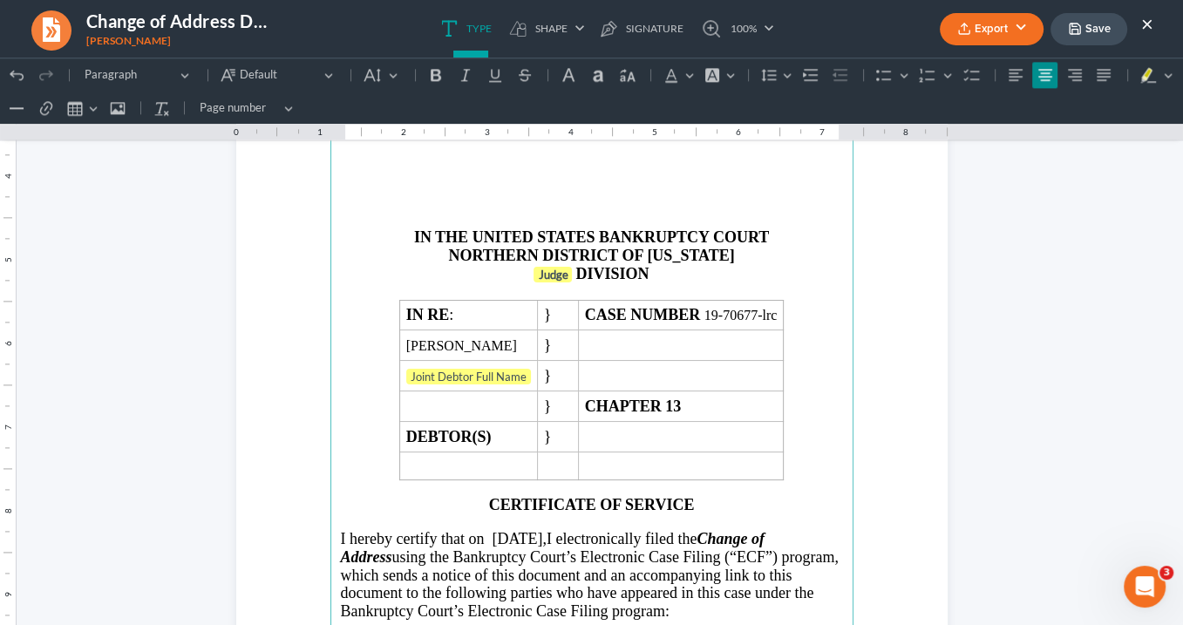
scroll to position [2092, 0]
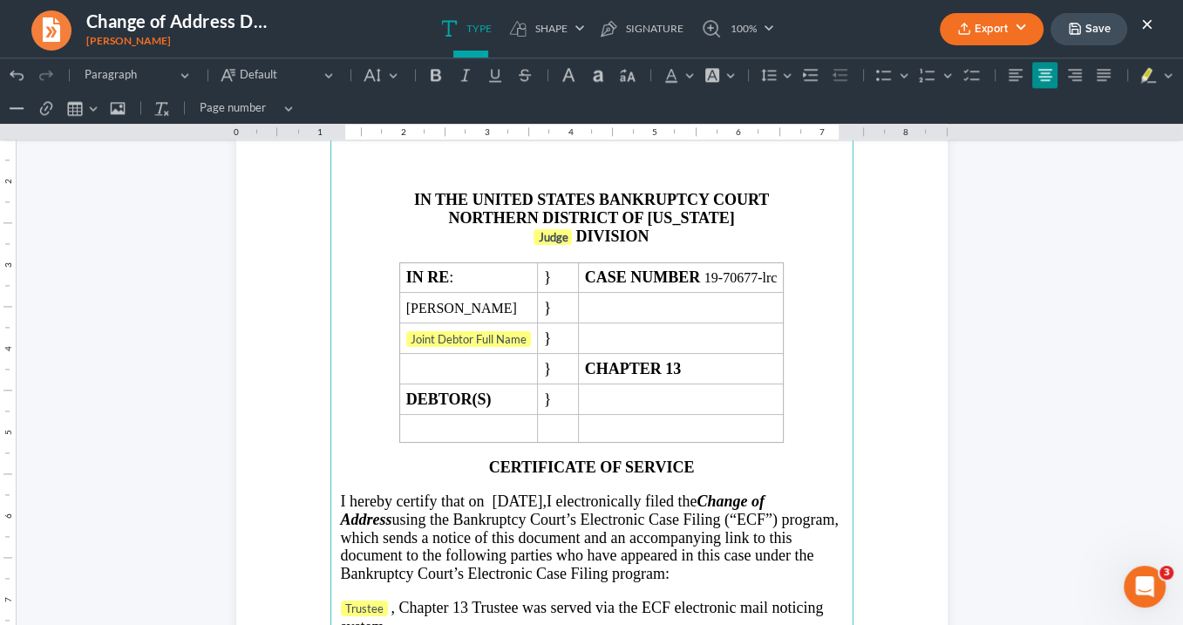
click at [575, 235] on strong "DIVISION" at bounding box center [611, 236] width 73 height 17
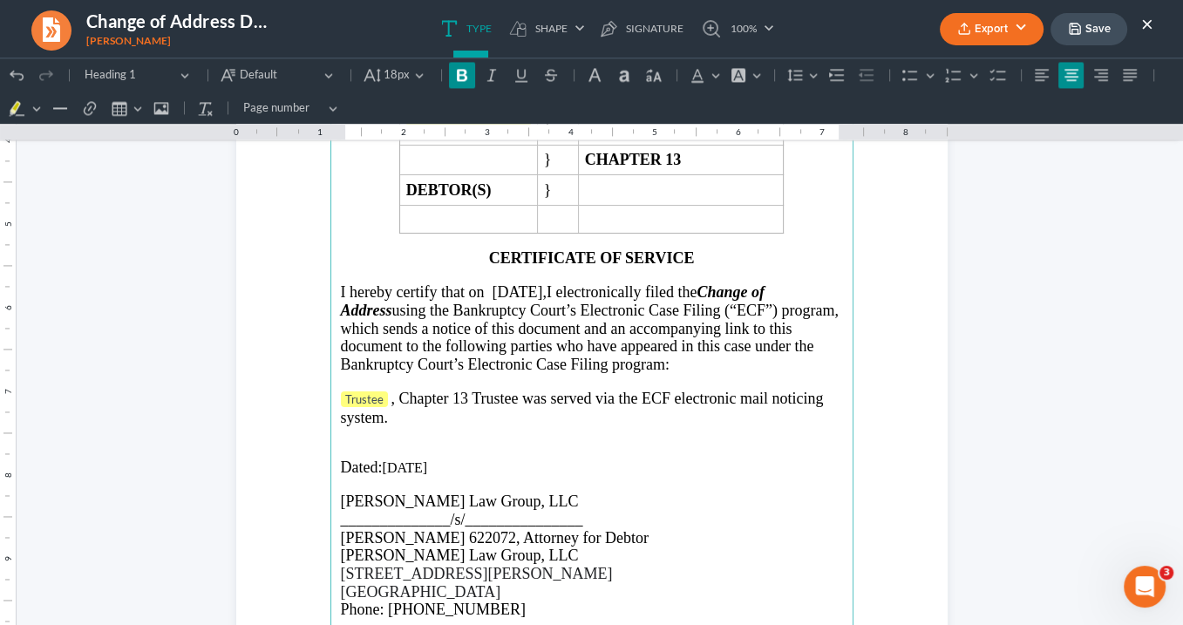
scroll to position [2302, 0]
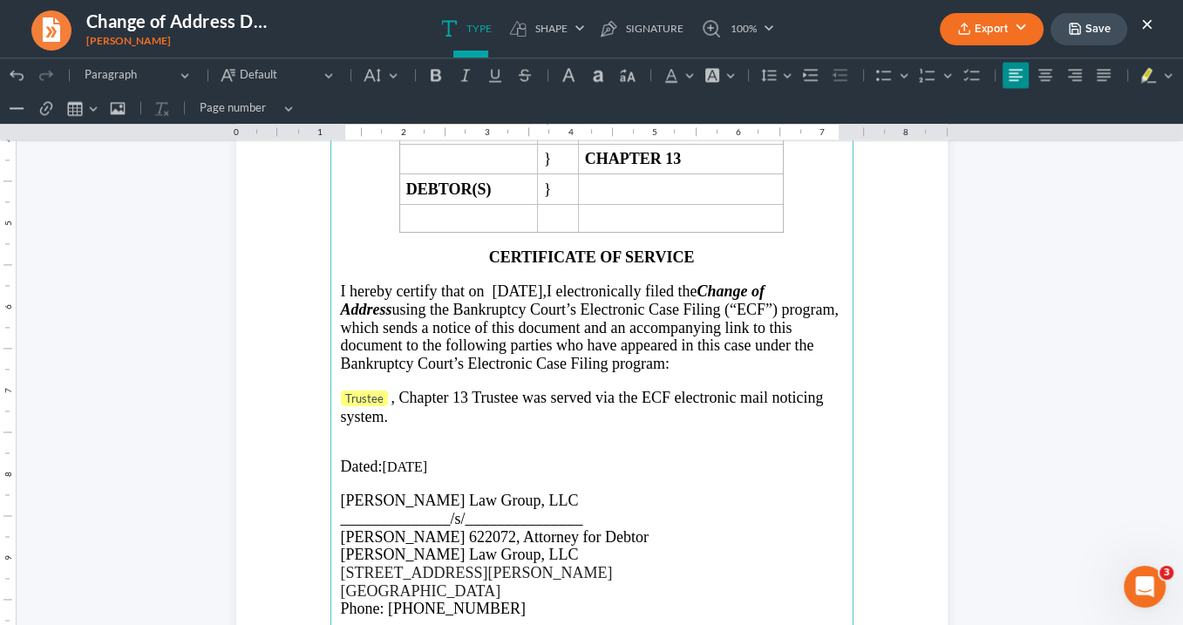
click at [391, 396] on span ", Chapter 13" at bounding box center [429, 397] width 77 height 17
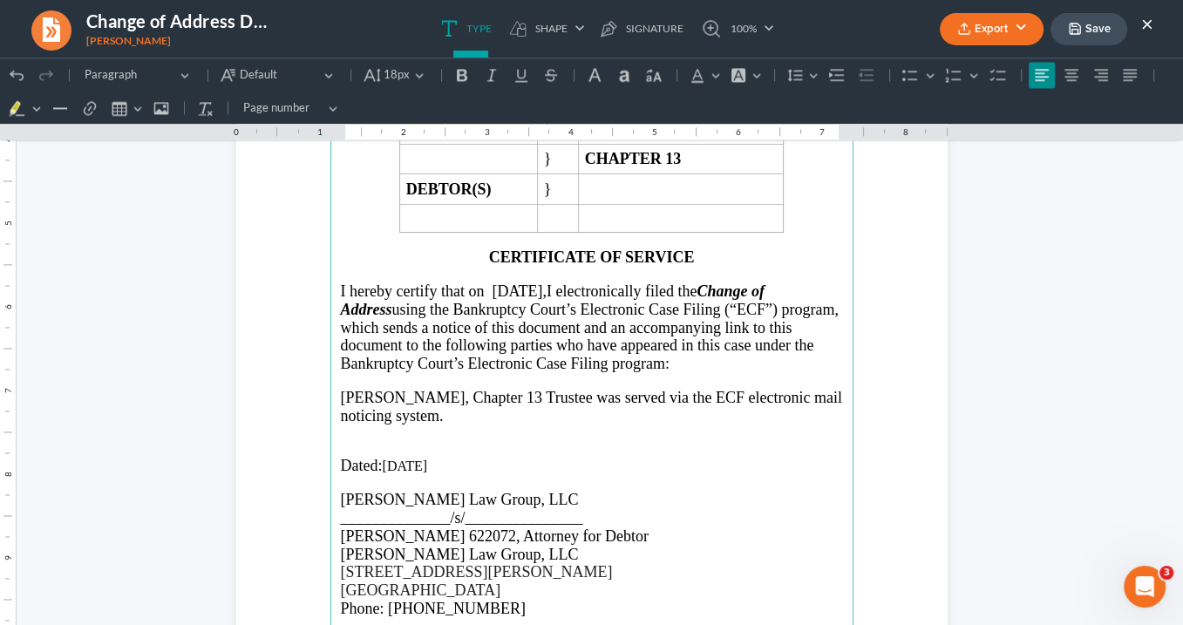
click at [568, 394] on span "Trustee was served via the ECF electronic mail noticing system." at bounding box center [591, 407] width 501 height 36
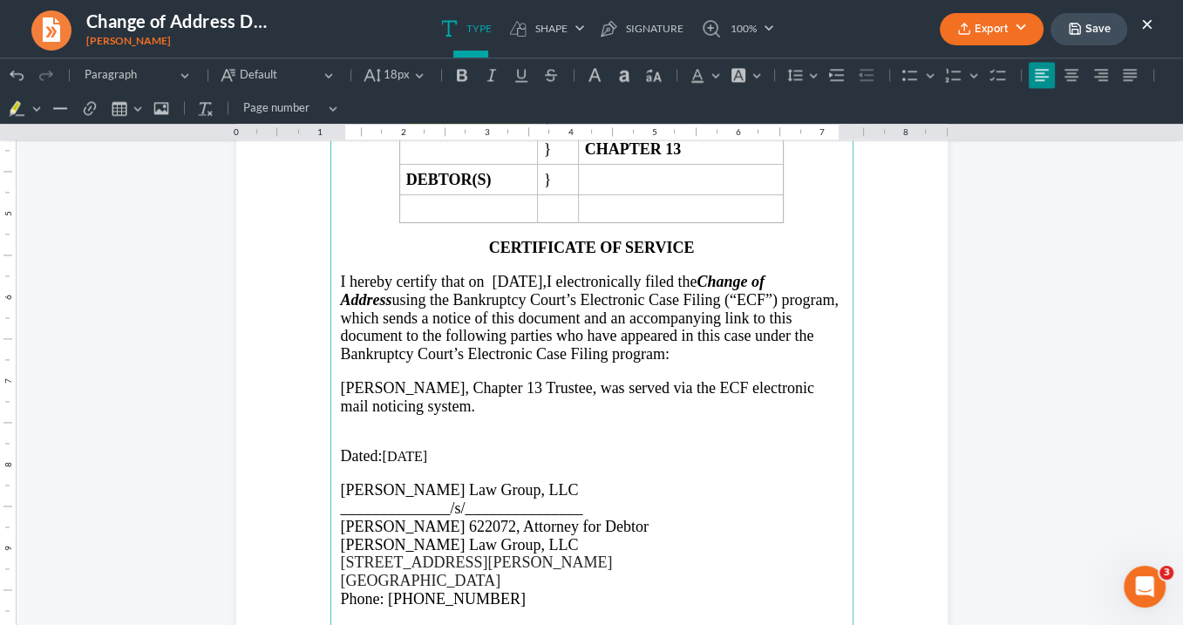
scroll to position [2290, 0]
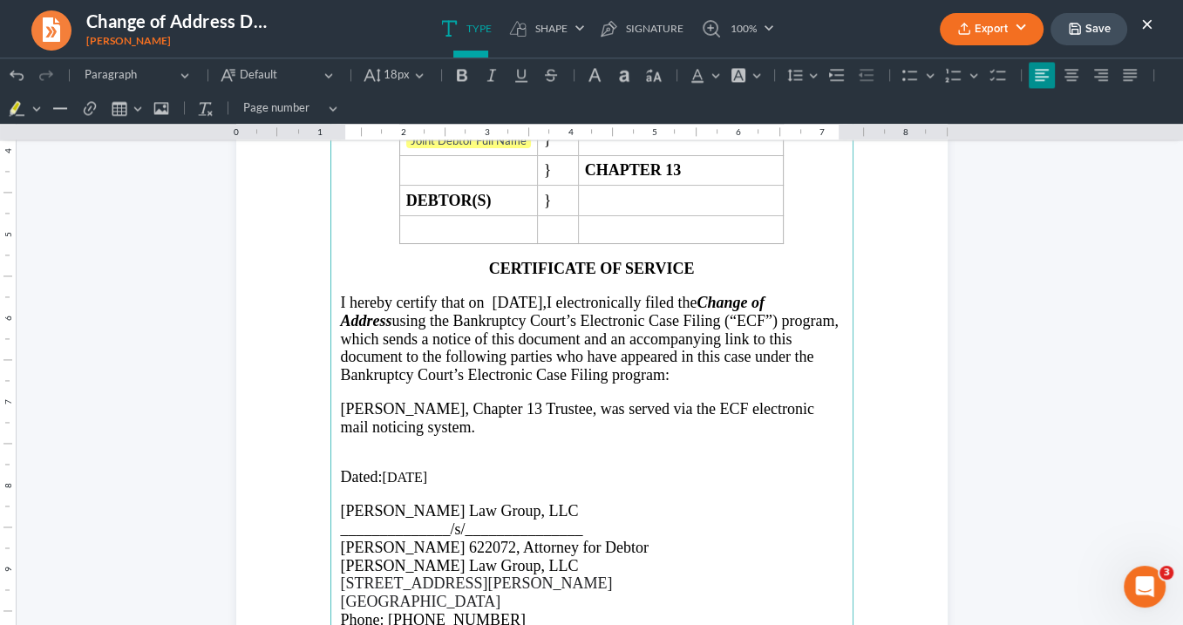
drag, startPoint x: 447, startPoint y: 425, endPoint x: 483, endPoint y: 399, distance: 44.3
click at [450, 424] on p "[PERSON_NAME], Chapter 13 Trustee, was served via the ECF electronic mail notic…" at bounding box center [592, 418] width 502 height 36
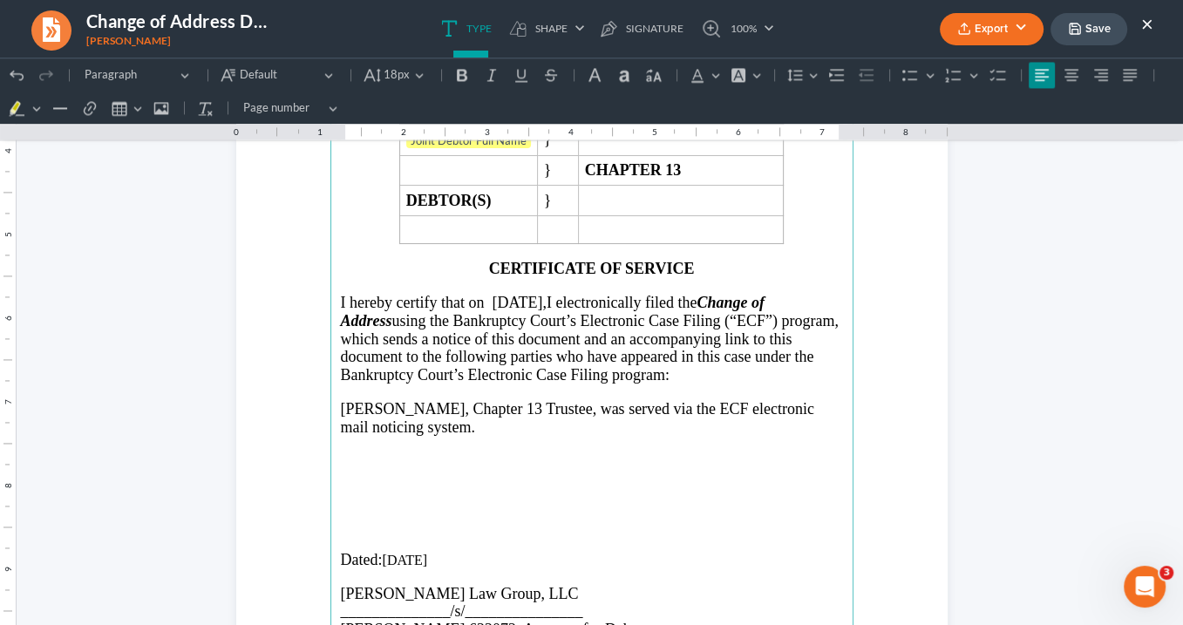
click at [357, 501] on p "Rich Text Editor, page-2-main" at bounding box center [592, 509] width 502 height 18
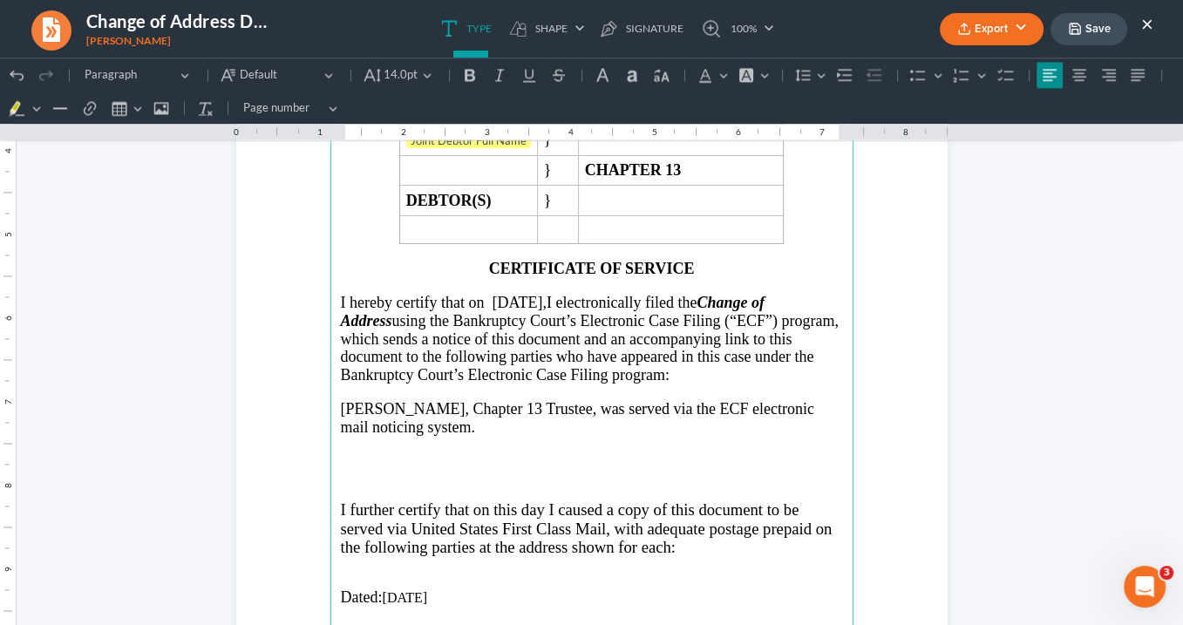
click at [383, 476] on main "IN THE UNITED STATES BANKRUPTCY COURT NORTHERN DISTRICT OF [US_STATE] ATLANTA D…" at bounding box center [591, 277] width 523 height 753
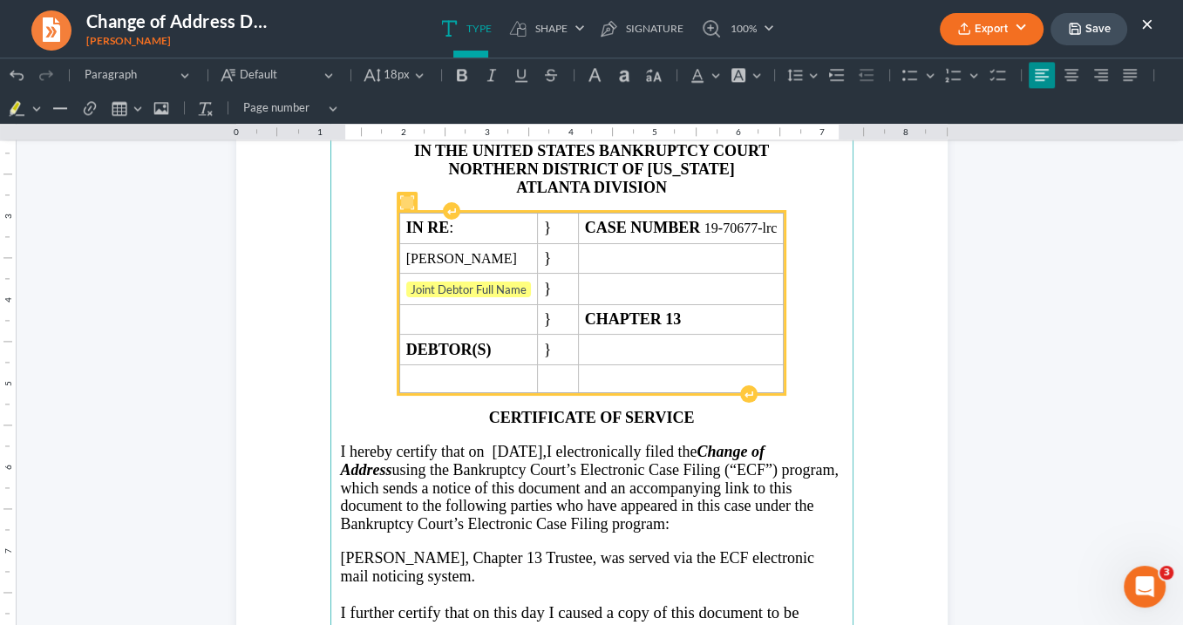
scroll to position [2081, 0]
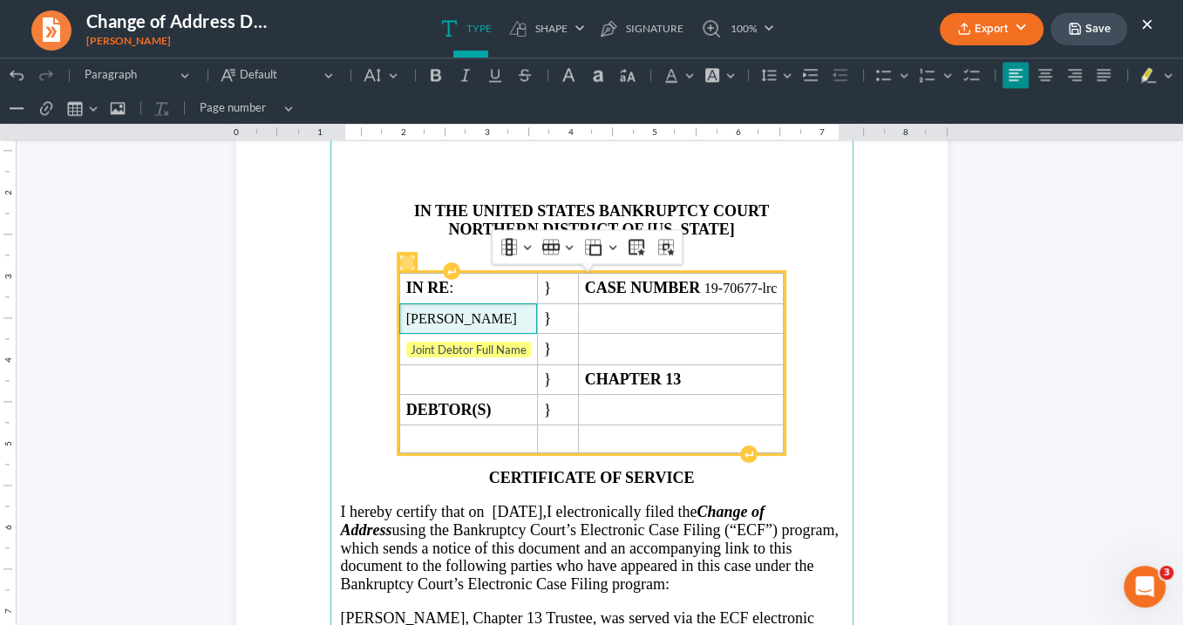
drag, startPoint x: 489, startPoint y: 313, endPoint x: 384, endPoint y: 313, distance: 104.6
click at [399, 306] on td "[PERSON_NAME]" at bounding box center [468, 318] width 138 height 31
copy span "[PERSON_NAME]"
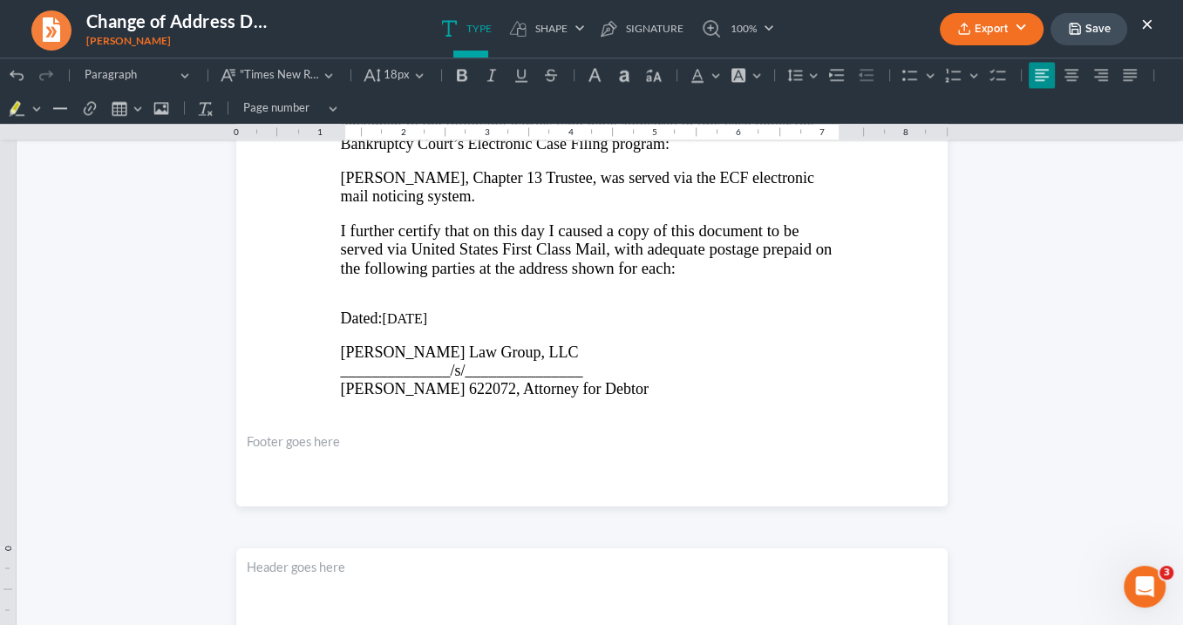
scroll to position [2500, 0]
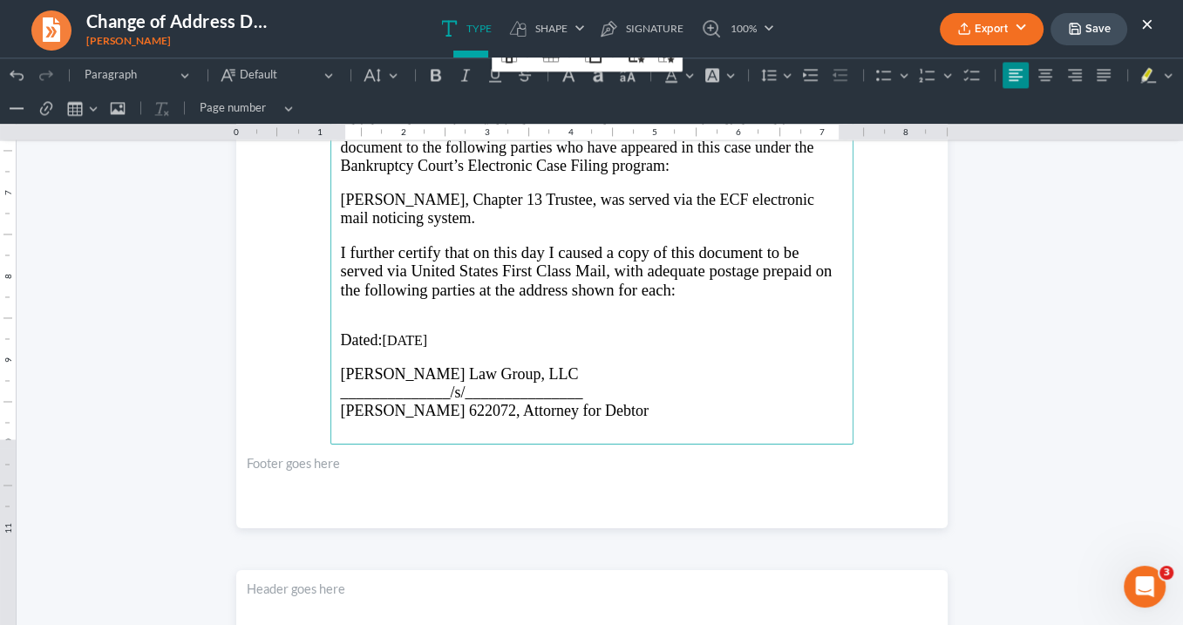
click at [343, 316] on p "Rich Text Editor, page-2-main" at bounding box center [592, 324] width 502 height 16
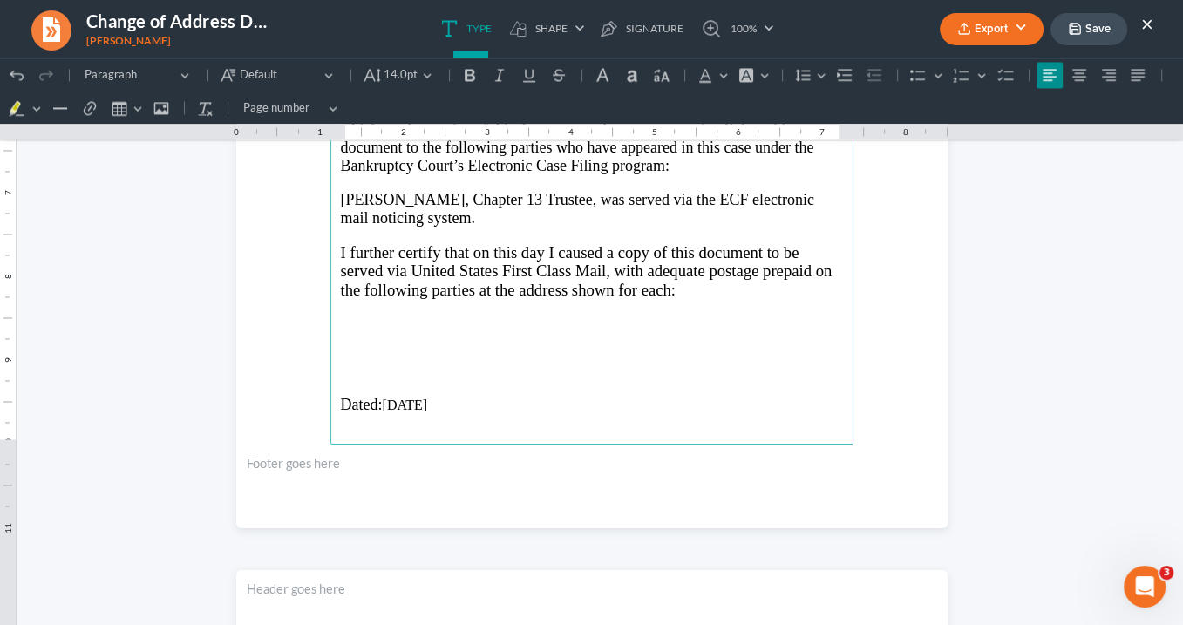
click at [341, 245] on span "I further certify that on this day I caused a copy of this document to be serve…" at bounding box center [587, 271] width 492 height 56
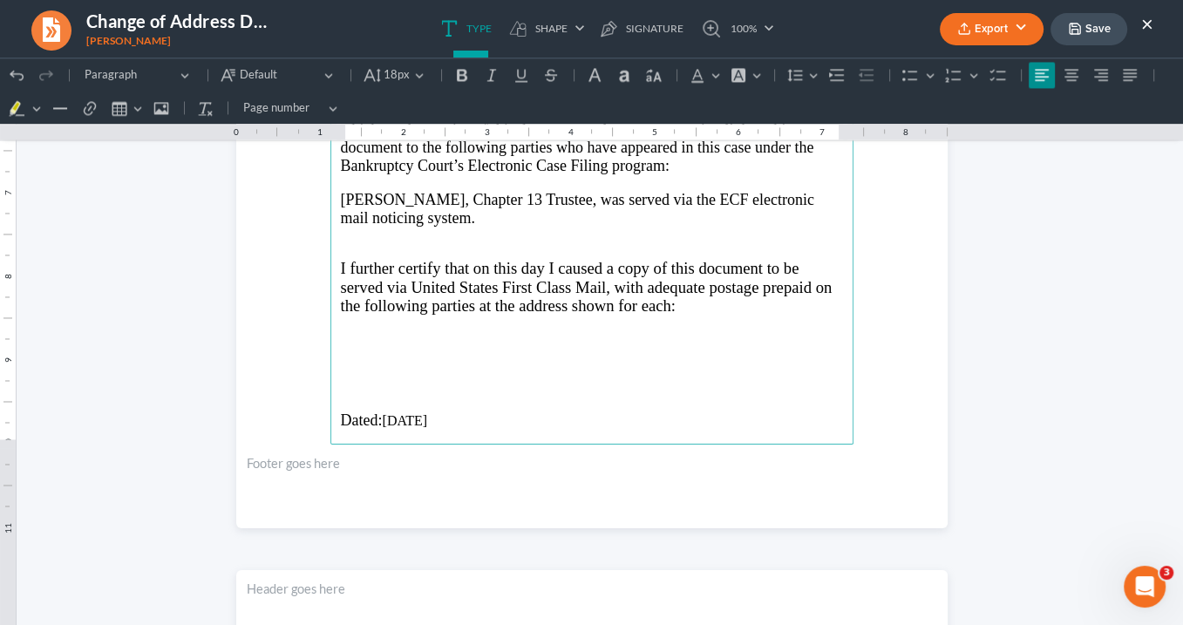
click at [341, 191] on span "[PERSON_NAME], Chapter 13" at bounding box center [442, 199] width 202 height 17
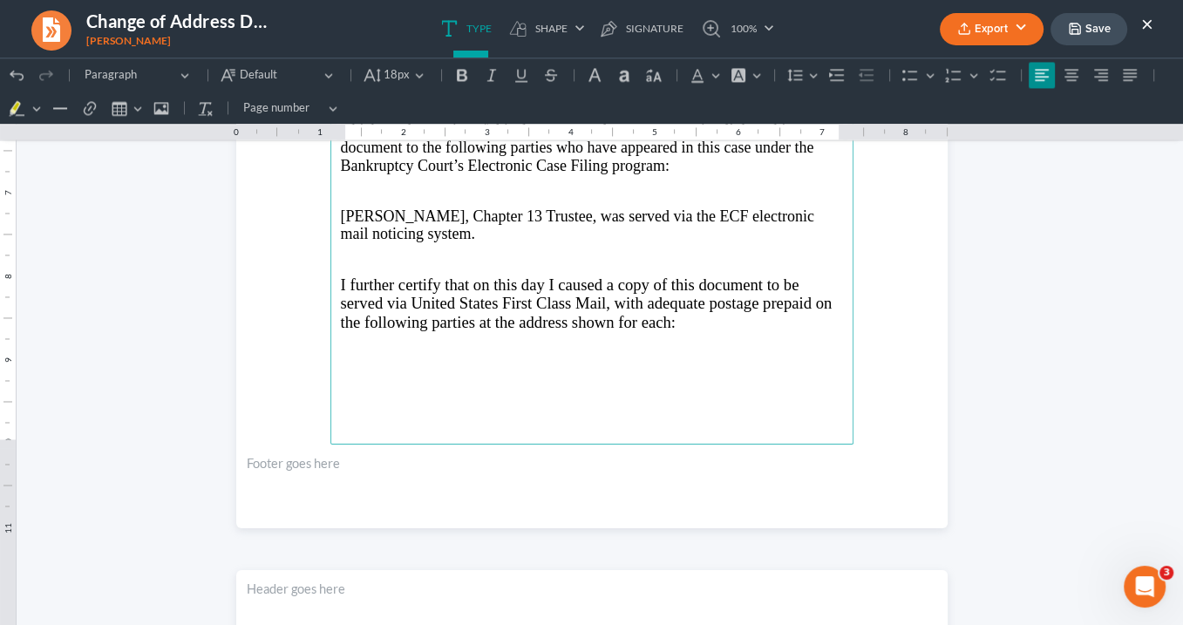
click at [353, 384] on p "Rich Text Editor, page-2-main" at bounding box center [592, 387] width 502 height 16
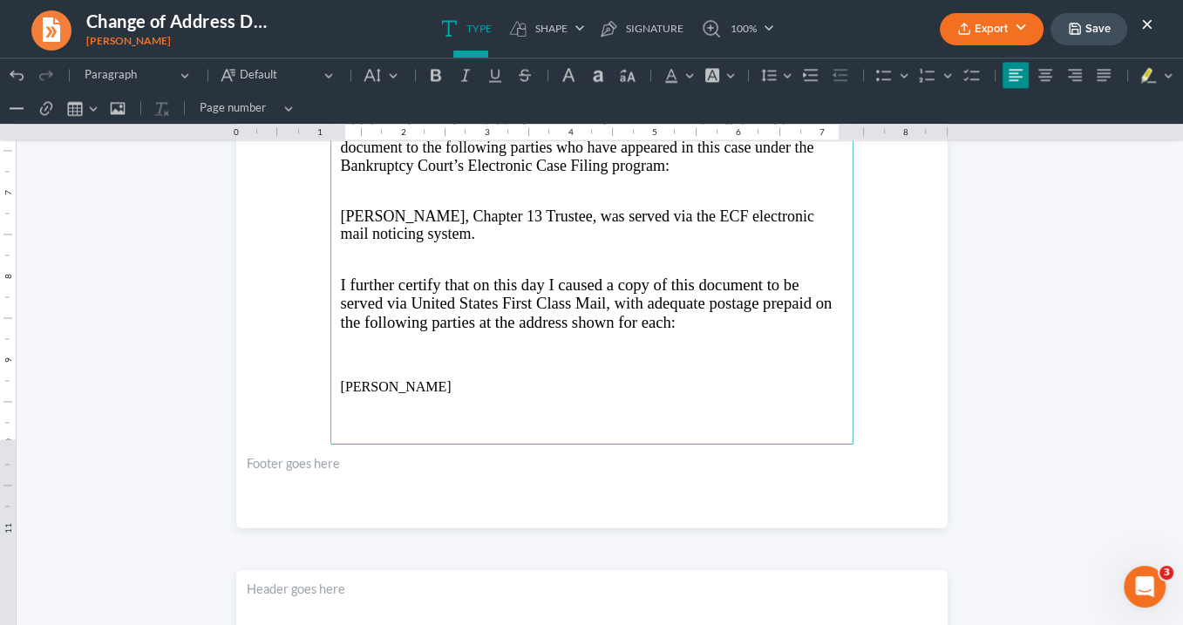
click at [341, 379] on p "[PERSON_NAME]" at bounding box center [592, 387] width 502 height 16
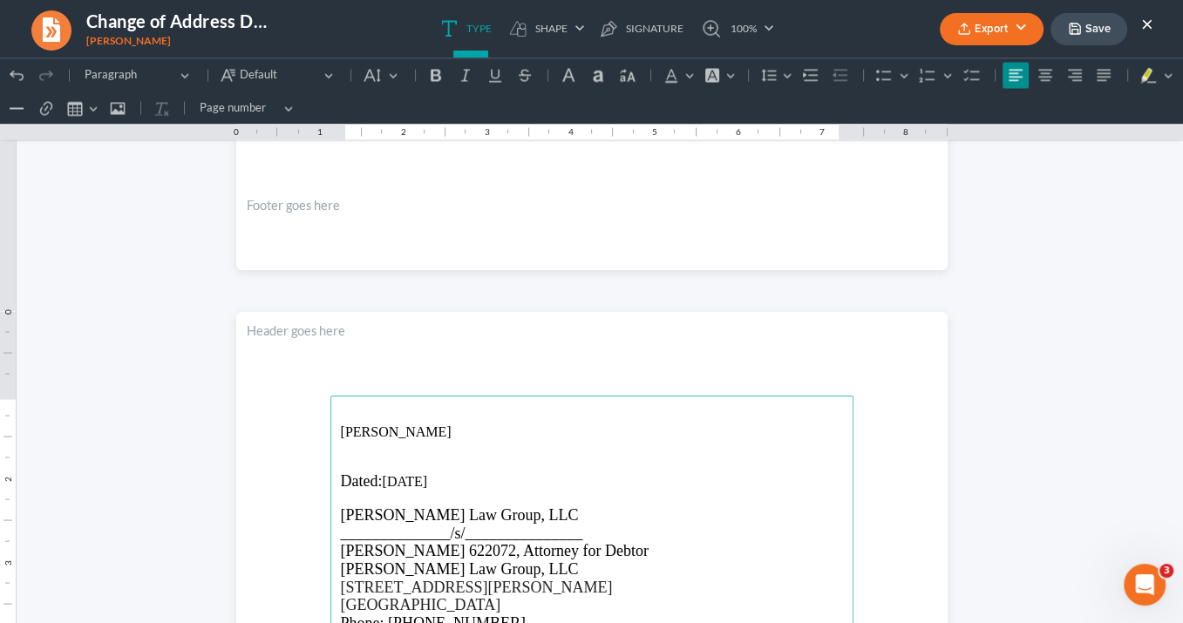
scroll to position [2787, 0]
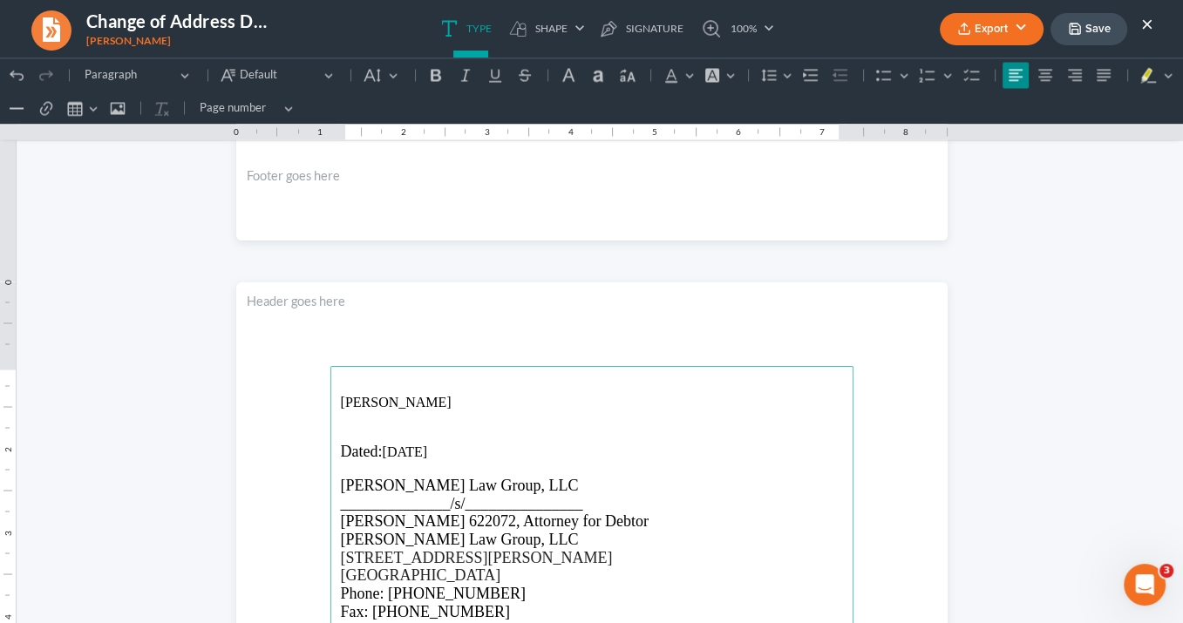
click at [341, 417] on p "Rich Text Editor, page-3-main" at bounding box center [592, 419] width 502 height 16
click at [456, 416] on p "[STREET_ADDRESS]" at bounding box center [592, 419] width 502 height 16
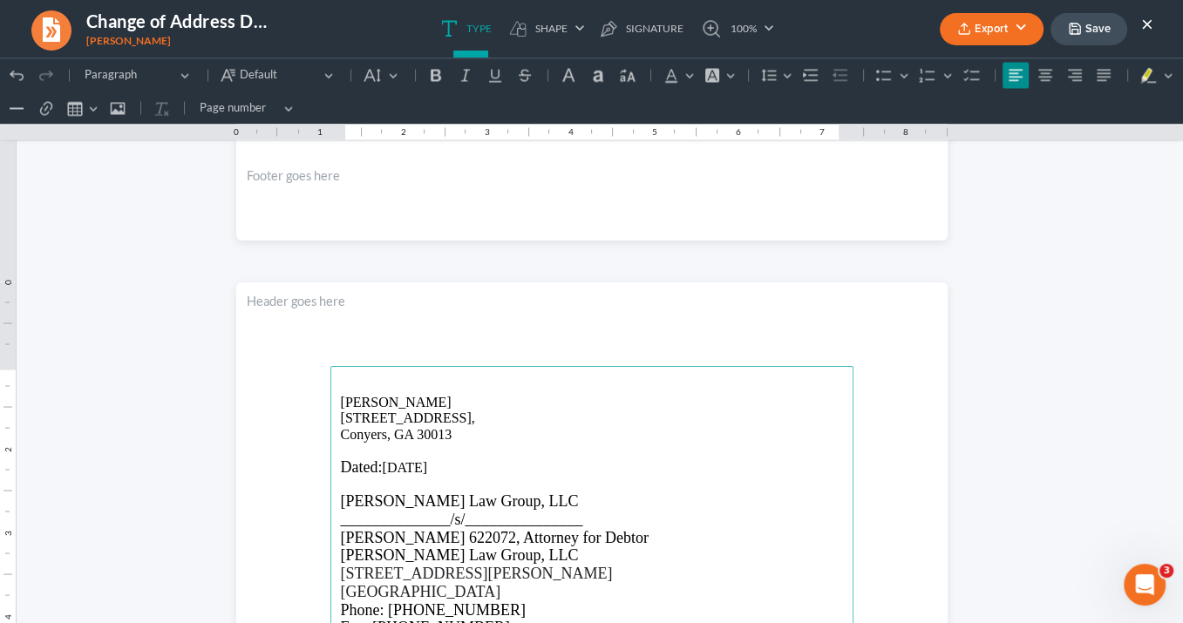
click at [448, 434] on p "Conyers, GA 30013" at bounding box center [592, 435] width 502 height 16
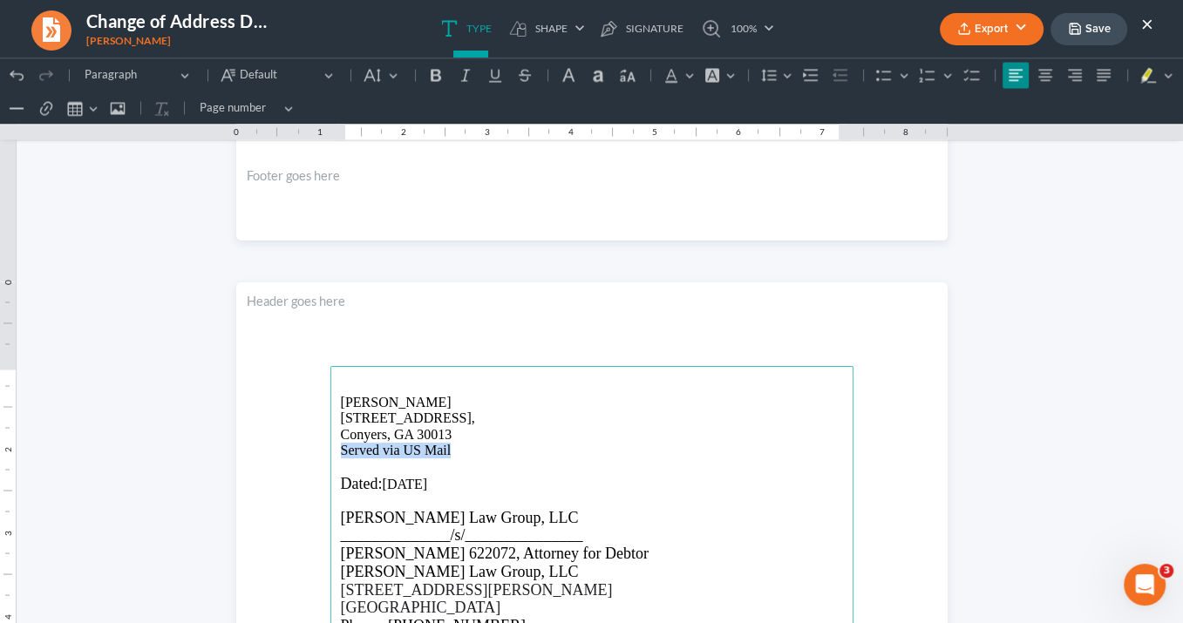
drag, startPoint x: 452, startPoint y: 452, endPoint x: 337, endPoint y: 452, distance: 116.0
click at [341, 452] on p "Served via US Mail" at bounding box center [592, 451] width 502 height 16
drag, startPoint x: 347, startPoint y: 447, endPoint x: 461, endPoint y: 76, distance: 388.6
click at [461, 76] on icon "Editor toolbar" at bounding box center [465, 74] width 17 height 17
click at [438, 76] on icon "Editor toolbar" at bounding box center [436, 75] width 10 height 12
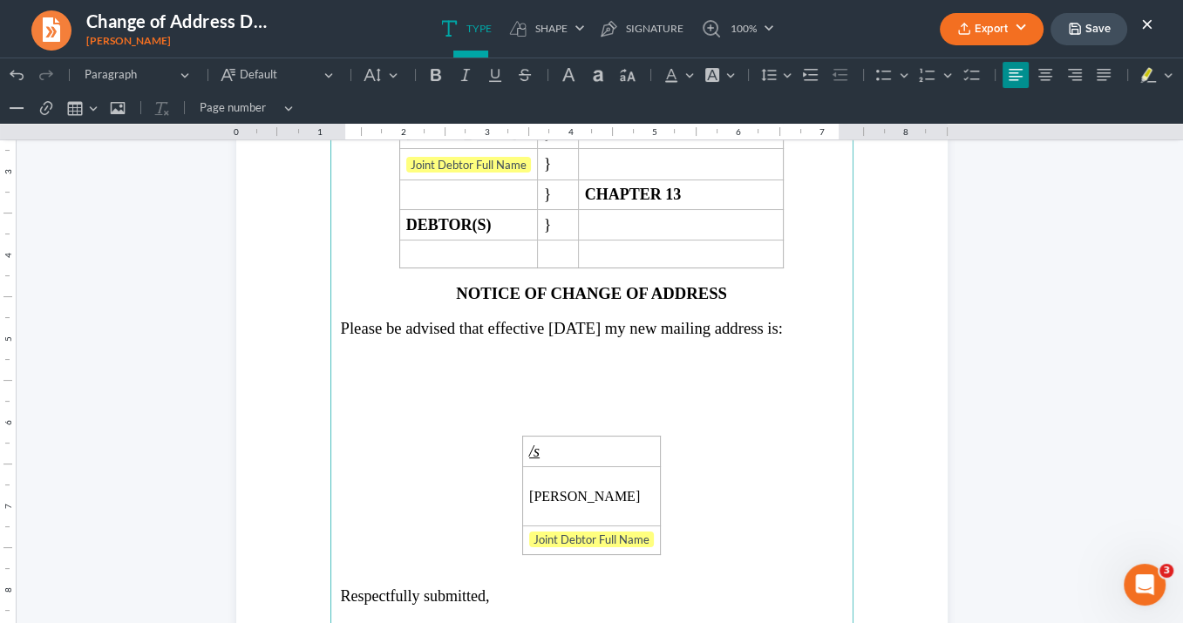
scroll to position [207, 0]
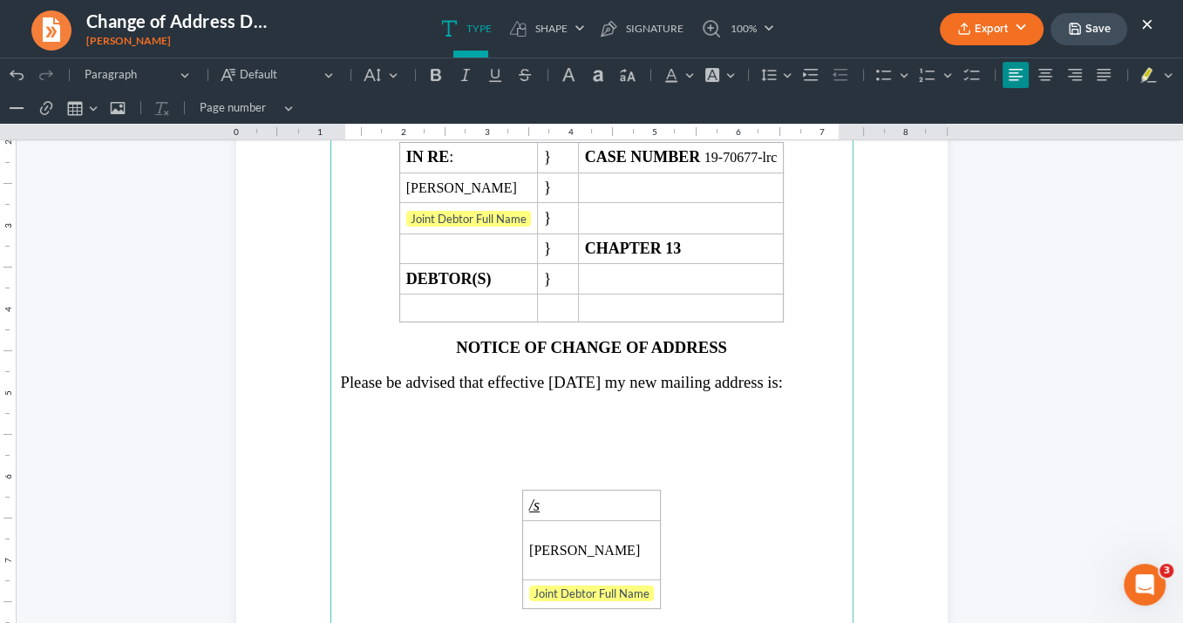
click at [610, 373] on span "Please be advised that effective [DATE] my new mailing address is:" at bounding box center [562, 382] width 442 height 18
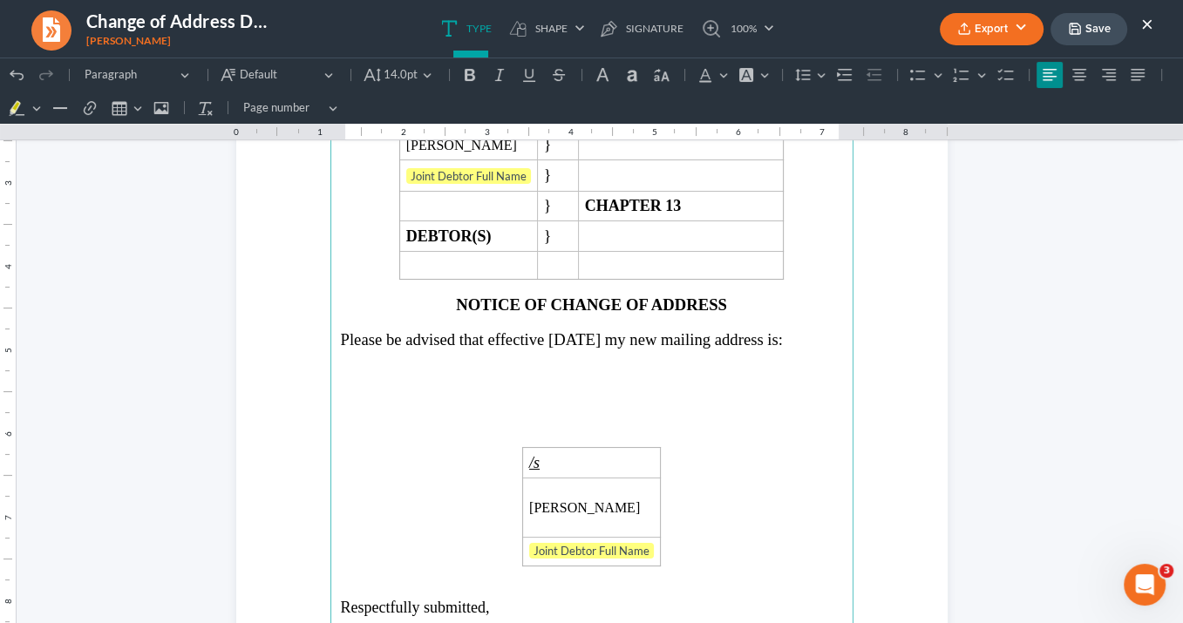
scroll to position [279, 0]
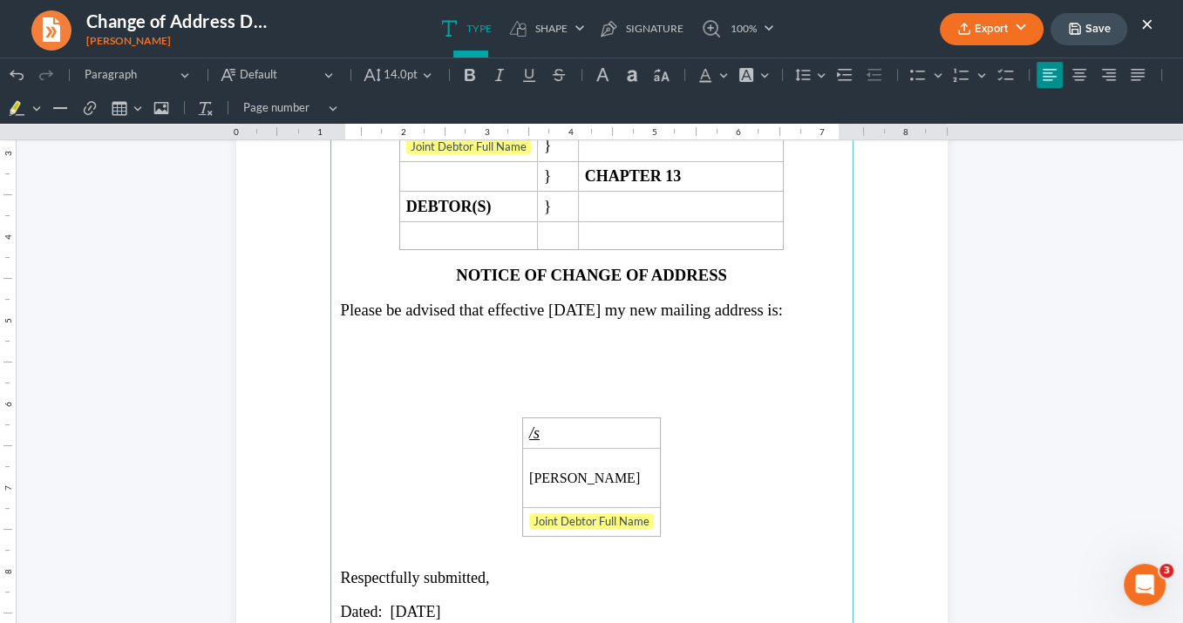
click at [378, 342] on p "Rich Text Editor, page-0-main" at bounding box center [592, 344] width 502 height 16
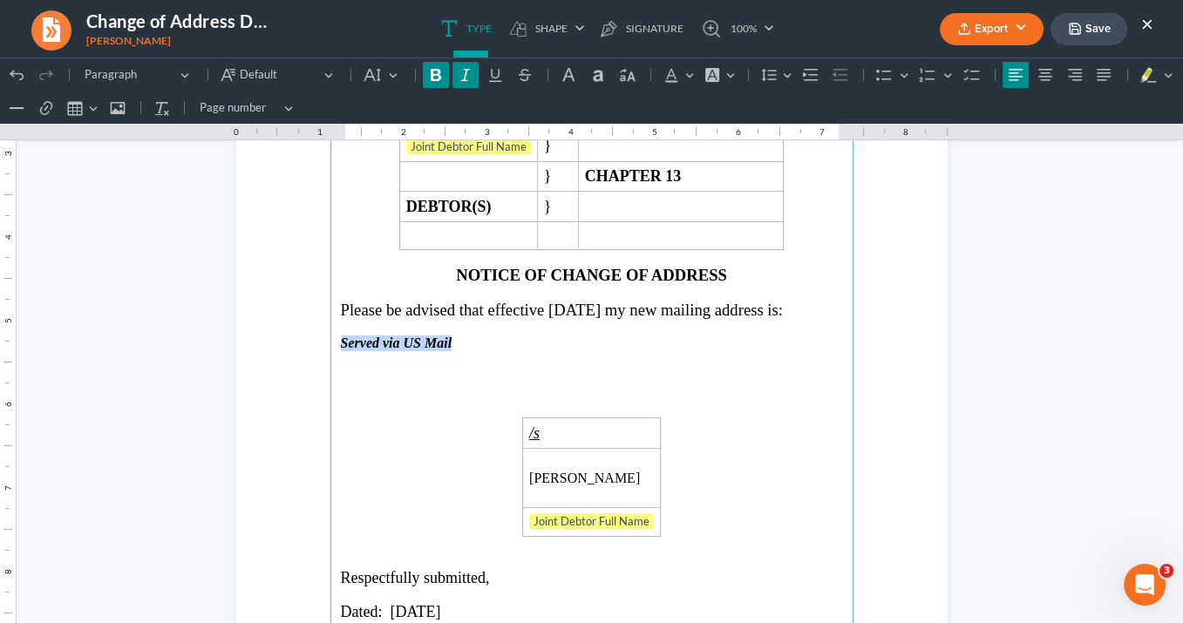
drag, startPoint x: 439, startPoint y: 335, endPoint x: 330, endPoint y: 334, distance: 109.9
click at [330, 334] on main "IN THE UNITED STATES BANKRUPTCY COURT NORTHERN DISTRICT OF [US_STATE] ATLANTA D…" at bounding box center [591, 363] width 523 height 753
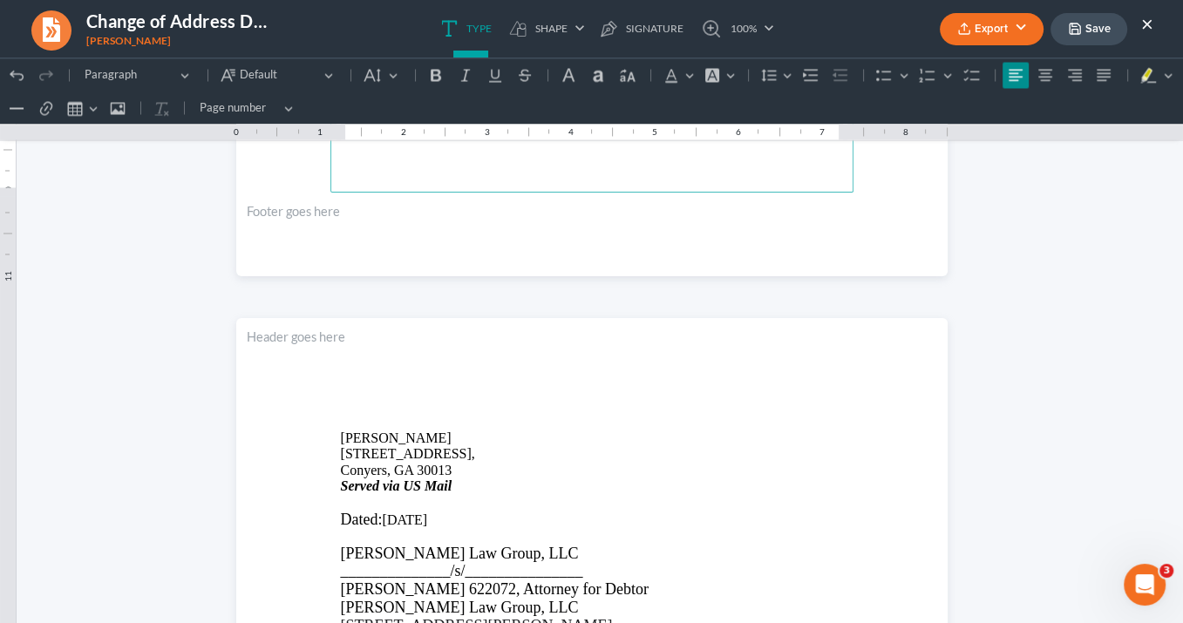
scroll to position [2929, 0]
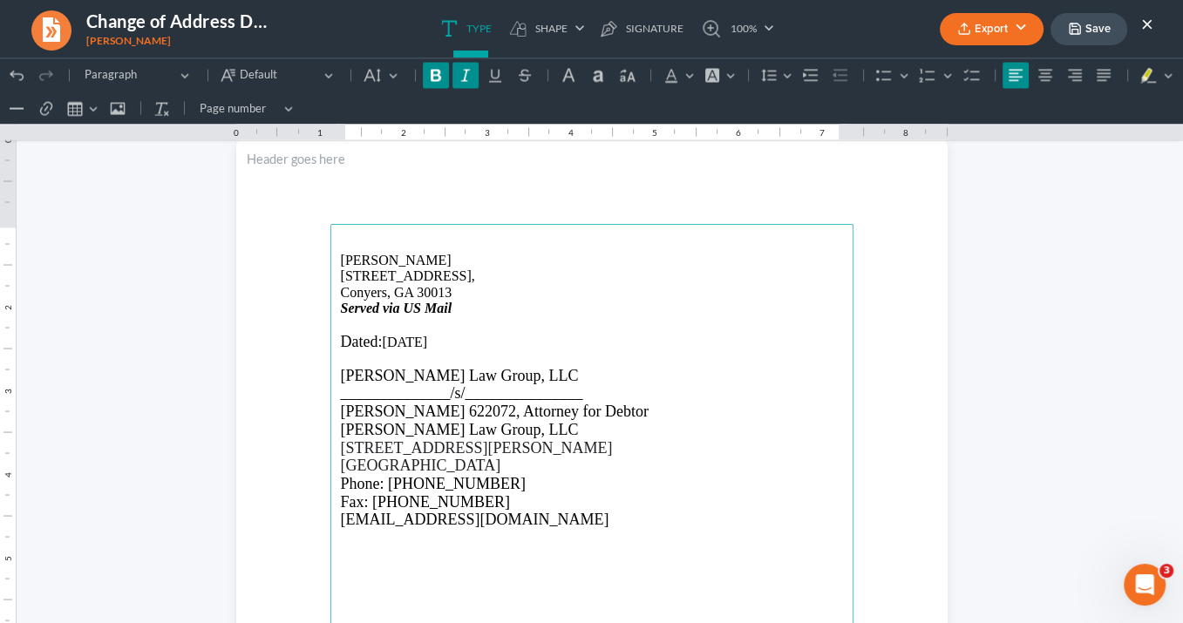
click at [530, 305] on p "Served via US Mail" at bounding box center [592, 309] width 502 height 16
drag, startPoint x: 452, startPoint y: 289, endPoint x: 333, endPoint y: 255, distance: 124.4
click at [333, 255] on main "[PERSON_NAME] [STREET_ADDRESS] Served via US Mail Dated: [DATE] [PERSON_NAME] L…" at bounding box center [591, 600] width 523 height 753
copy main "[PERSON_NAME] [STREET_ADDRESS][PERSON_NAME]"
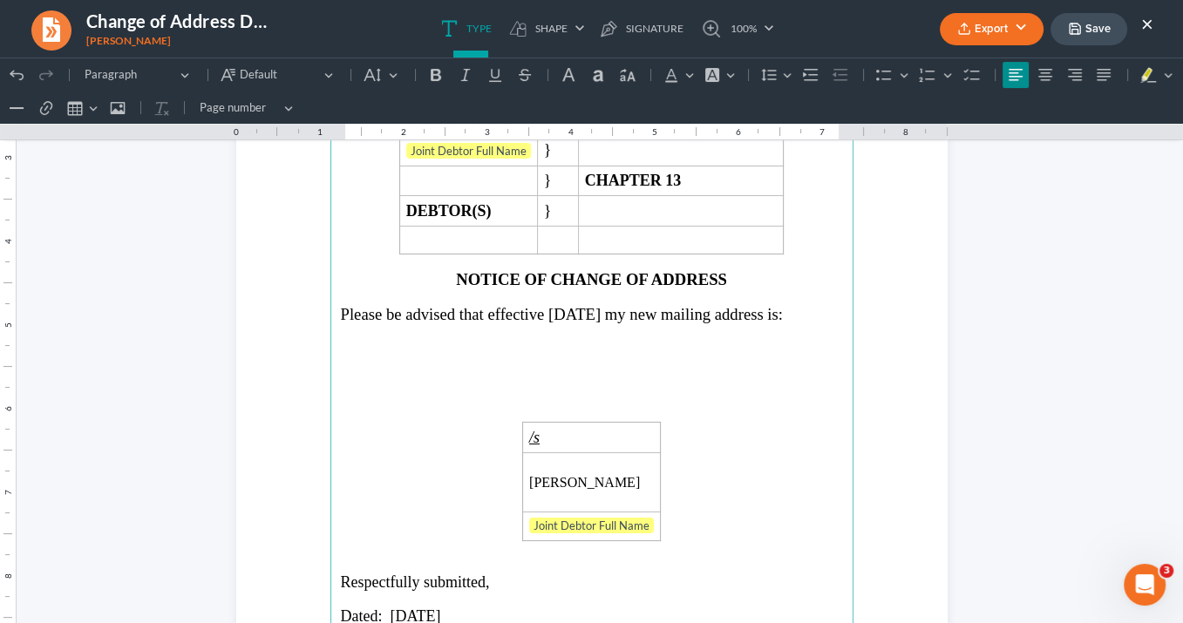
scroll to position [200, 0]
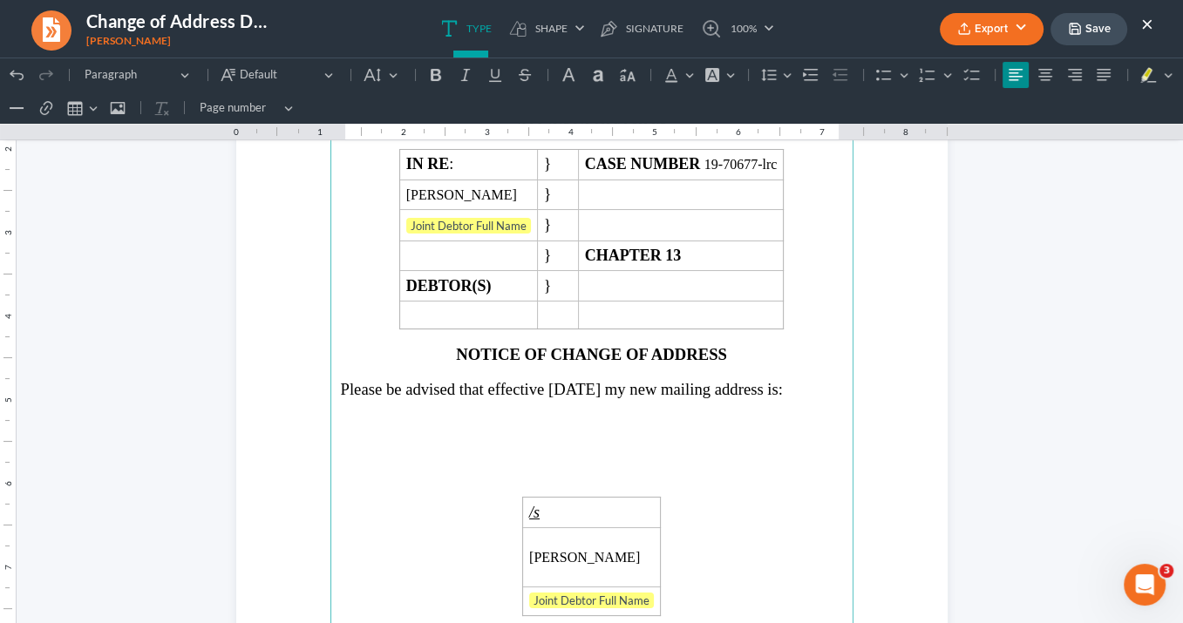
click at [346, 418] on p "Rich Text Editor, page-0-main" at bounding box center [592, 423] width 502 height 16
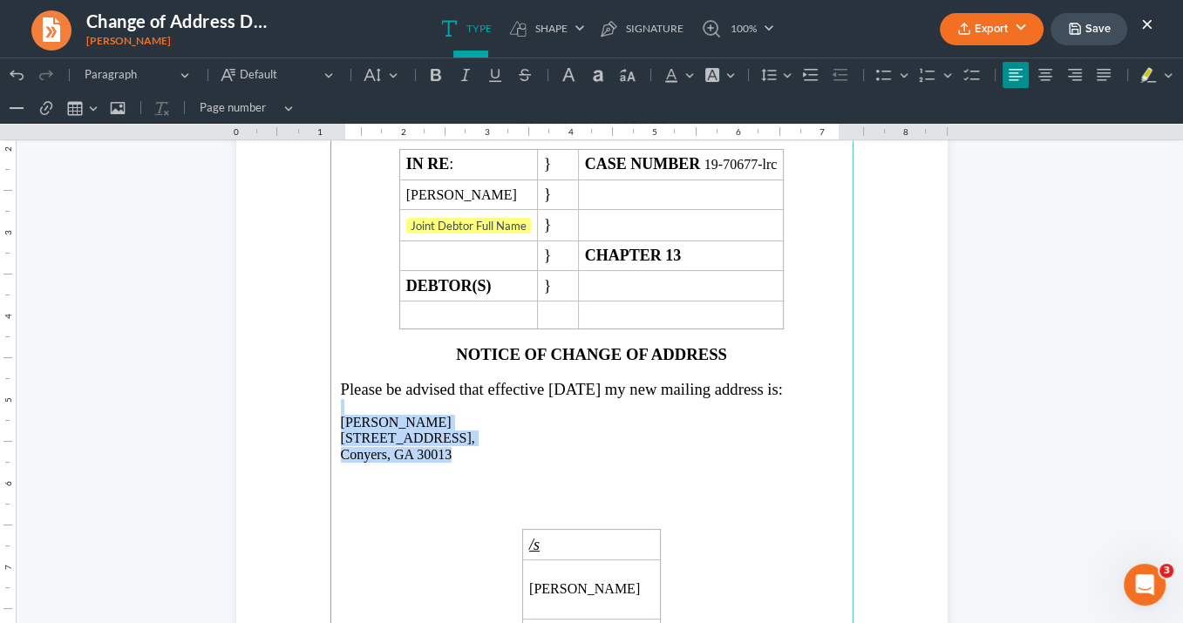
drag, startPoint x: 409, startPoint y: 437, endPoint x: 332, endPoint y: 408, distance: 81.9
click at [332, 408] on main "IN THE UNITED STATES BANKRUPTCY COURT NORTHERN DISTRICT OF [US_STATE] ATLANTA D…" at bounding box center [591, 442] width 523 height 753
click at [389, 71] on button "Default" at bounding box center [381, 75] width 46 height 26
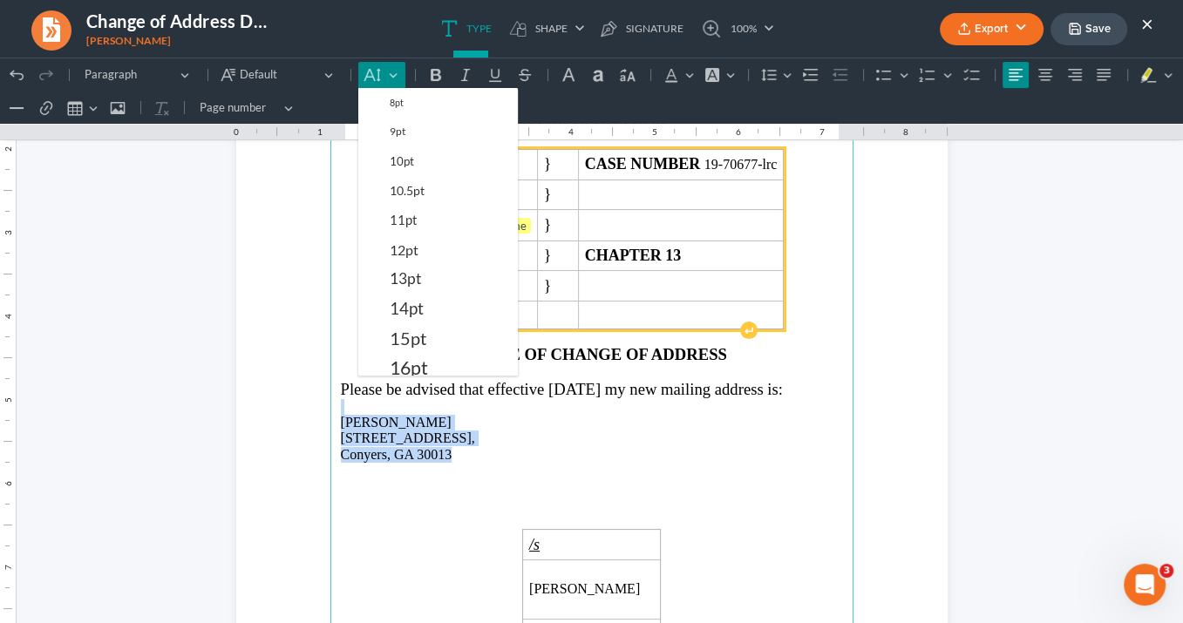
click at [417, 305] on span "14pt" at bounding box center [407, 308] width 34 height 21
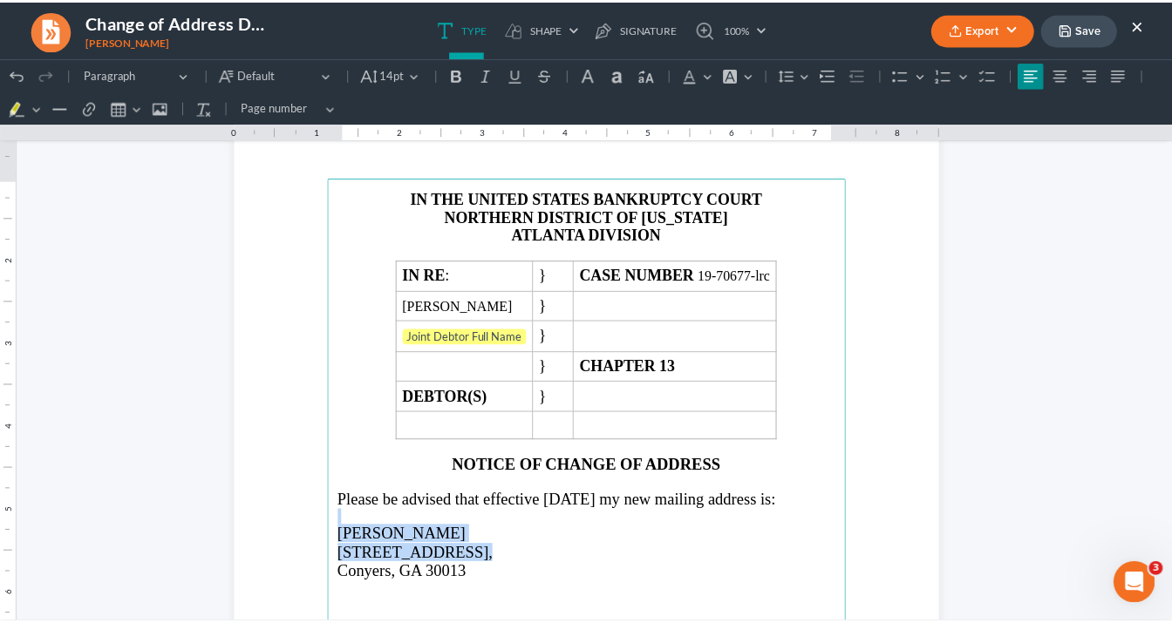
scroll to position [0, 0]
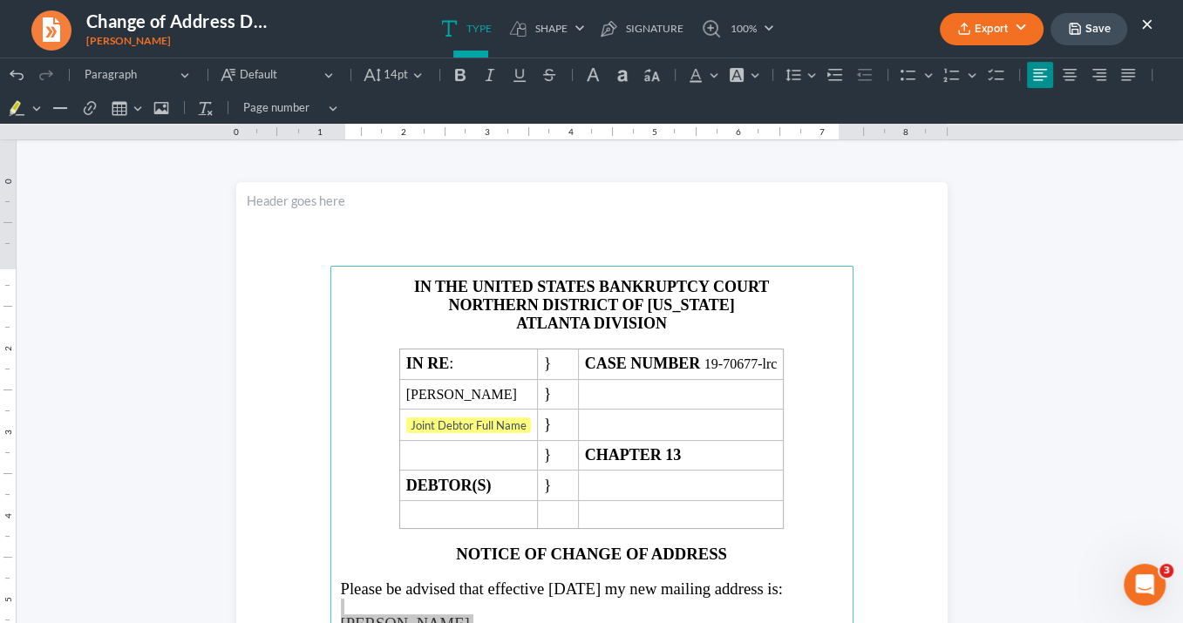
click at [989, 30] on button "Export" at bounding box center [992, 29] width 104 height 32
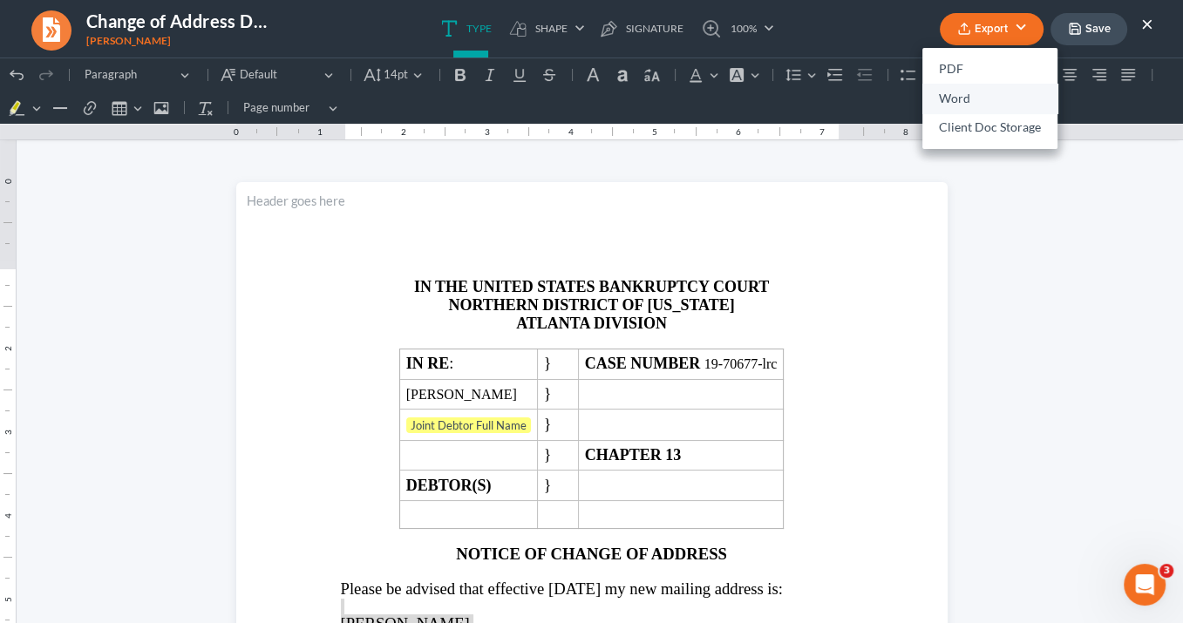
click at [957, 101] on link "Word" at bounding box center [989, 99] width 135 height 30
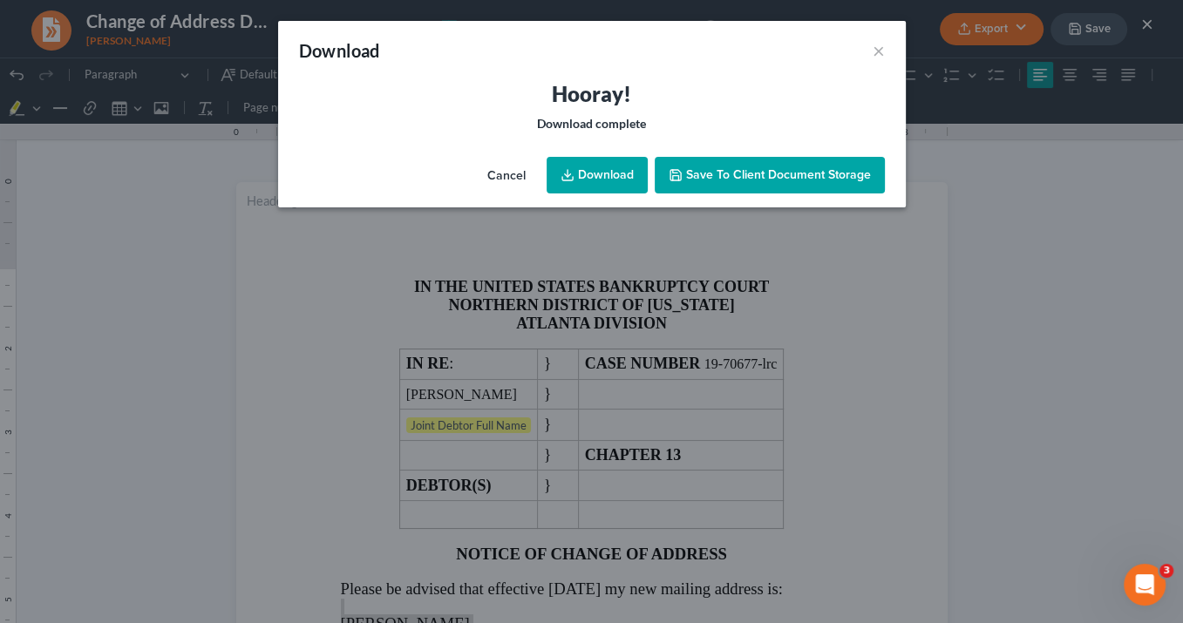
click at [613, 181] on link "Download" at bounding box center [597, 175] width 101 height 37
click at [877, 46] on button "×" at bounding box center [879, 50] width 12 height 21
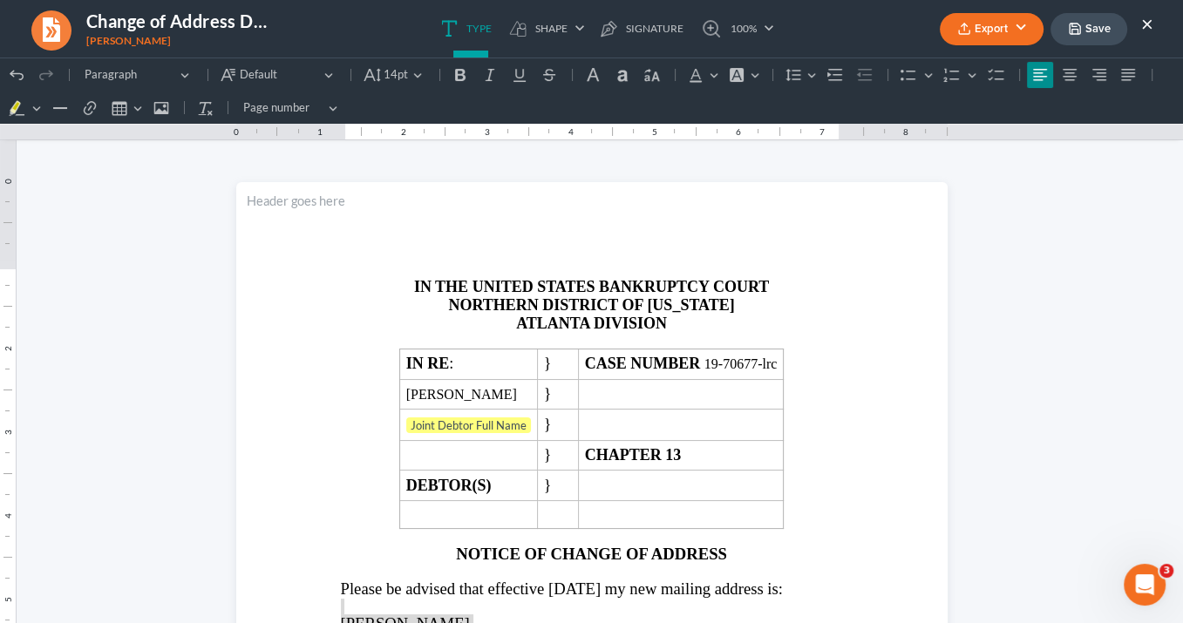
click at [1146, 24] on button "×" at bounding box center [1147, 23] width 12 height 21
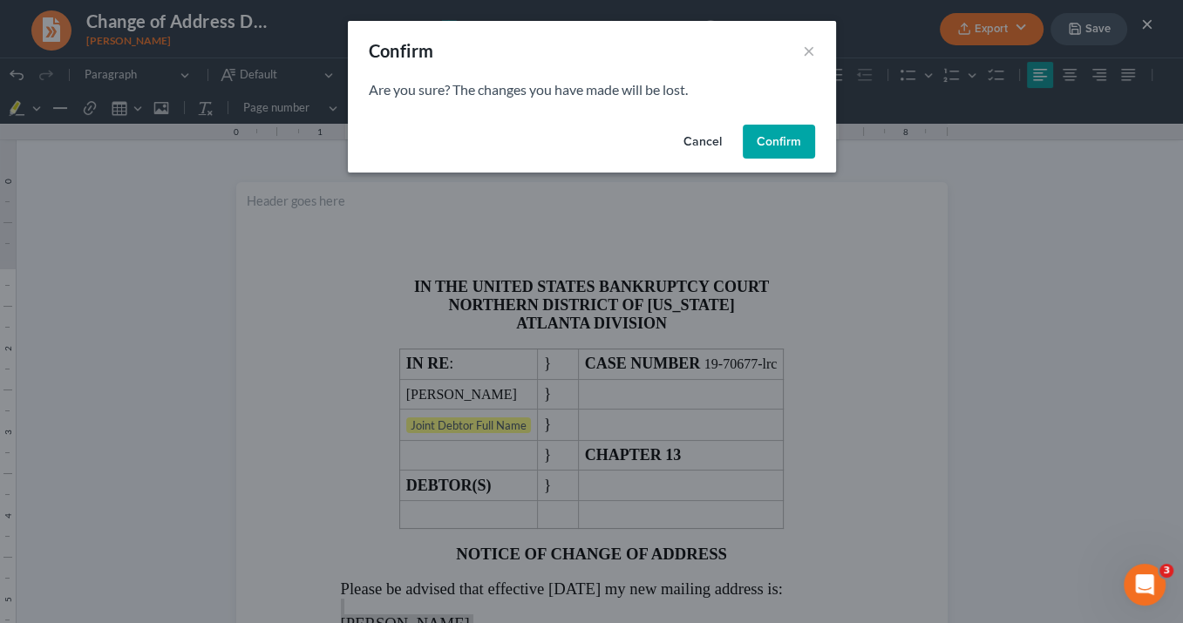
click at [780, 136] on button "Confirm" at bounding box center [779, 142] width 72 height 35
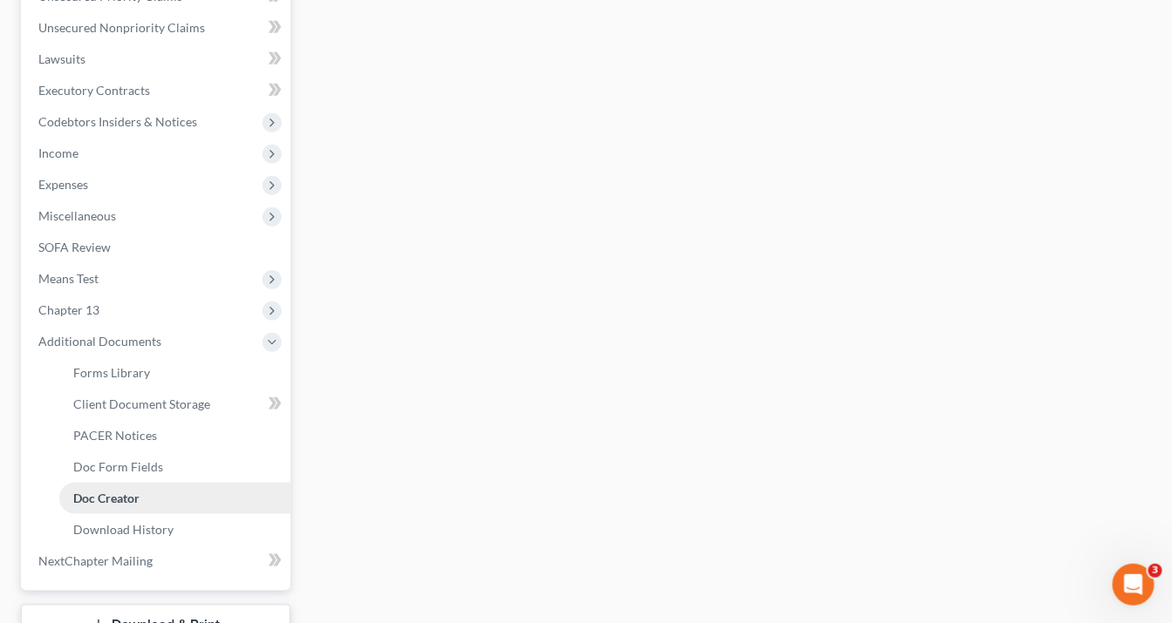
scroll to position [544, 0]
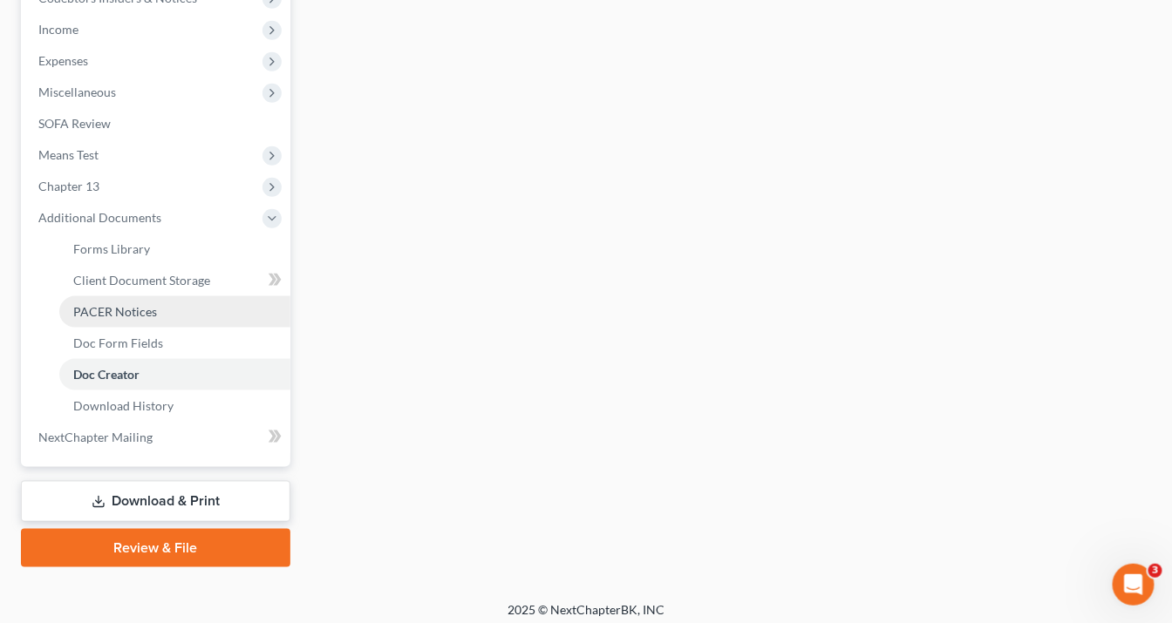
click at [140, 309] on span "PACER Notices" at bounding box center [115, 311] width 84 height 15
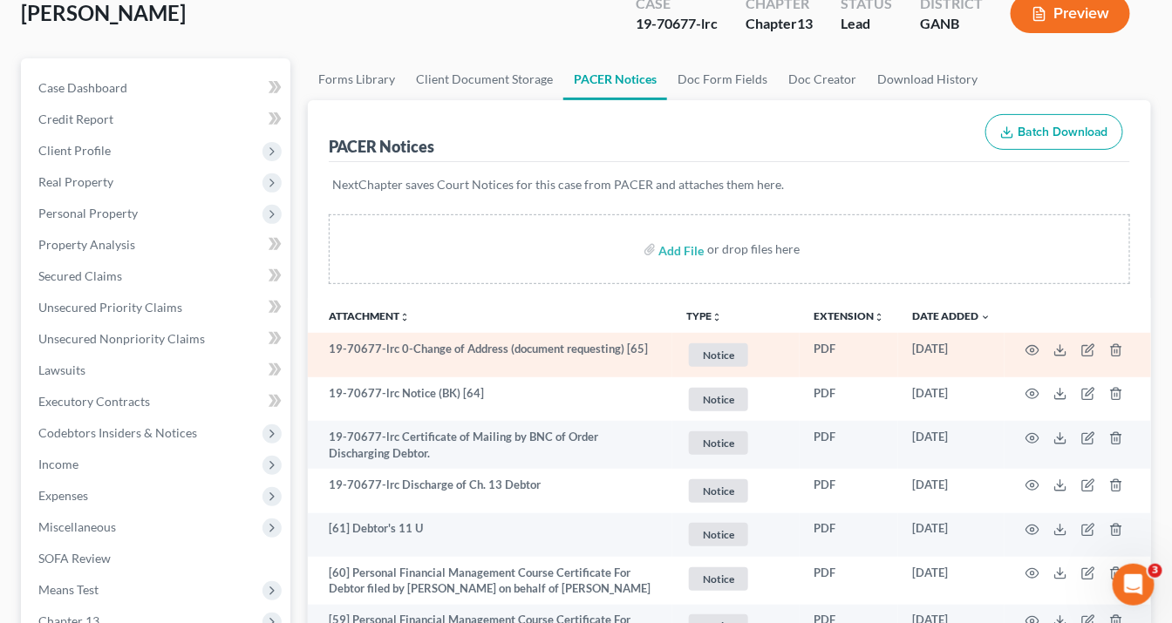
scroll to position [70, 0]
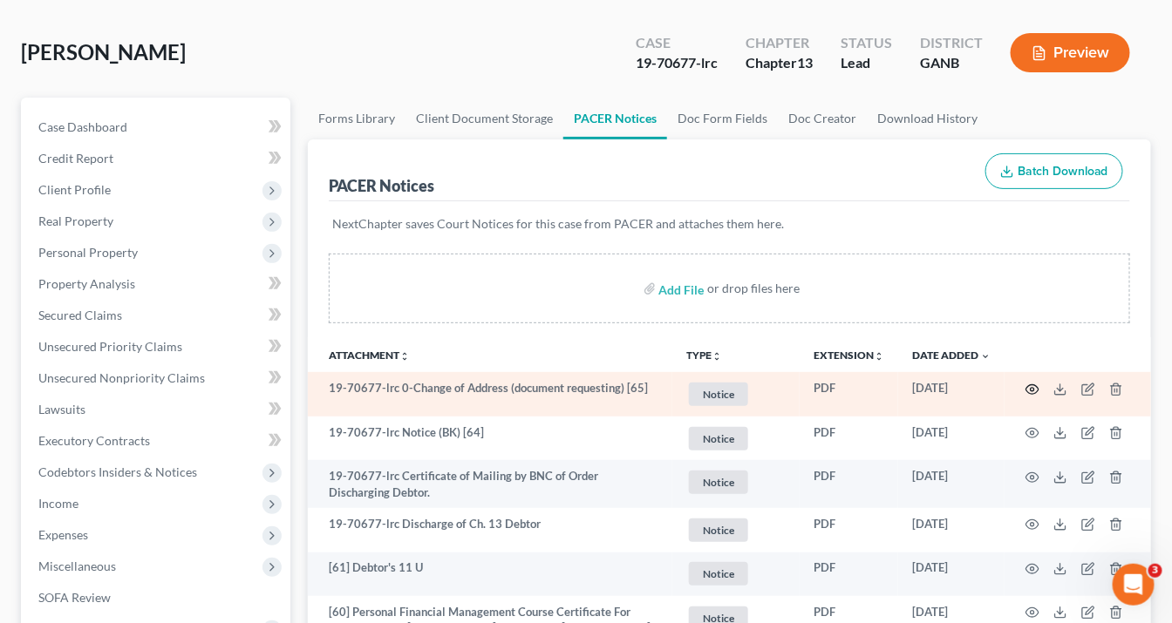
click at [1032, 388] on icon "button" at bounding box center [1032, 390] width 14 height 14
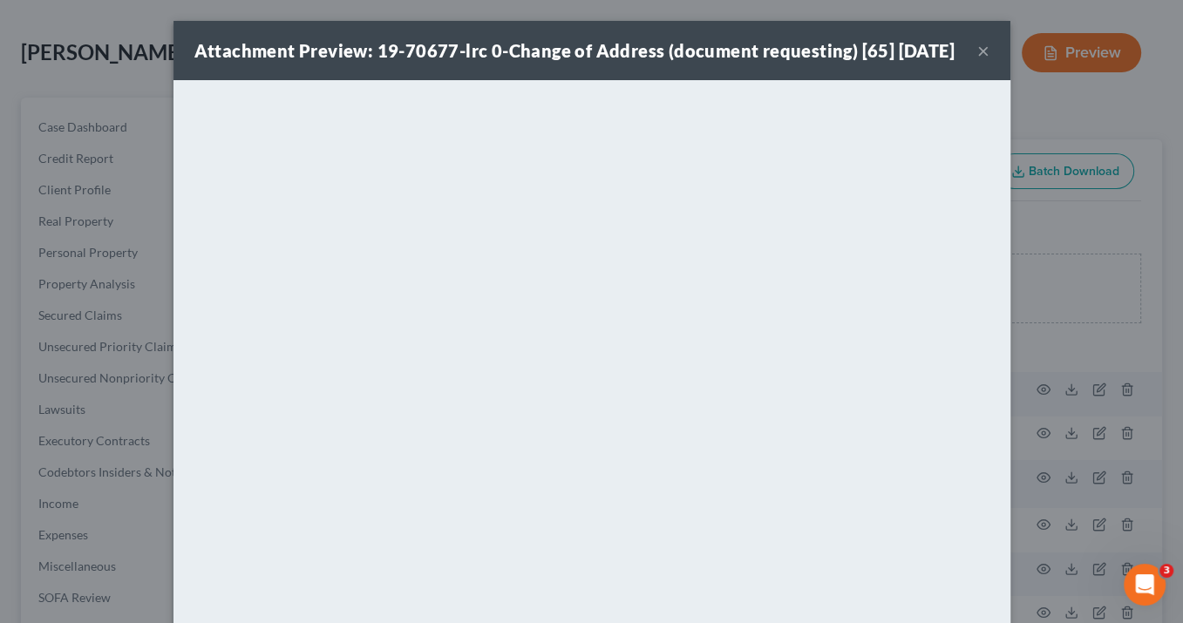
click at [978, 59] on button "×" at bounding box center [983, 50] width 12 height 21
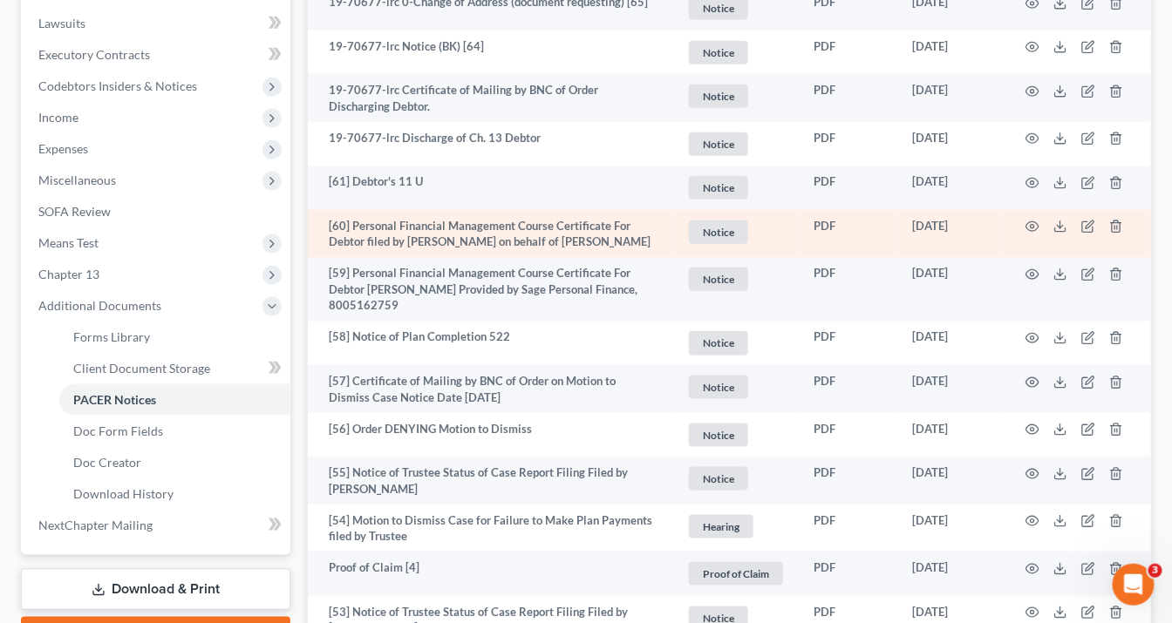
scroll to position [558, 0]
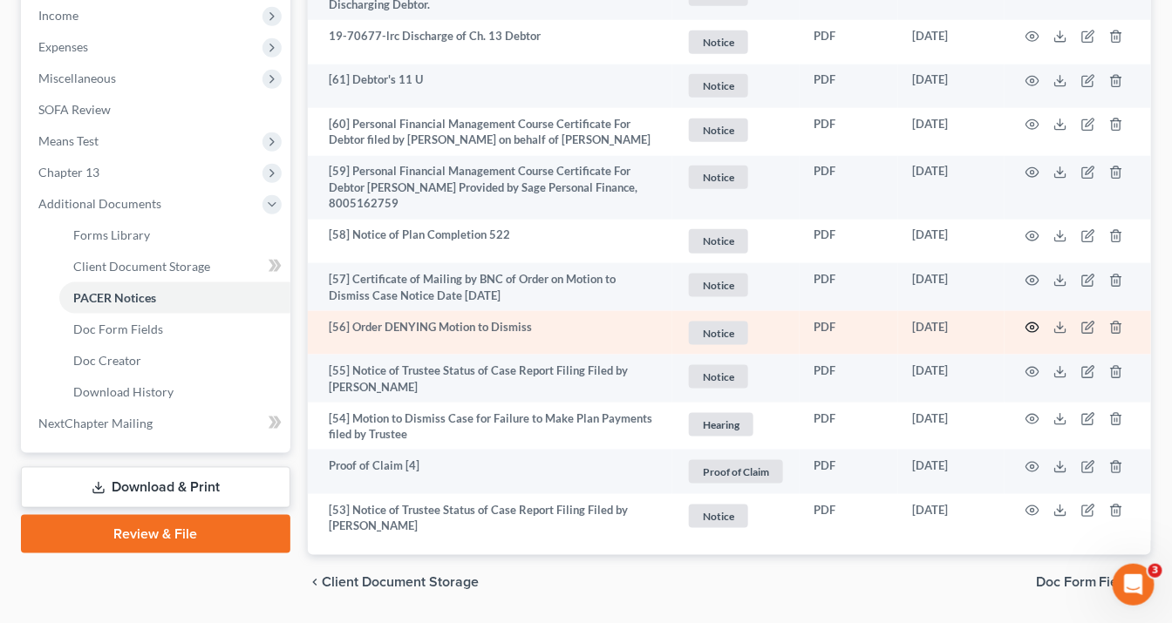
click at [1034, 324] on icon "button" at bounding box center [1032, 328] width 14 height 14
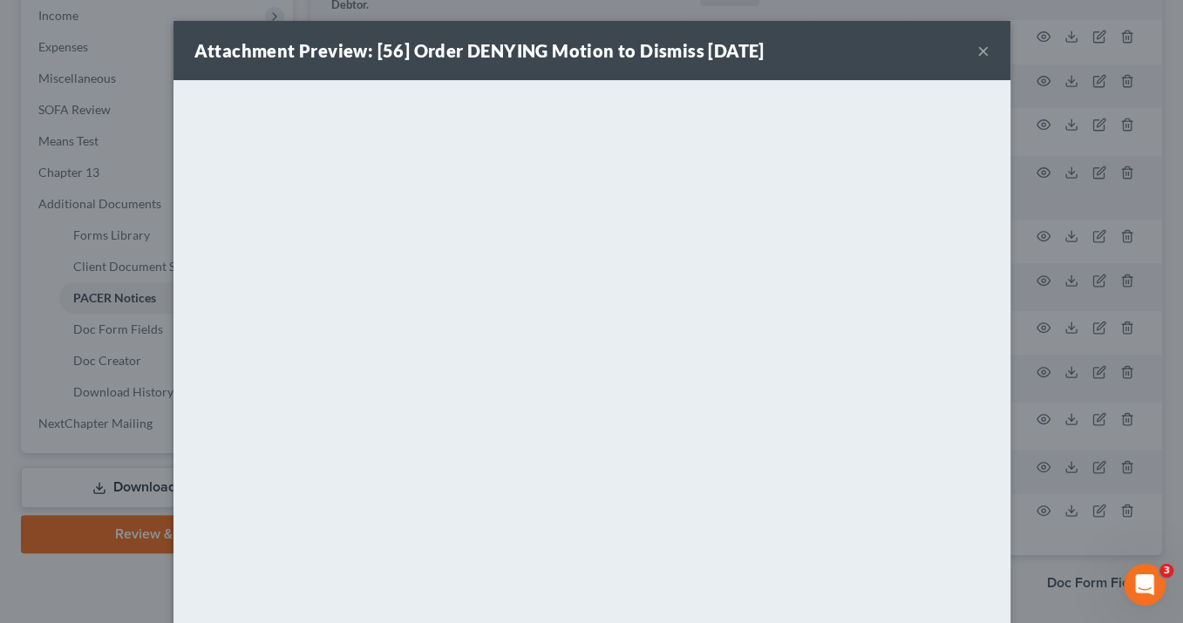
click at [978, 47] on button "×" at bounding box center [983, 50] width 12 height 21
